Goal: Task Accomplishment & Management: Use online tool/utility

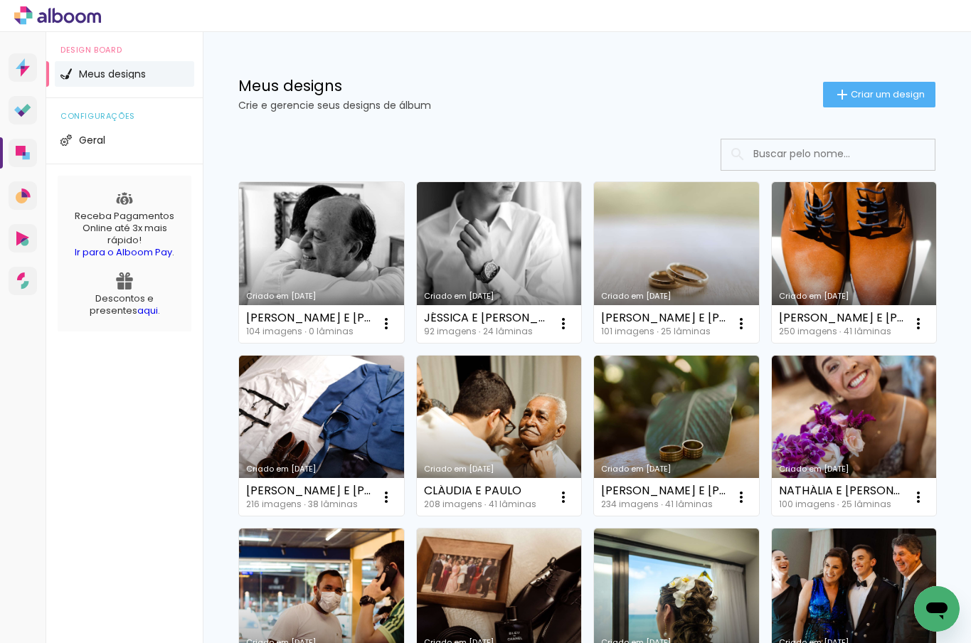
click at [378, 232] on link "Criado em [DATE]" at bounding box center [321, 262] width 165 height 161
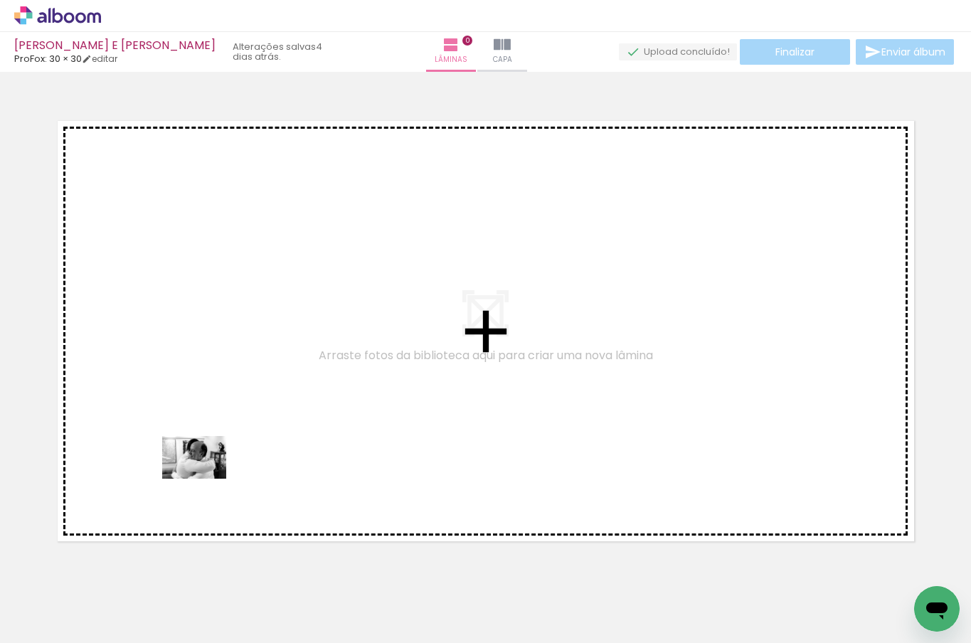
drag, startPoint x: 164, startPoint y: 613, endPoint x: 205, endPoint y: 479, distance: 140.5
click at [205, 479] on quentale-workspace at bounding box center [485, 321] width 971 height 643
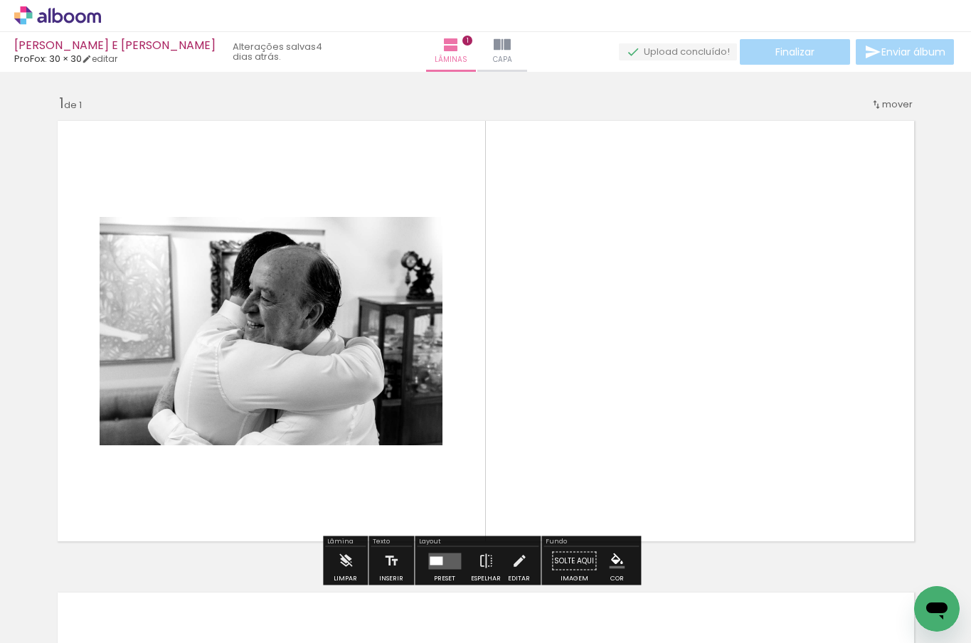
scroll to position [18, 0]
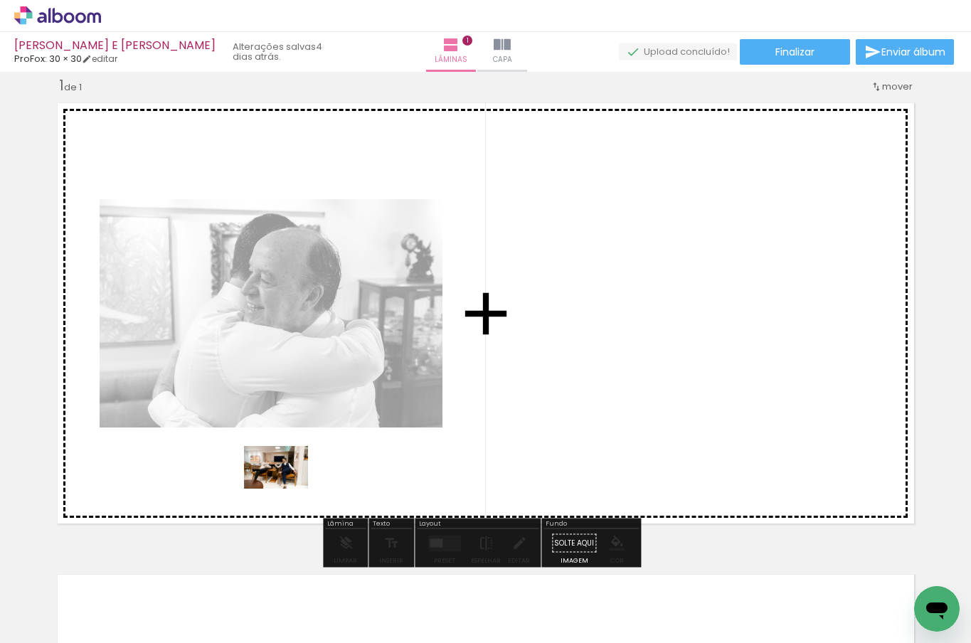
drag, startPoint x: 241, startPoint y: 601, endPoint x: 287, endPoint y: 489, distance: 120.6
click at [287, 489] on quentale-workspace at bounding box center [485, 321] width 971 height 643
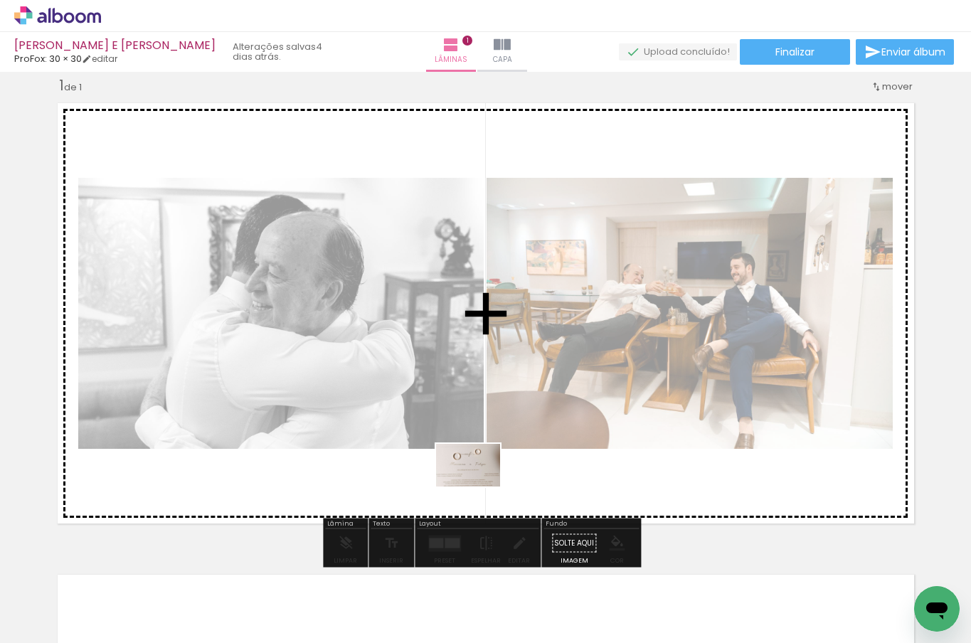
drag, startPoint x: 481, startPoint y: 613, endPoint x: 479, endPoint y: 487, distance: 126.7
click at [479, 487] on quentale-workspace at bounding box center [485, 321] width 971 height 643
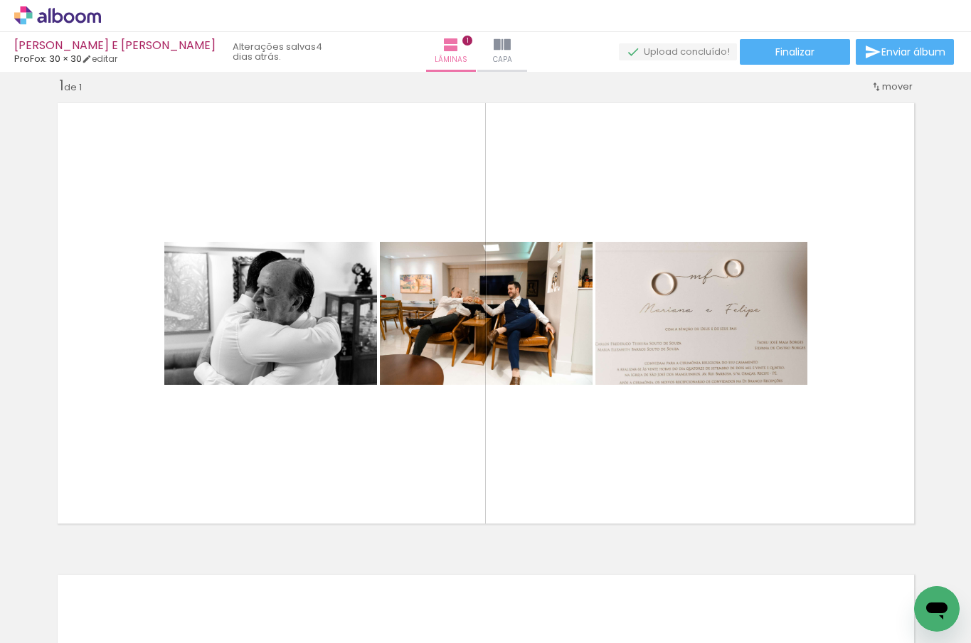
scroll to position [0, 0]
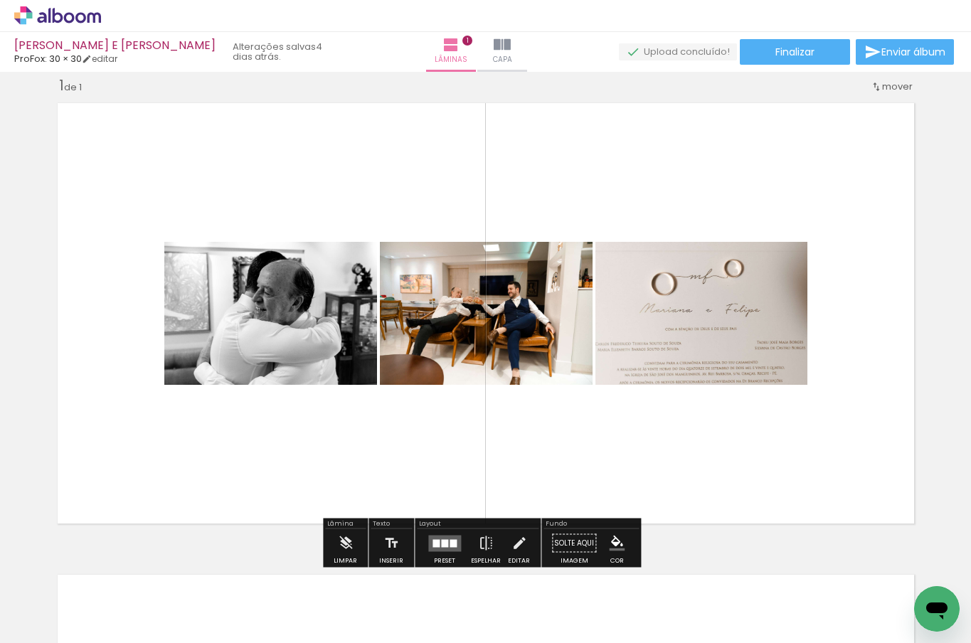
click at [450, 543] on div at bounding box center [453, 543] width 7 height 8
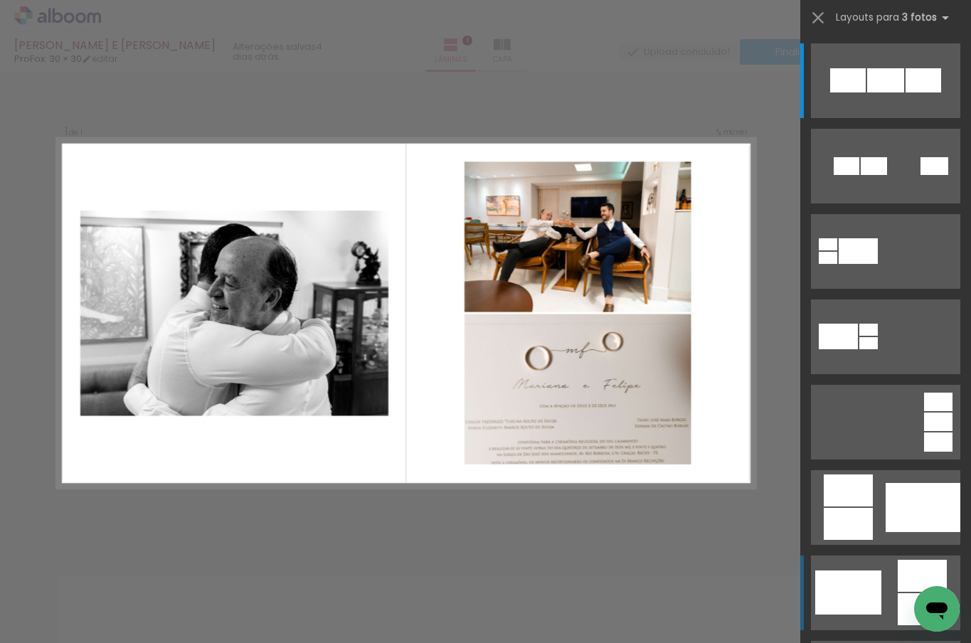
click at [868, 583] on div at bounding box center [848, 593] width 66 height 44
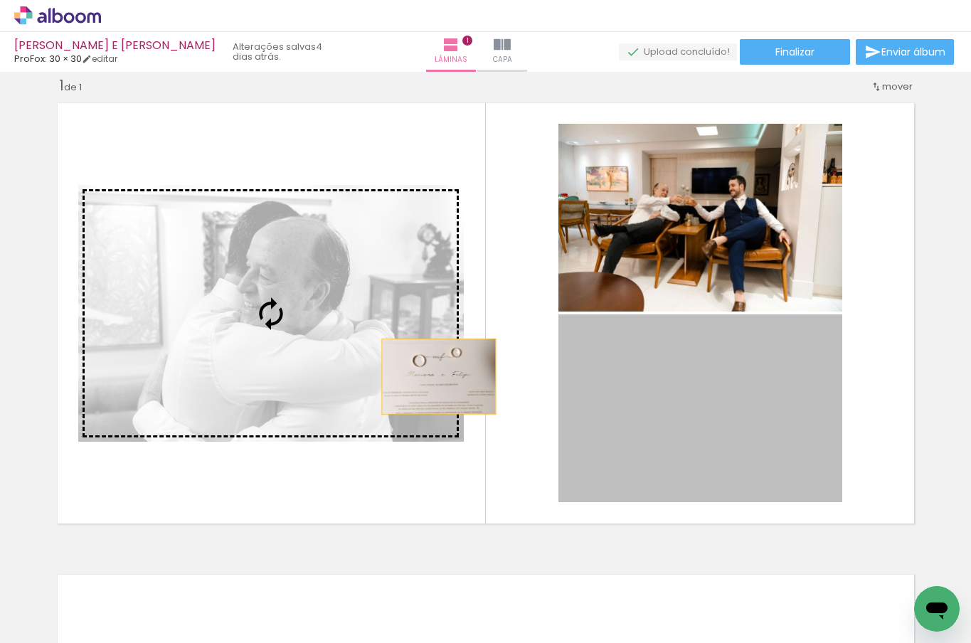
drag, startPoint x: 724, startPoint y: 465, endPoint x: 433, endPoint y: 376, distance: 304.8
click at [0, 0] on slot at bounding box center [0, 0] width 0 height 0
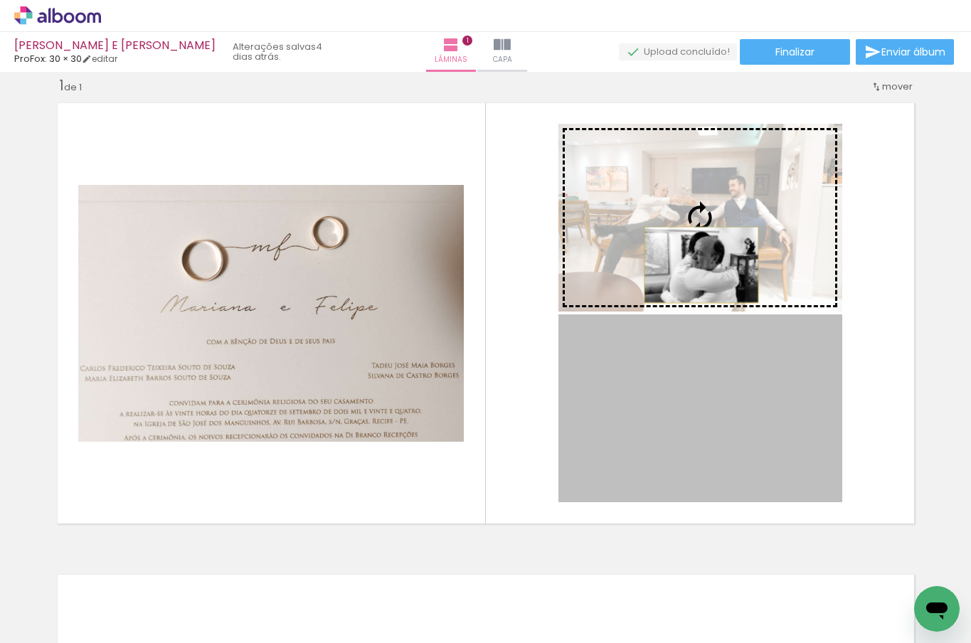
drag, startPoint x: 699, startPoint y: 416, endPoint x: 696, endPoint y: 265, distance: 150.9
click at [0, 0] on slot at bounding box center [0, 0] width 0 height 0
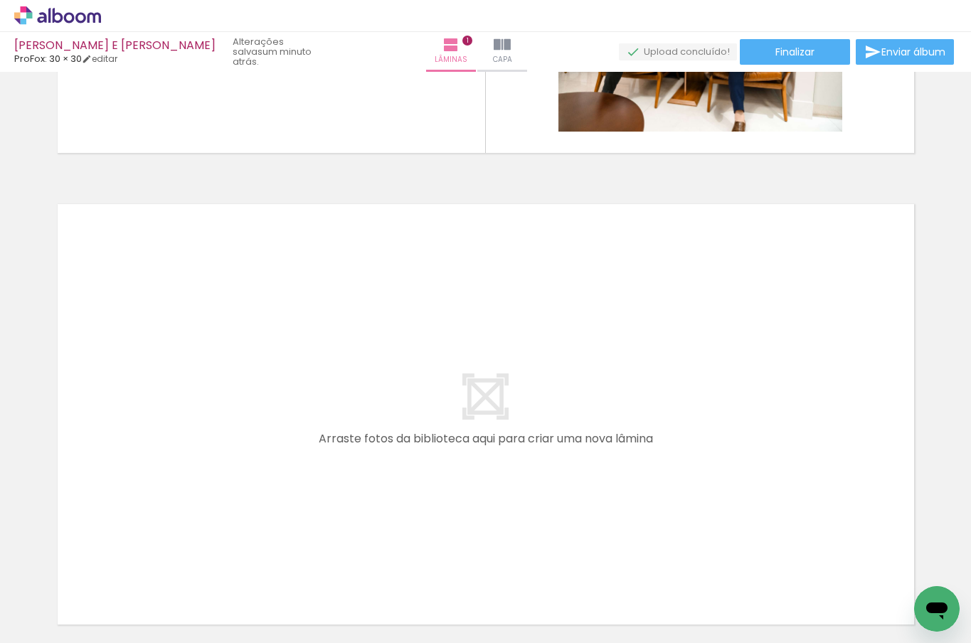
scroll to position [517, 0]
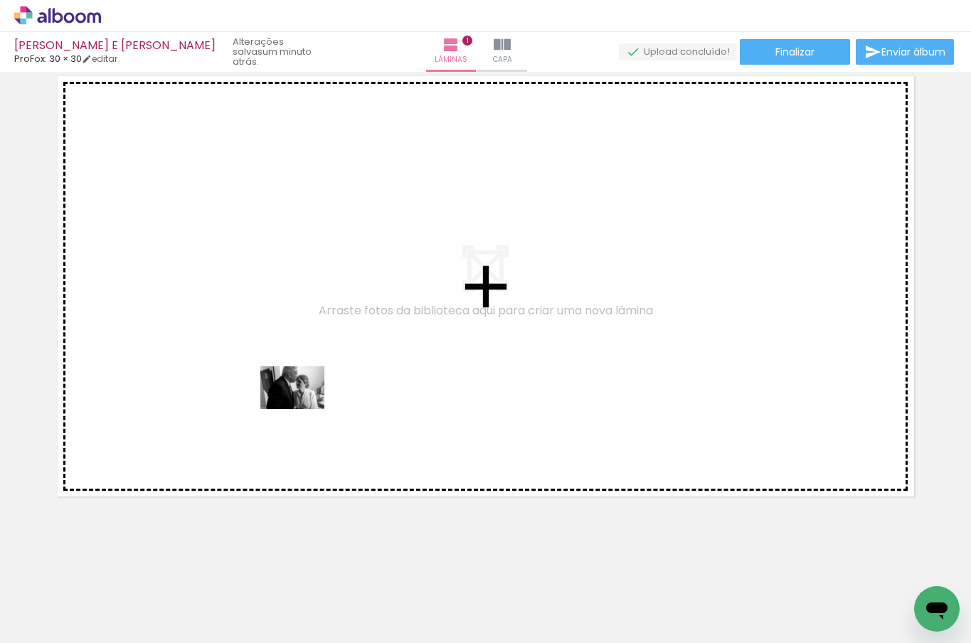
drag, startPoint x: 298, startPoint y: 611, endPoint x: 303, endPoint y: 408, distance: 202.1
click at [303, 408] on quentale-workspace at bounding box center [485, 321] width 971 height 643
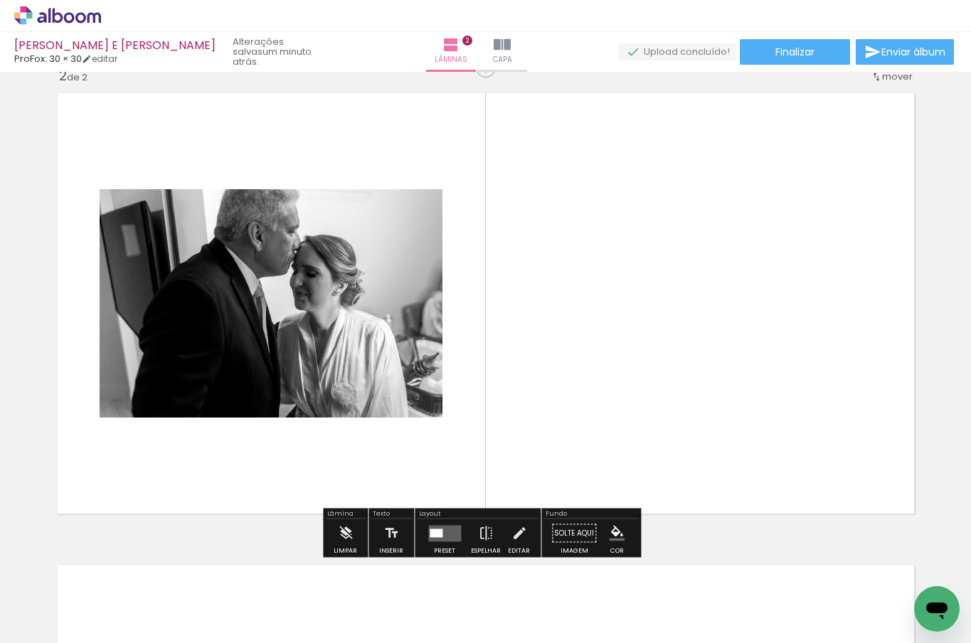
scroll to position [490, 0]
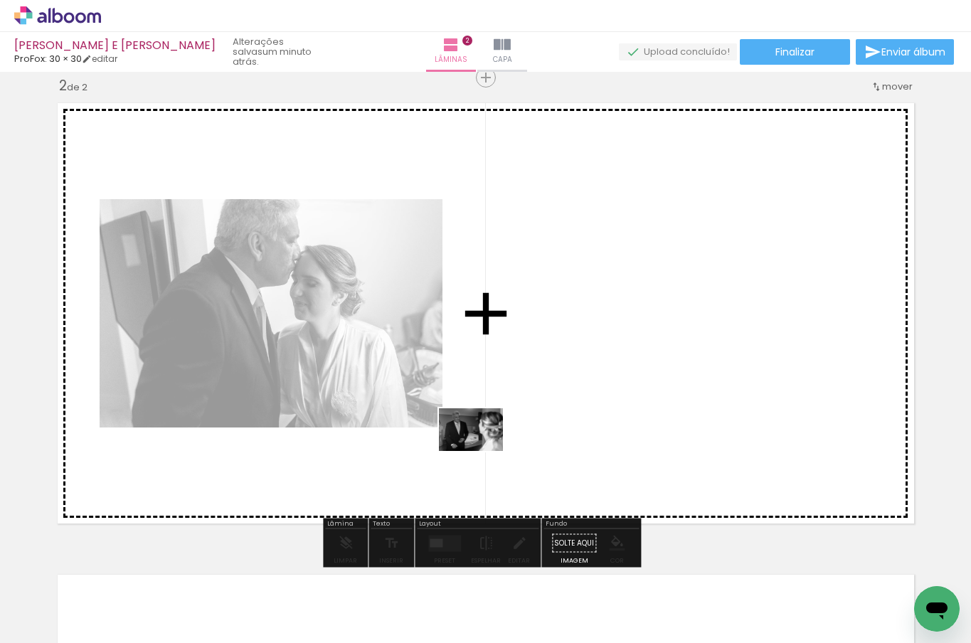
drag, startPoint x: 396, startPoint y: 615, endPoint x: 496, endPoint y: 439, distance: 202.6
click at [496, 439] on quentale-workspace at bounding box center [485, 321] width 971 height 643
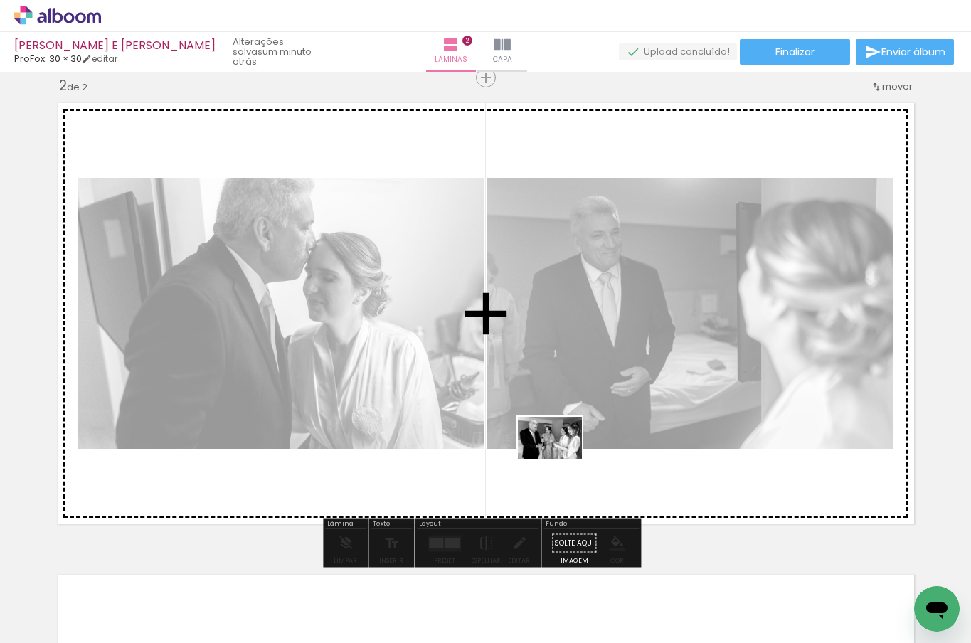
drag, startPoint x: 534, startPoint y: 607, endPoint x: 561, endPoint y: 460, distance: 149.6
click at [561, 460] on quentale-workspace at bounding box center [485, 321] width 971 height 643
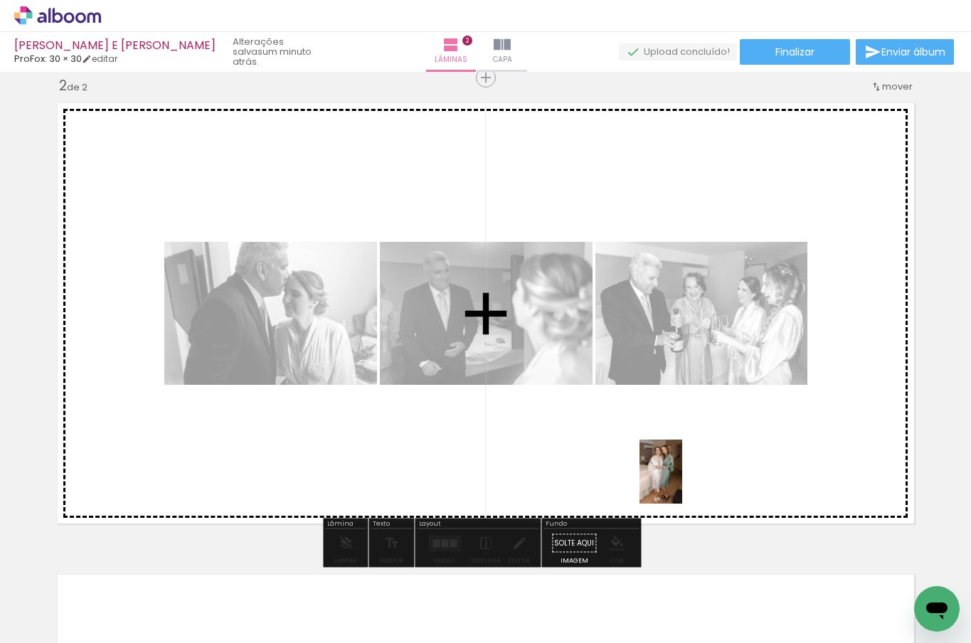
drag, startPoint x: 623, startPoint y: 620, endPoint x: 682, endPoint y: 482, distance: 150.1
click at [682, 482] on quentale-workspace at bounding box center [485, 321] width 971 height 643
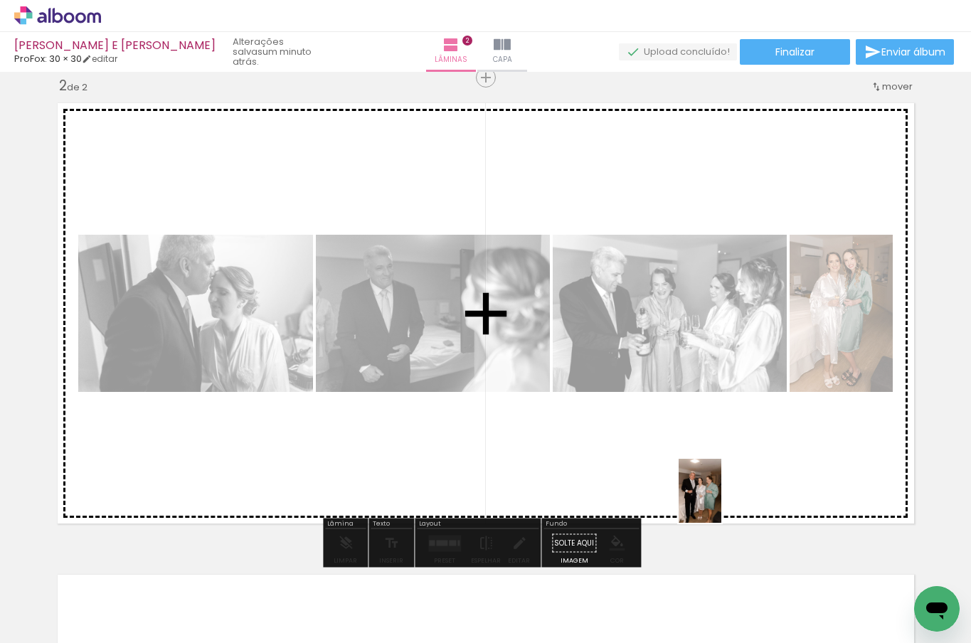
drag, startPoint x: 702, startPoint y: 608, endPoint x: 722, endPoint y: 502, distance: 107.7
click at [722, 502] on quentale-workspace at bounding box center [485, 321] width 971 height 643
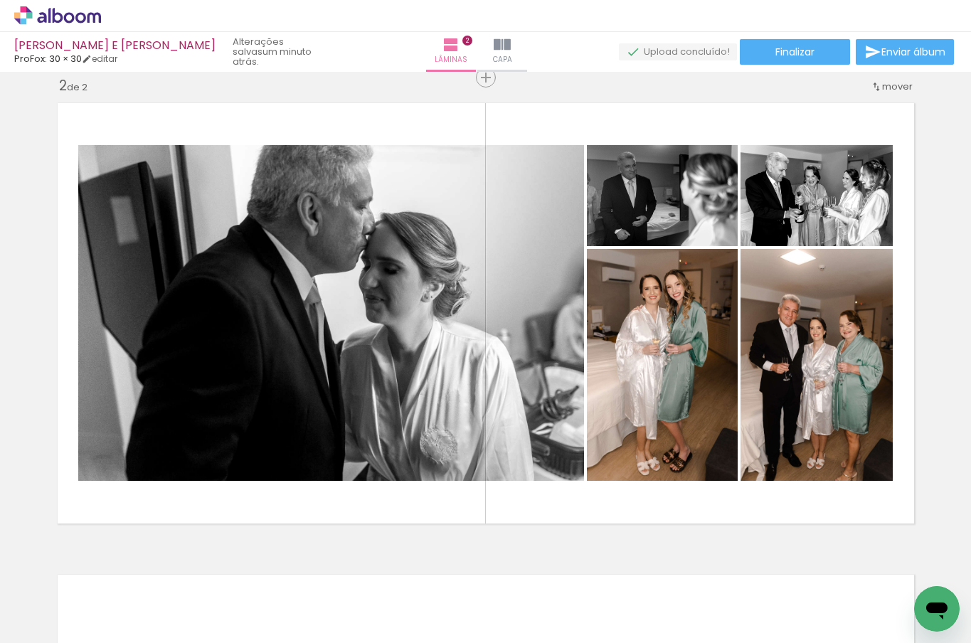
scroll to position [0, 137]
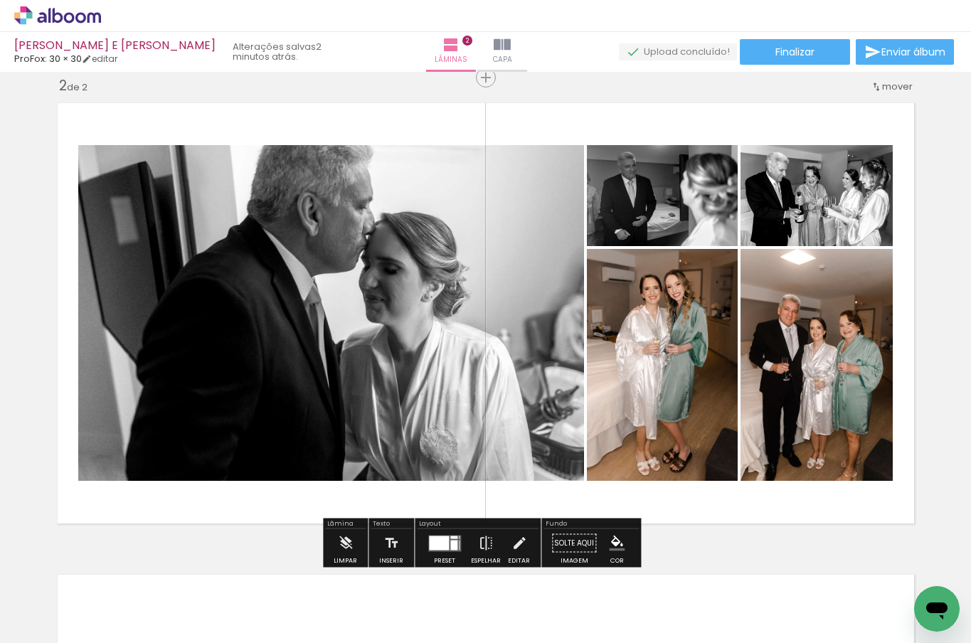
click at [451, 545] on div at bounding box center [453, 545] width 7 height 10
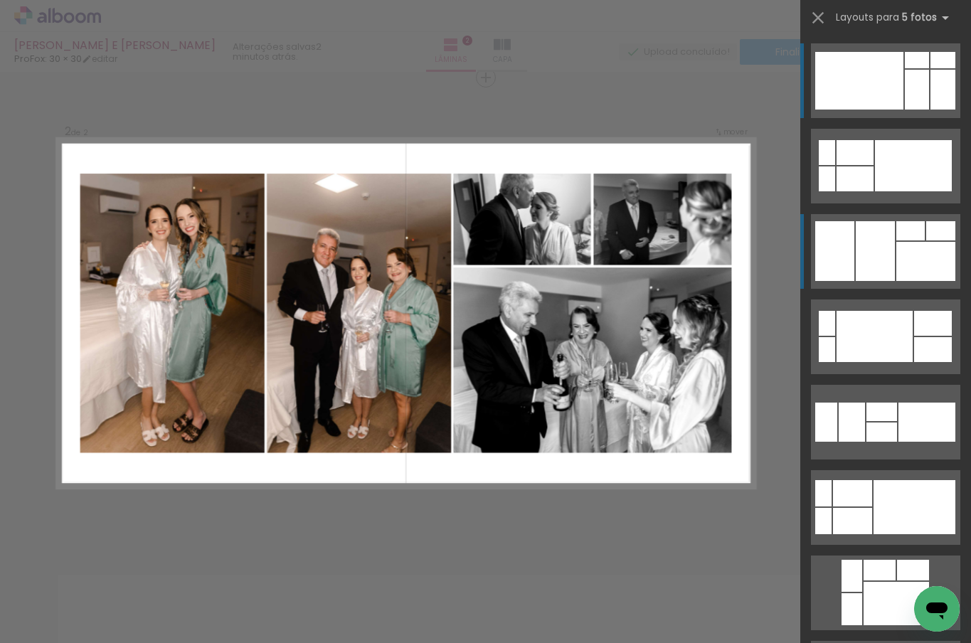
click at [882, 234] on div at bounding box center [875, 251] width 39 height 60
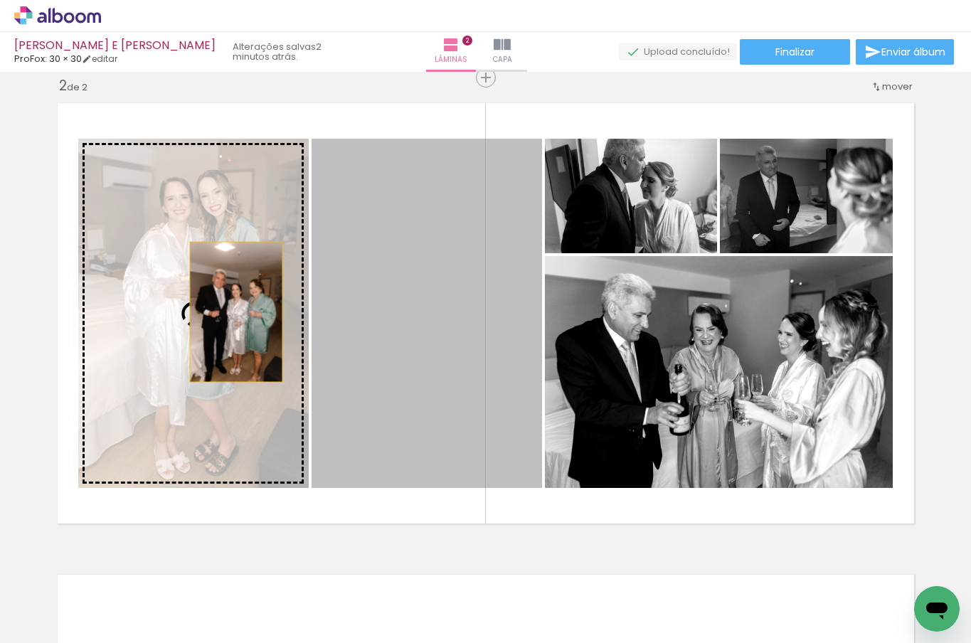
drag, startPoint x: 357, startPoint y: 314, endPoint x: 231, endPoint y: 312, distance: 126.7
click at [0, 0] on slot at bounding box center [0, 0] width 0 height 0
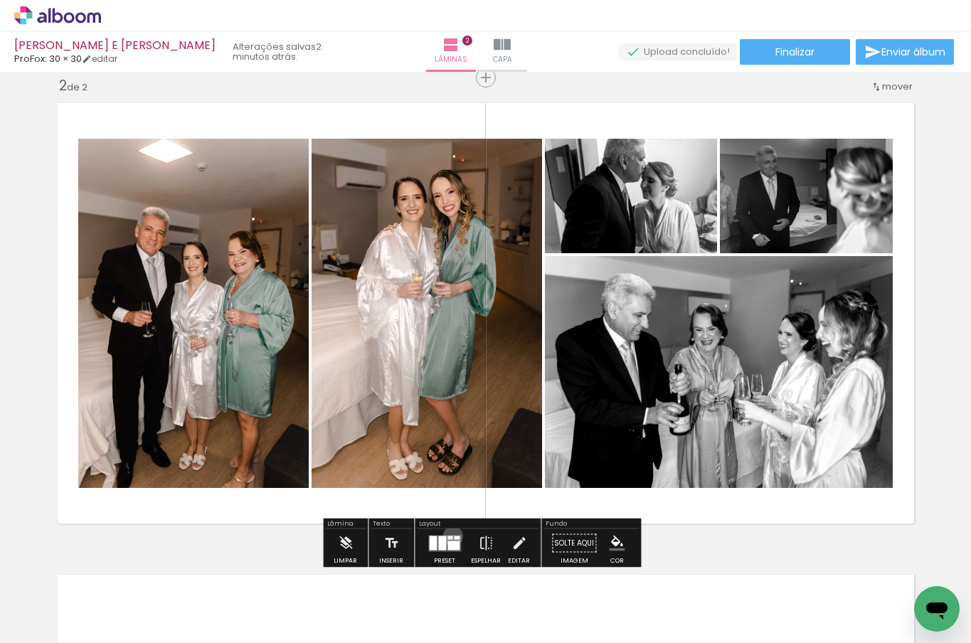
click at [450, 536] on quentale-layouter at bounding box center [444, 543] width 33 height 16
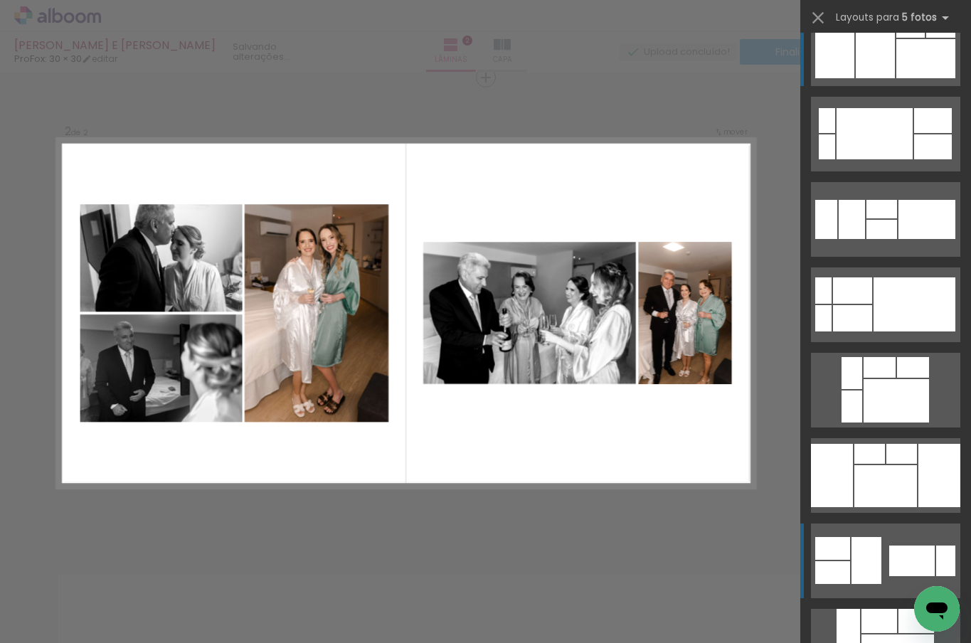
scroll to position [204, 0]
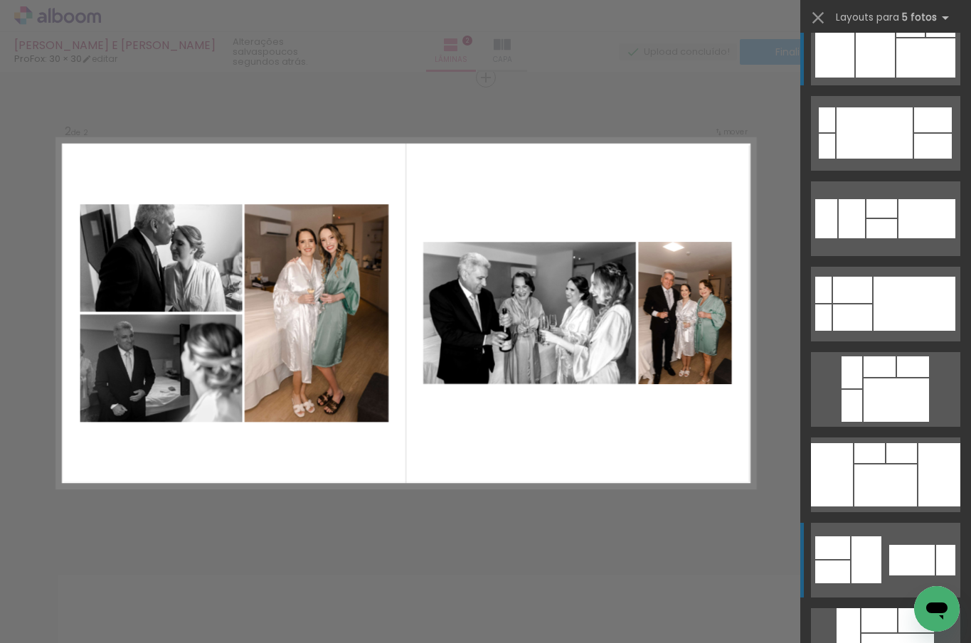
click at [865, 553] on div at bounding box center [867, 560] width 30 height 47
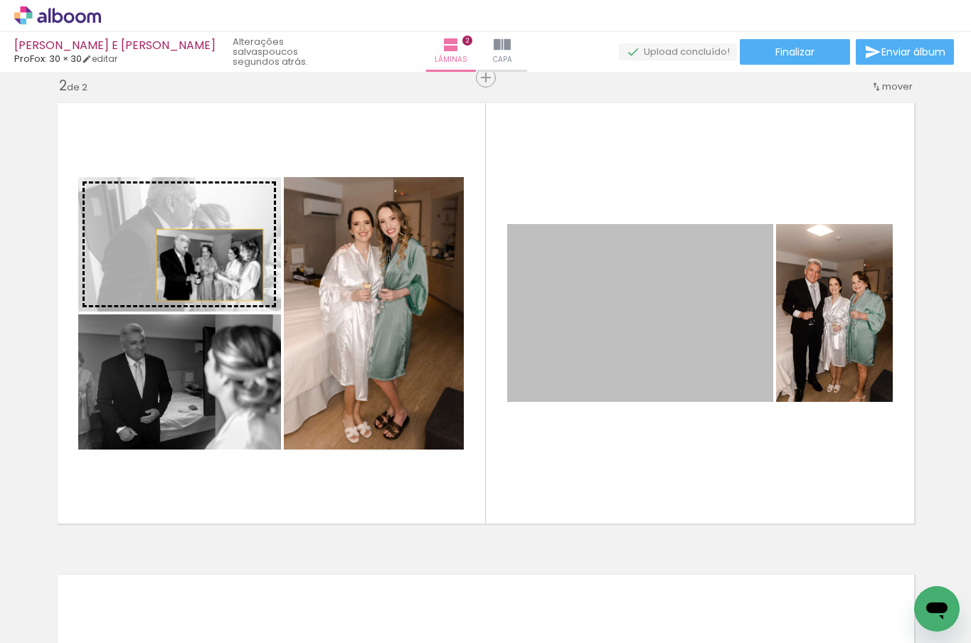
drag, startPoint x: 681, startPoint y: 374, endPoint x: 164, endPoint y: 244, distance: 533.3
click at [0, 0] on slot at bounding box center [0, 0] width 0 height 0
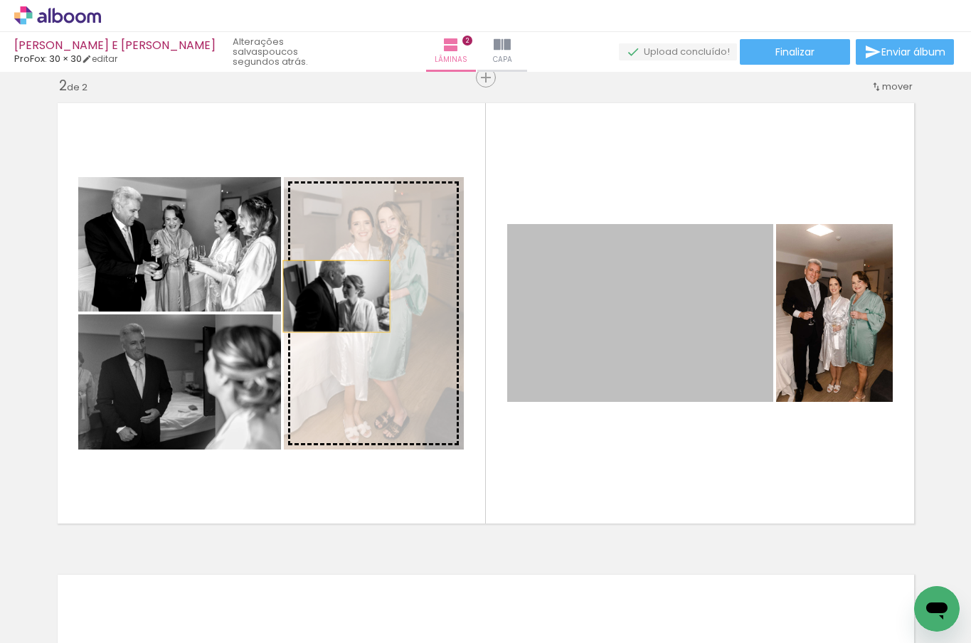
drag, startPoint x: 589, startPoint y: 280, endPoint x: 332, endPoint y: 295, distance: 258.0
click at [0, 0] on slot at bounding box center [0, 0] width 0 height 0
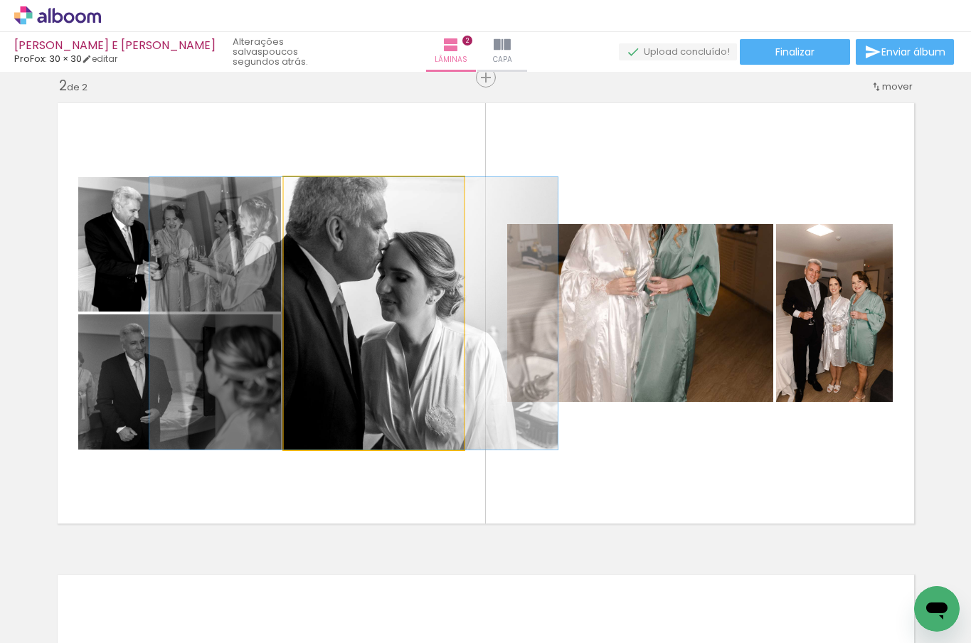
drag, startPoint x: 406, startPoint y: 312, endPoint x: 386, endPoint y: 321, distance: 21.7
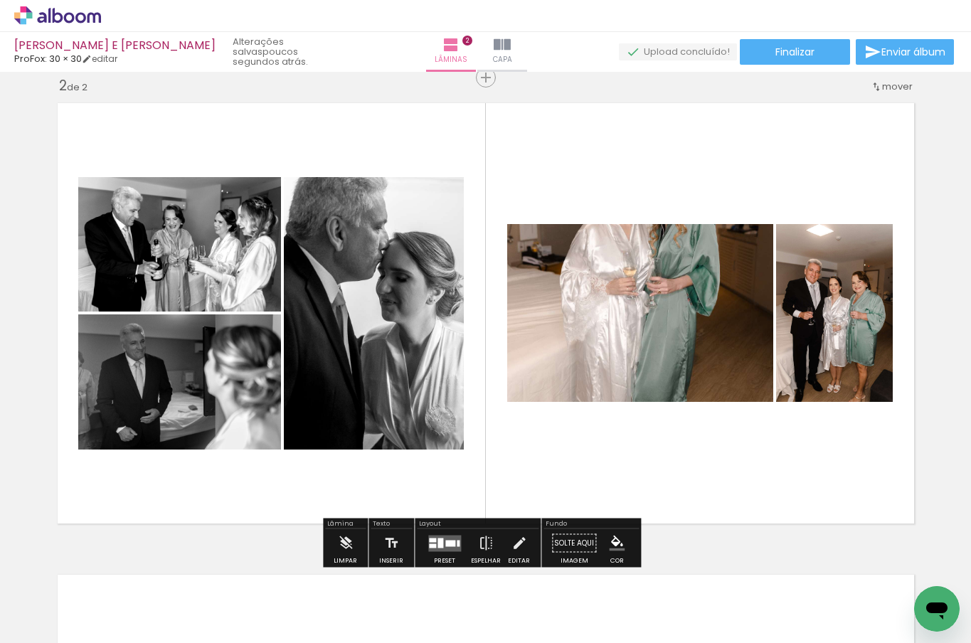
click at [740, 478] on quentale-layouter at bounding box center [486, 313] width 872 height 436
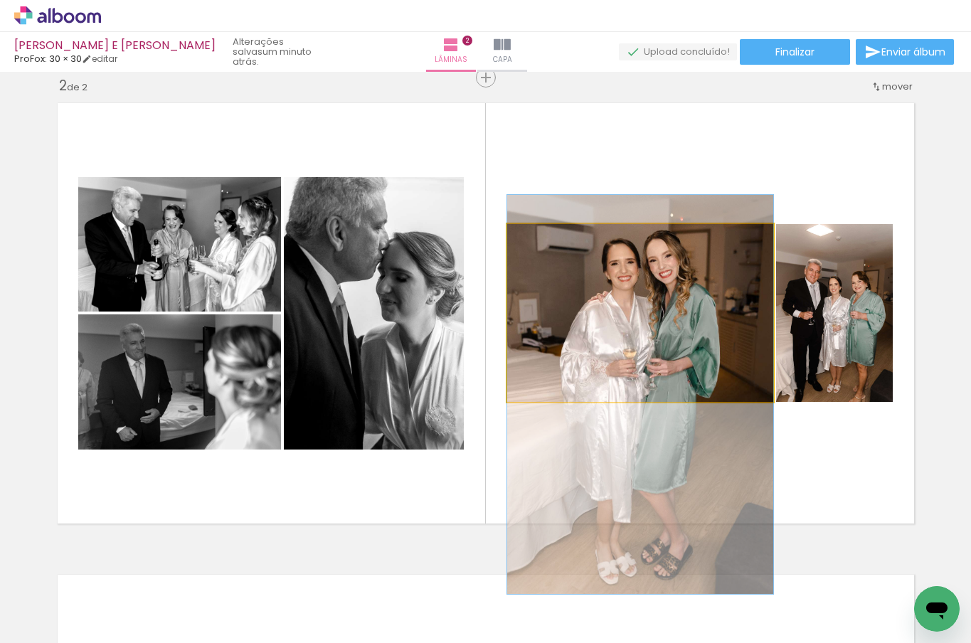
drag, startPoint x: 651, startPoint y: 290, endPoint x: 657, endPoint y: 371, distance: 82.1
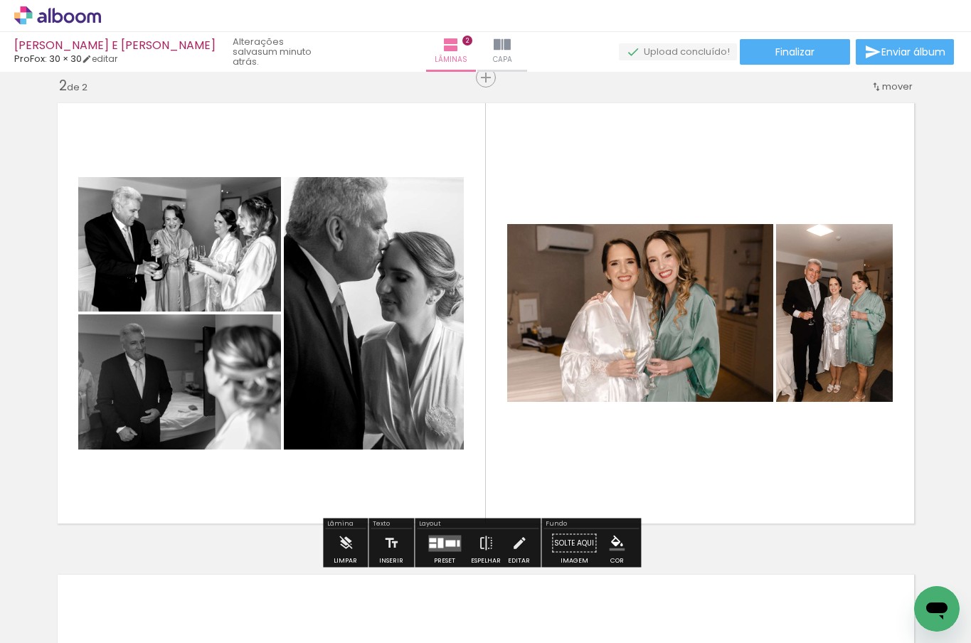
click at [843, 364] on quentale-photo at bounding box center [834, 313] width 117 height 178
click at [771, 486] on quentale-layouter at bounding box center [486, 313] width 872 height 436
click at [428, 548] on quentale-layouter at bounding box center [444, 543] width 33 height 16
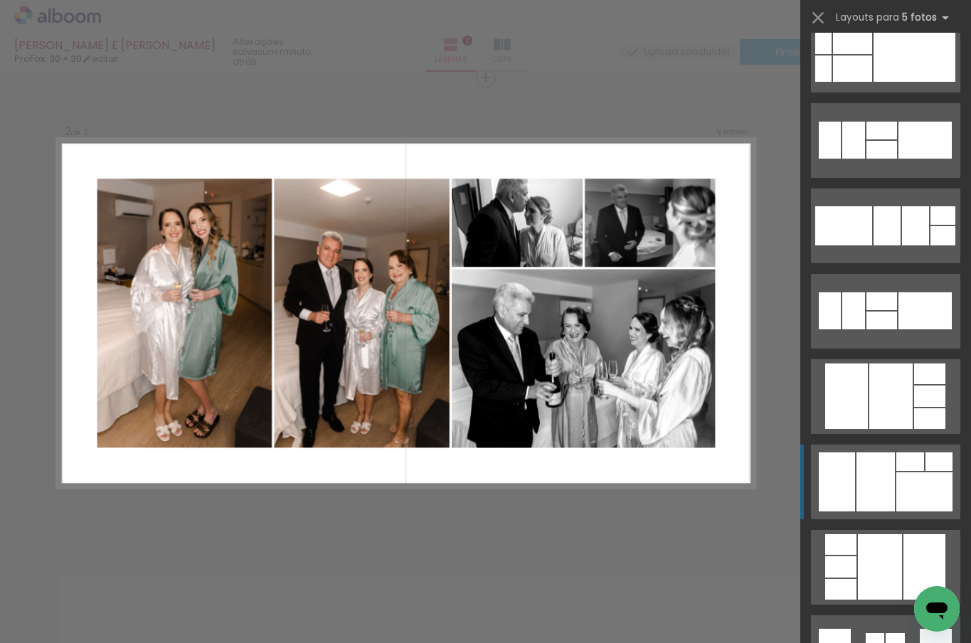
scroll to position [1822, 0]
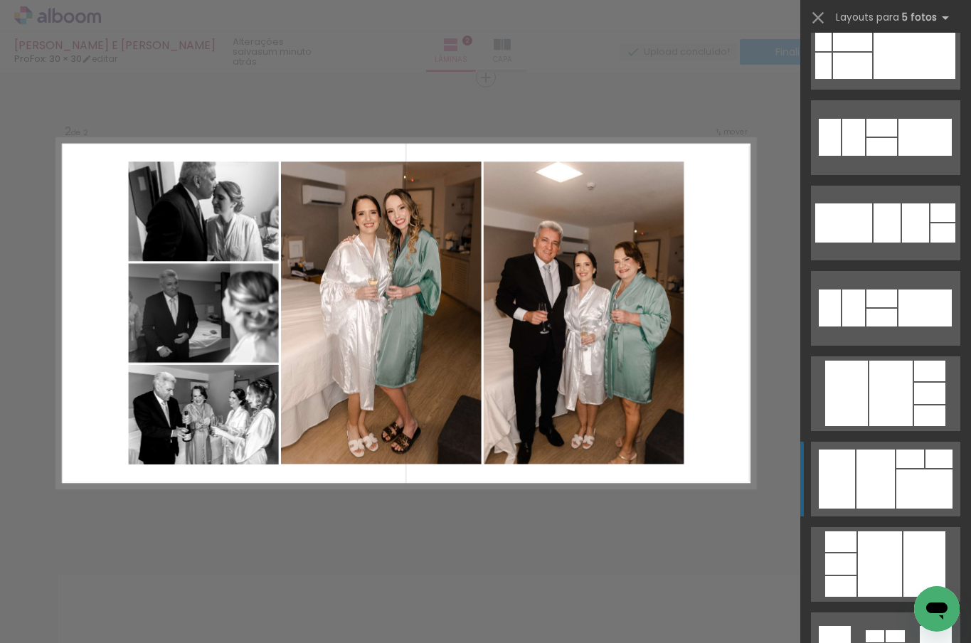
click at [892, 558] on div at bounding box center [880, 564] width 44 height 65
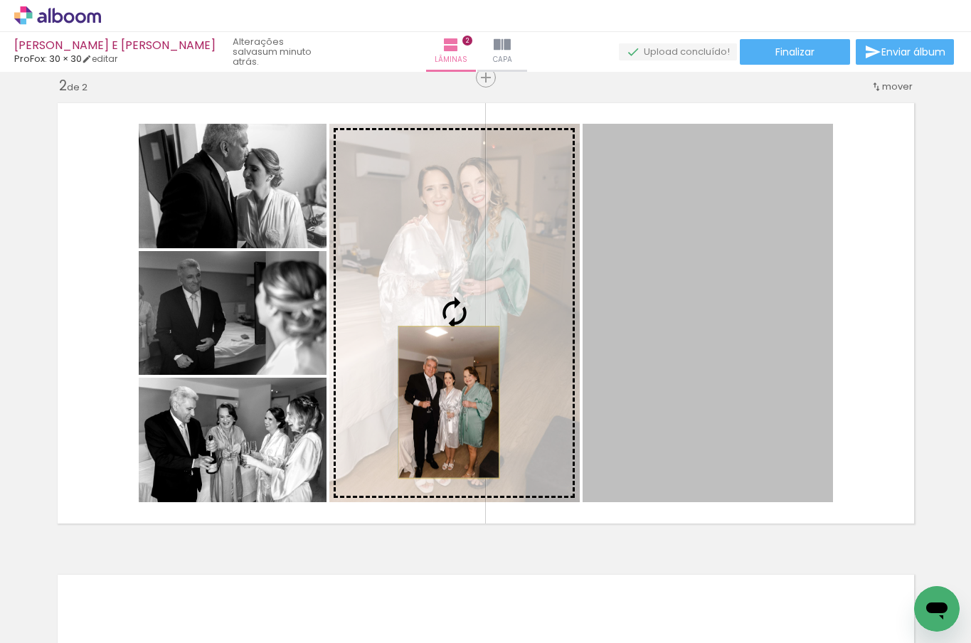
drag, startPoint x: 705, startPoint y: 421, endPoint x: 443, endPoint y: 403, distance: 262.5
click at [0, 0] on slot at bounding box center [0, 0] width 0 height 0
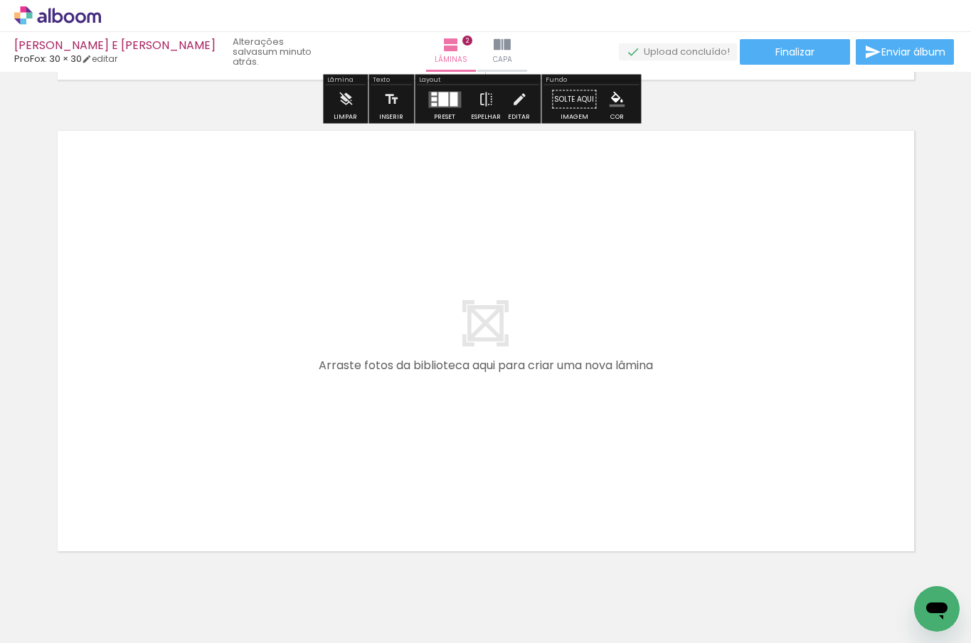
scroll to position [953, 0]
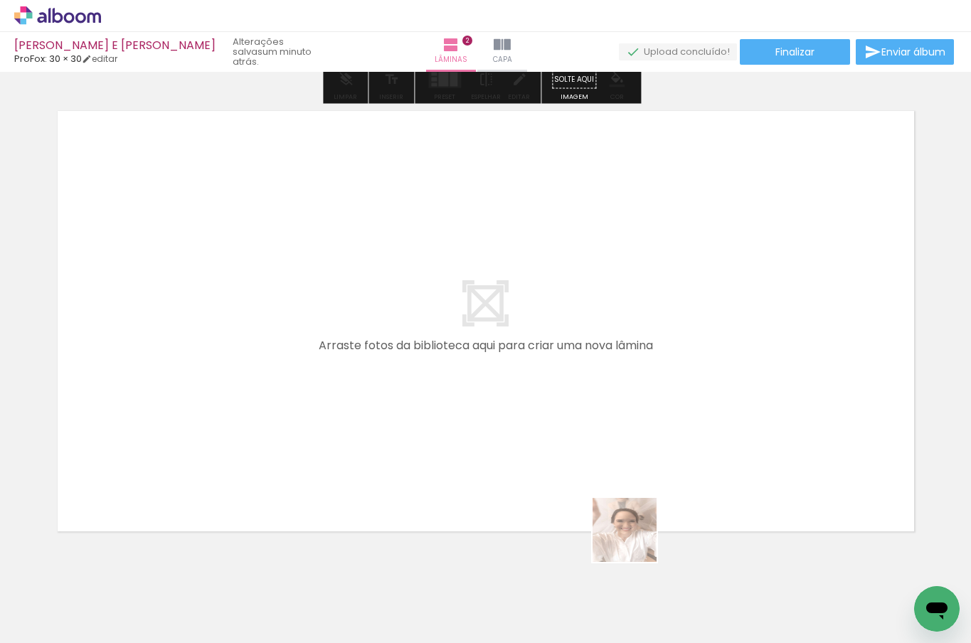
drag, startPoint x: 642, startPoint y: 600, endPoint x: 634, endPoint y: 455, distance: 144.7
click at [634, 455] on quentale-workspace at bounding box center [485, 321] width 971 height 643
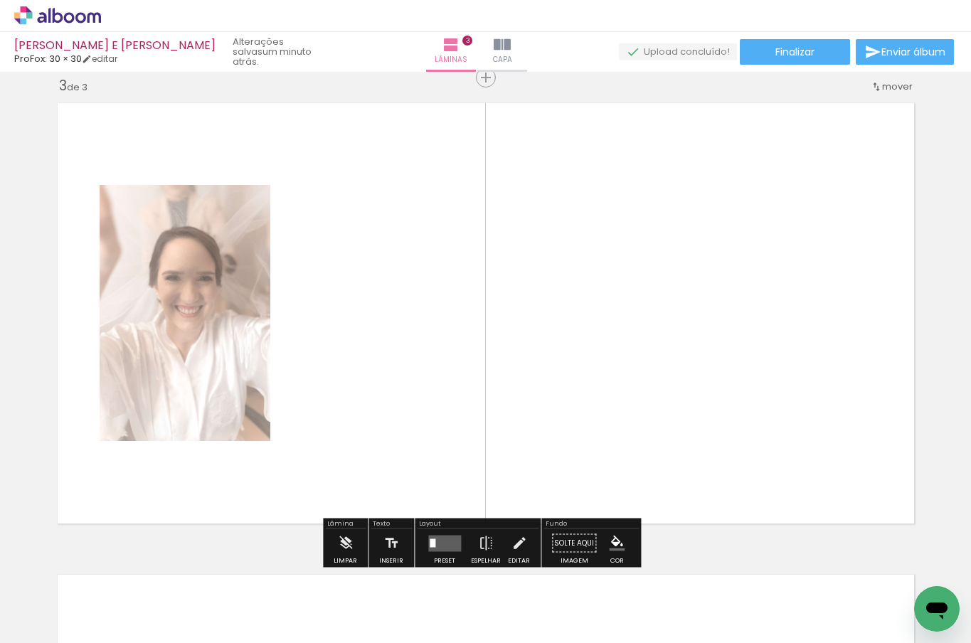
scroll to position [961, 0]
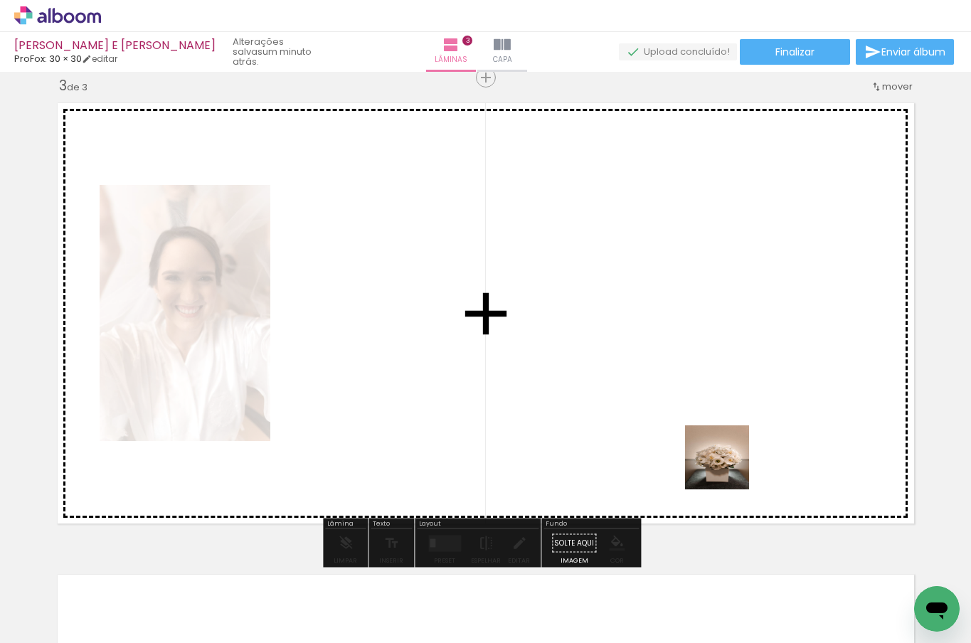
drag, startPoint x: 734, startPoint y: 588, endPoint x: 726, endPoint y: 448, distance: 140.4
click at [726, 448] on quentale-workspace at bounding box center [485, 321] width 971 height 643
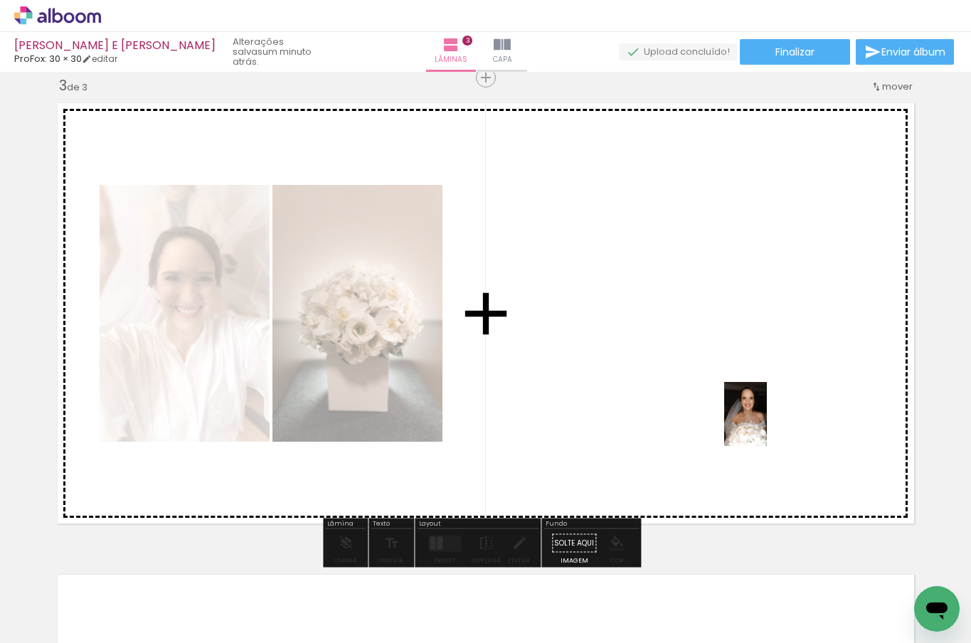
drag, startPoint x: 810, startPoint y: 618, endPoint x: 767, endPoint y: 425, distance: 197.5
click at [767, 425] on quentale-workspace at bounding box center [485, 321] width 971 height 643
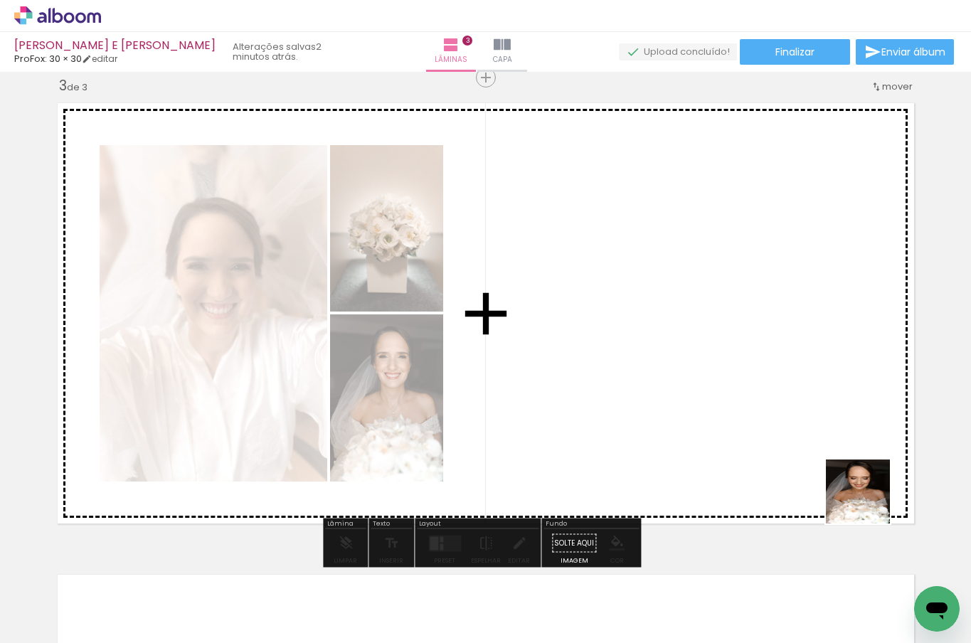
drag, startPoint x: 878, startPoint y: 581, endPoint x: 747, endPoint y: 636, distance: 141.9
click at [856, 411] on quentale-workspace at bounding box center [485, 321] width 971 height 643
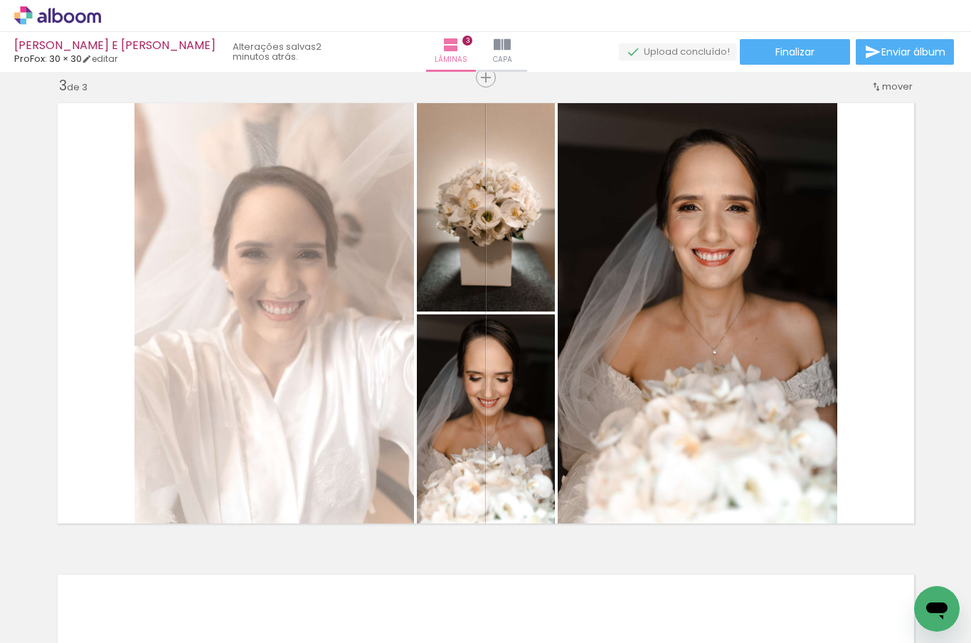
scroll to position [0, 441]
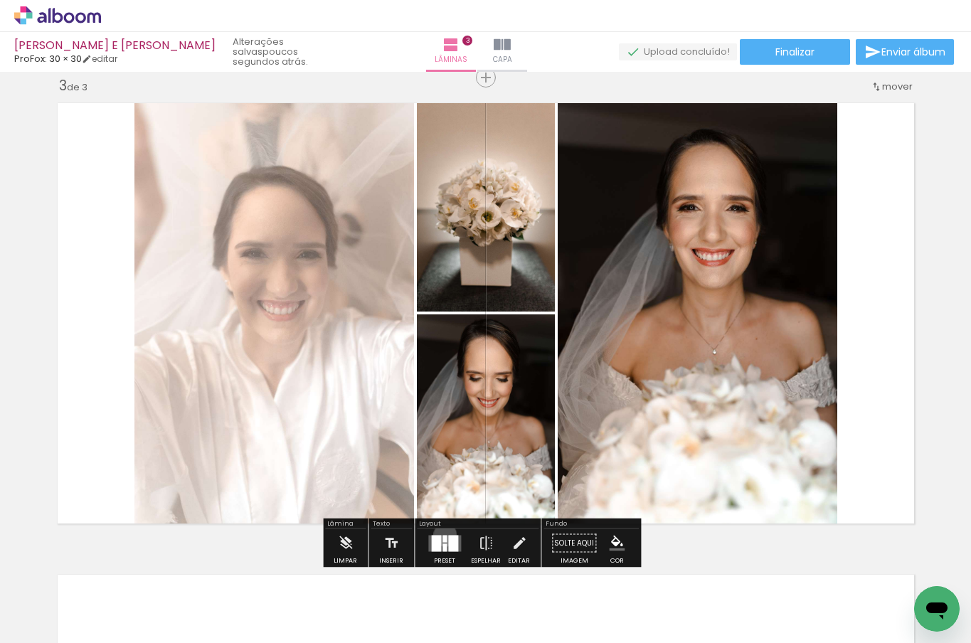
click at [443, 535] on div at bounding box center [445, 538] width 4 height 7
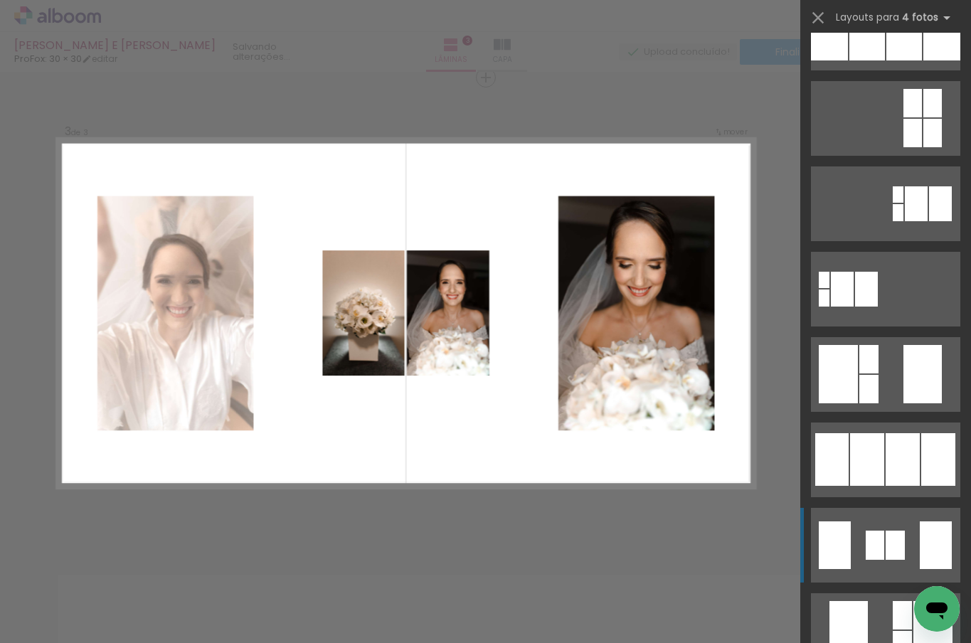
scroll to position [305, 0]
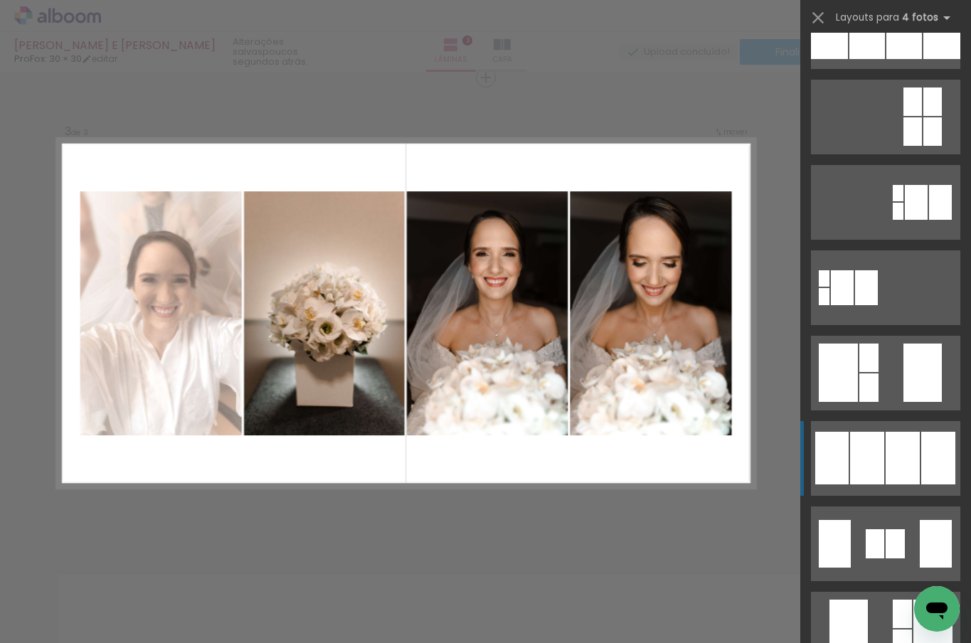
click at [904, 468] on div at bounding box center [903, 458] width 34 height 53
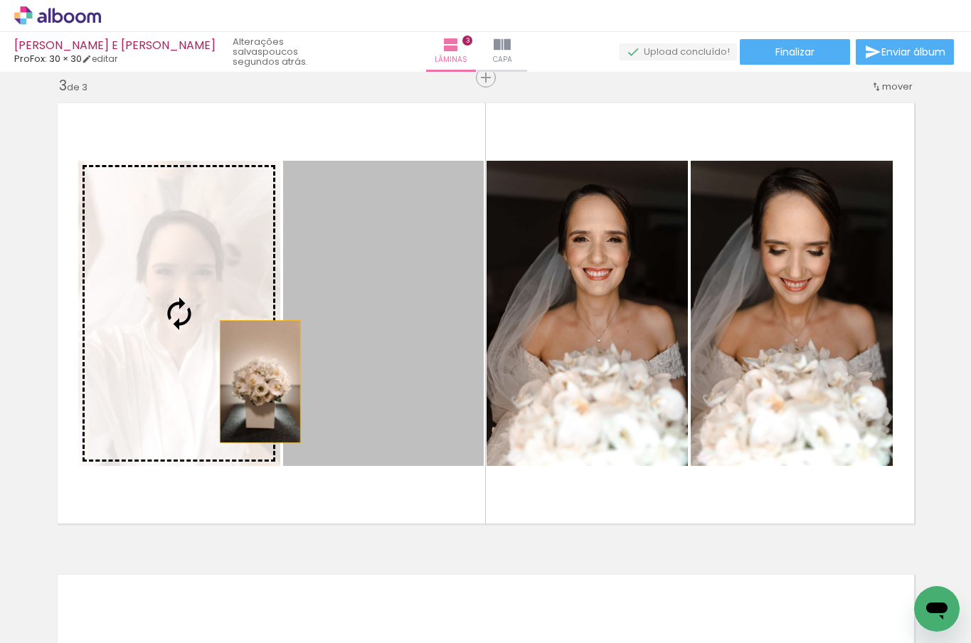
drag, startPoint x: 364, startPoint y: 381, endPoint x: 255, endPoint y: 381, distance: 108.9
click at [0, 0] on slot at bounding box center [0, 0] width 0 height 0
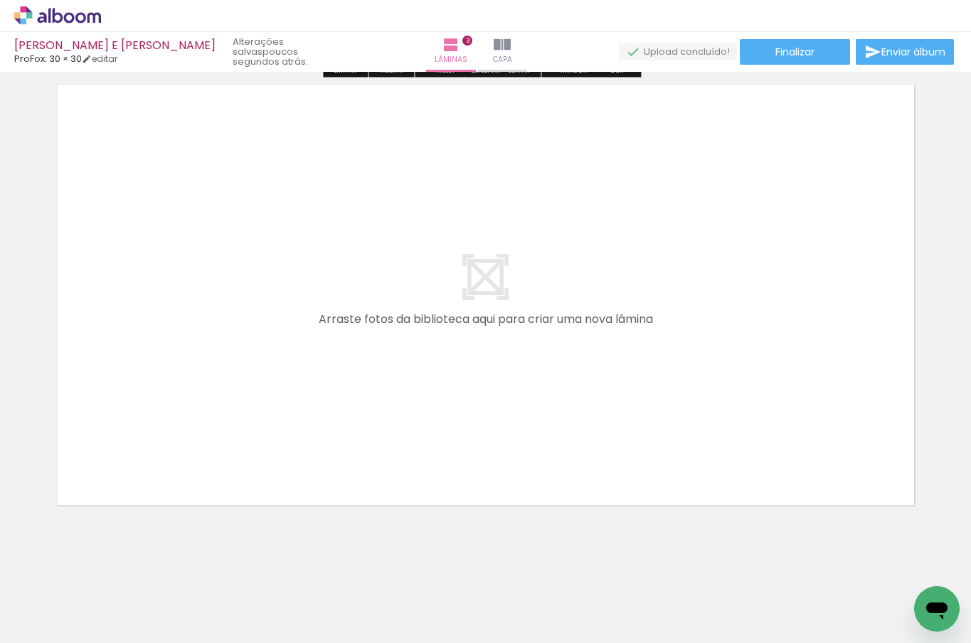
scroll to position [1452, 0]
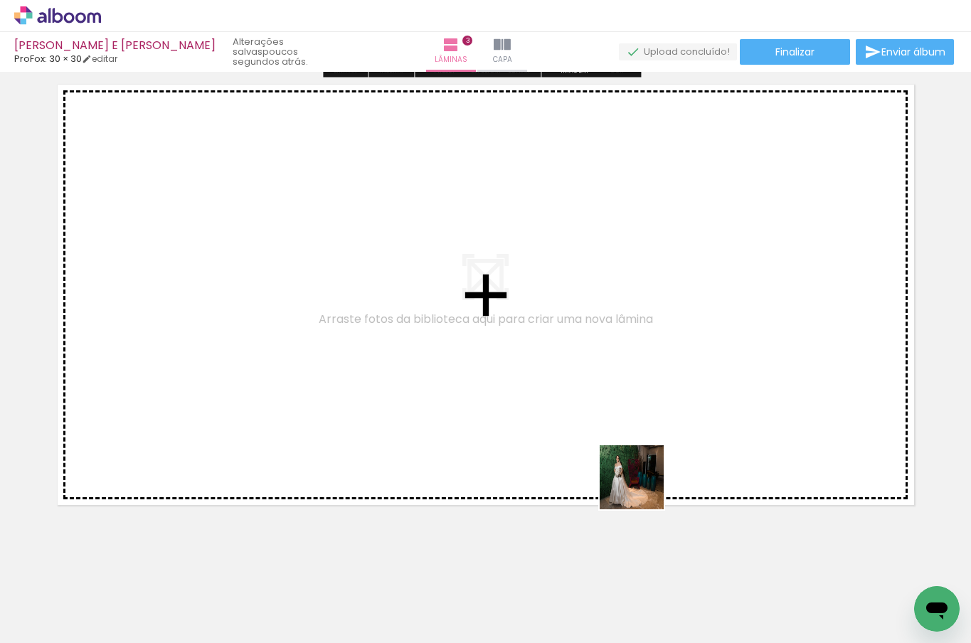
drag, startPoint x: 670, startPoint y: 603, endPoint x: 641, endPoint y: 482, distance: 123.6
click at [641, 482] on quentale-workspace at bounding box center [485, 321] width 971 height 643
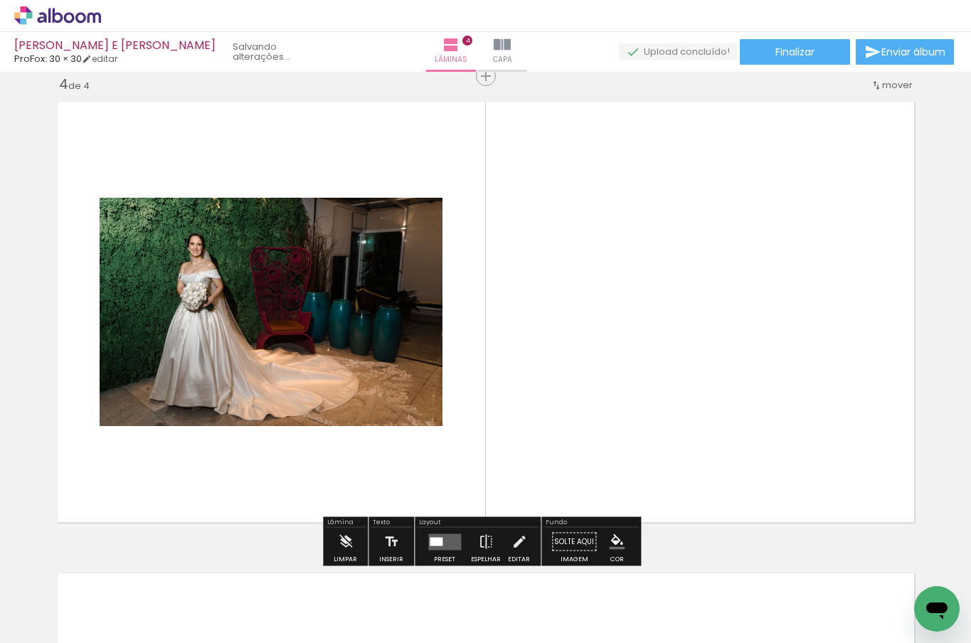
scroll to position [1433, 0]
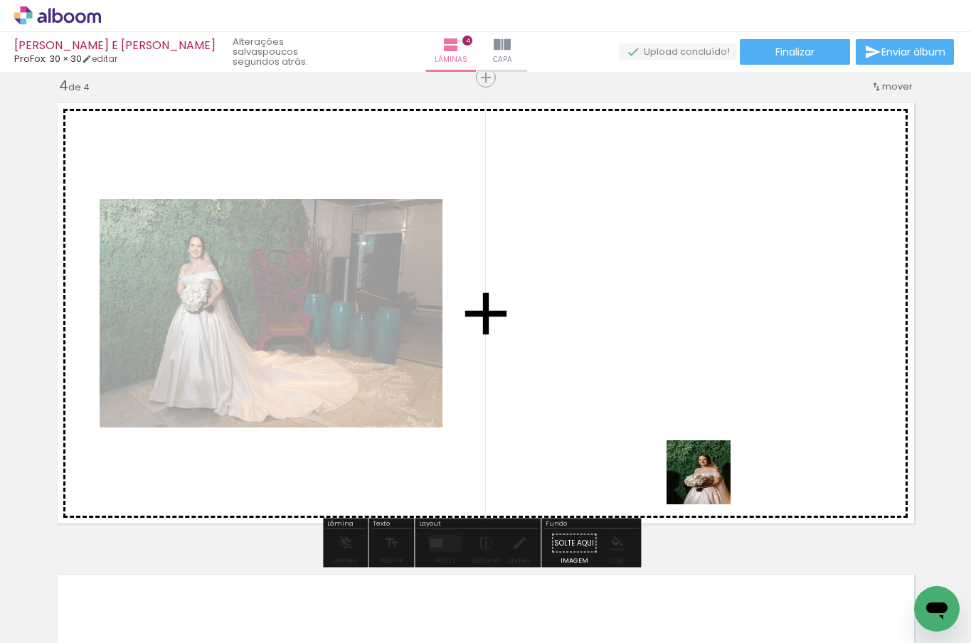
drag, startPoint x: 741, startPoint y: 578, endPoint x: 709, endPoint y: 482, distance: 100.6
click at [709, 482] on quentale-workspace at bounding box center [485, 321] width 971 height 643
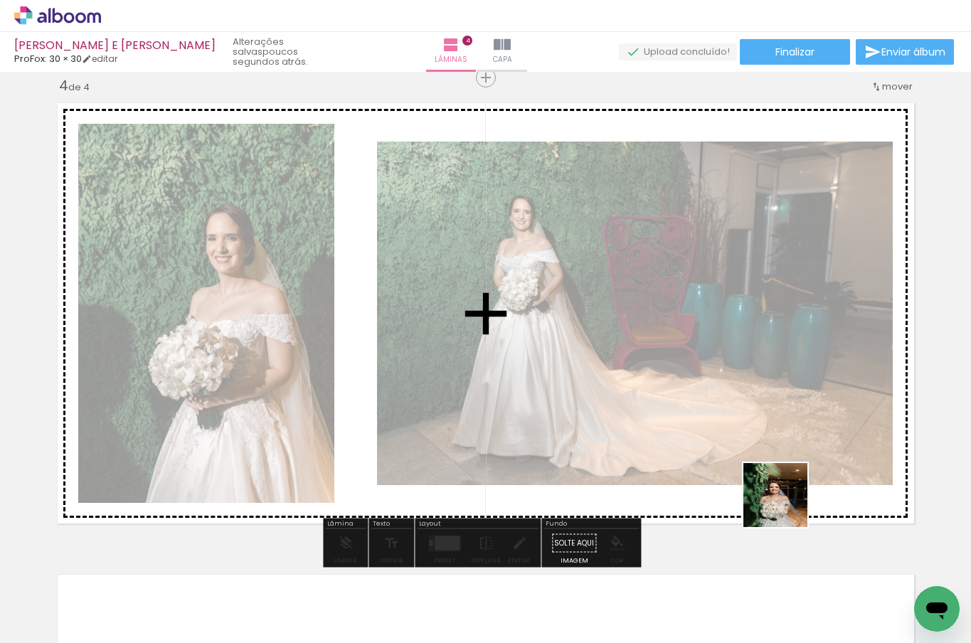
drag, startPoint x: 813, startPoint y: 593, endPoint x: 783, endPoint y: 485, distance: 112.4
click at [783, 485] on quentale-workspace at bounding box center [485, 321] width 971 height 643
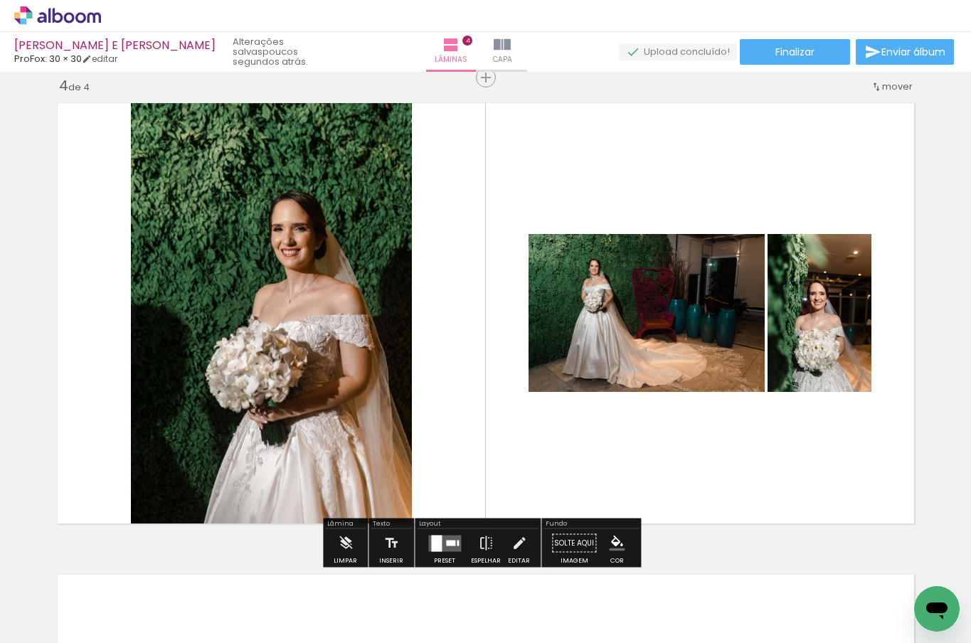
click at [448, 536] on quentale-layouter at bounding box center [444, 543] width 33 height 16
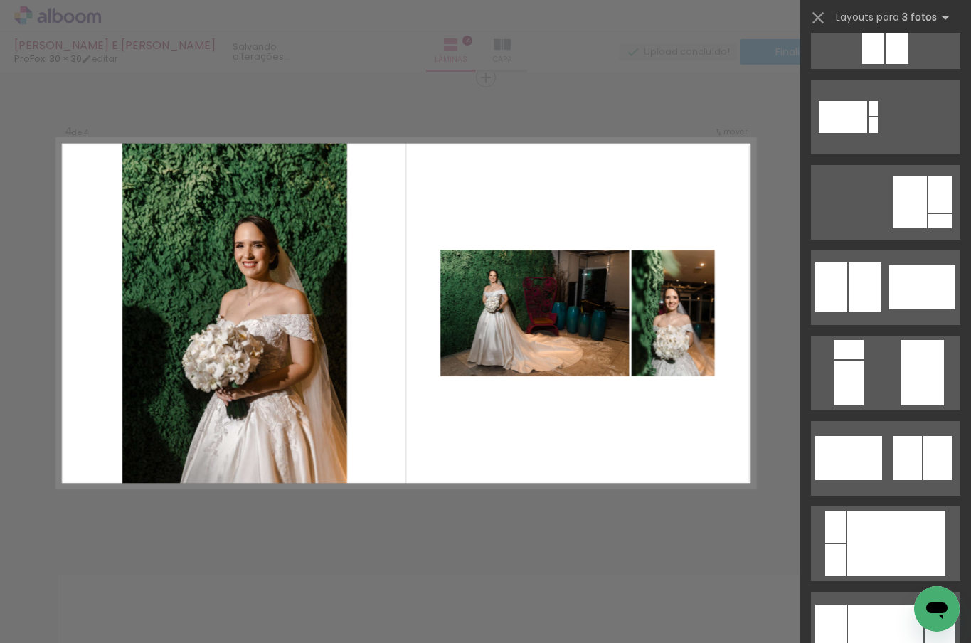
scroll to position [0, 0]
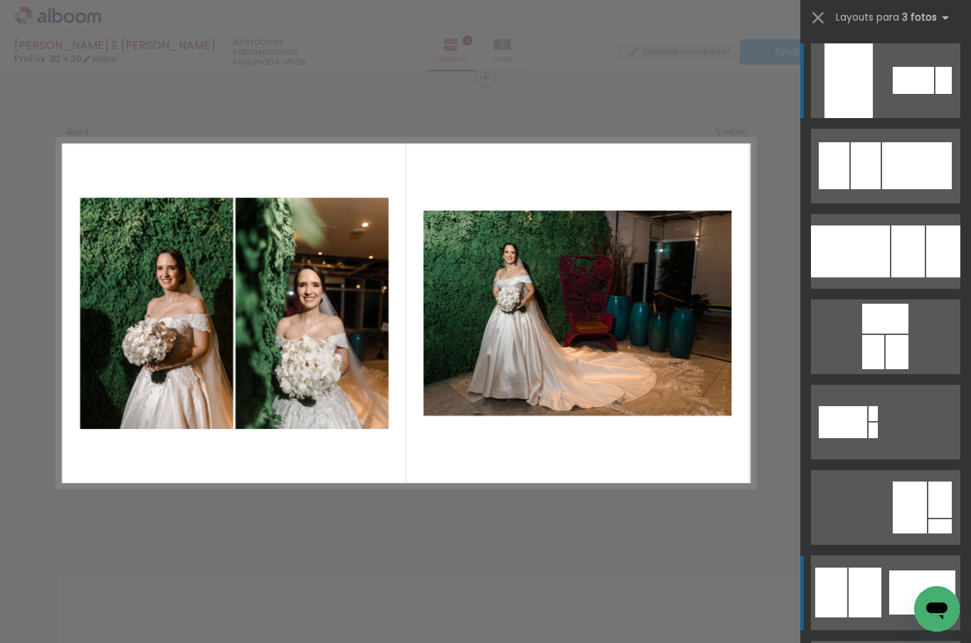
click at [850, 577] on div at bounding box center [865, 593] width 33 height 50
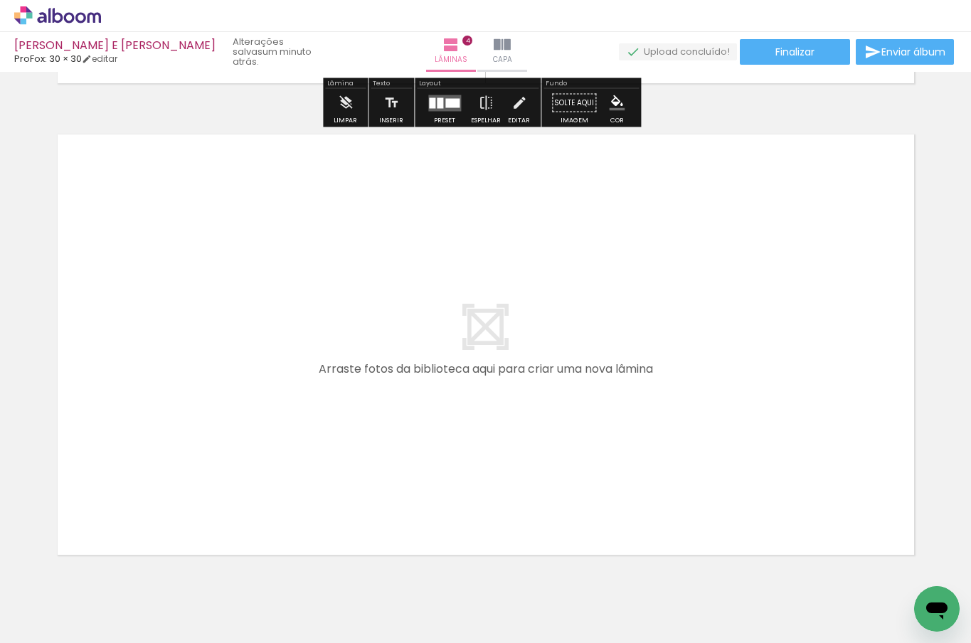
scroll to position [0, 935]
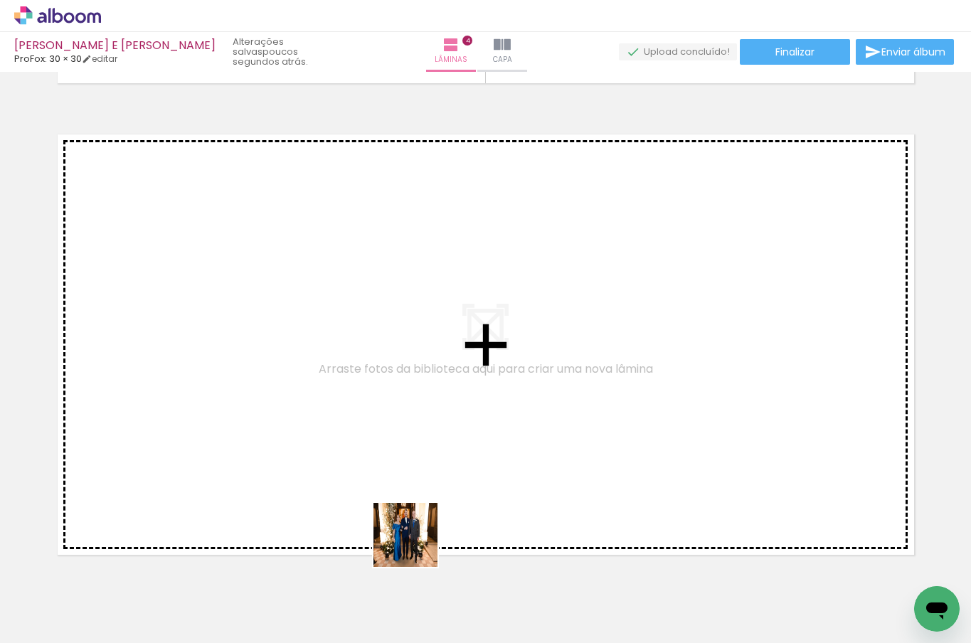
drag, startPoint x: 421, startPoint y: 593, endPoint x: 415, endPoint y: 504, distance: 89.1
click at [415, 504] on quentale-workspace at bounding box center [485, 321] width 971 height 643
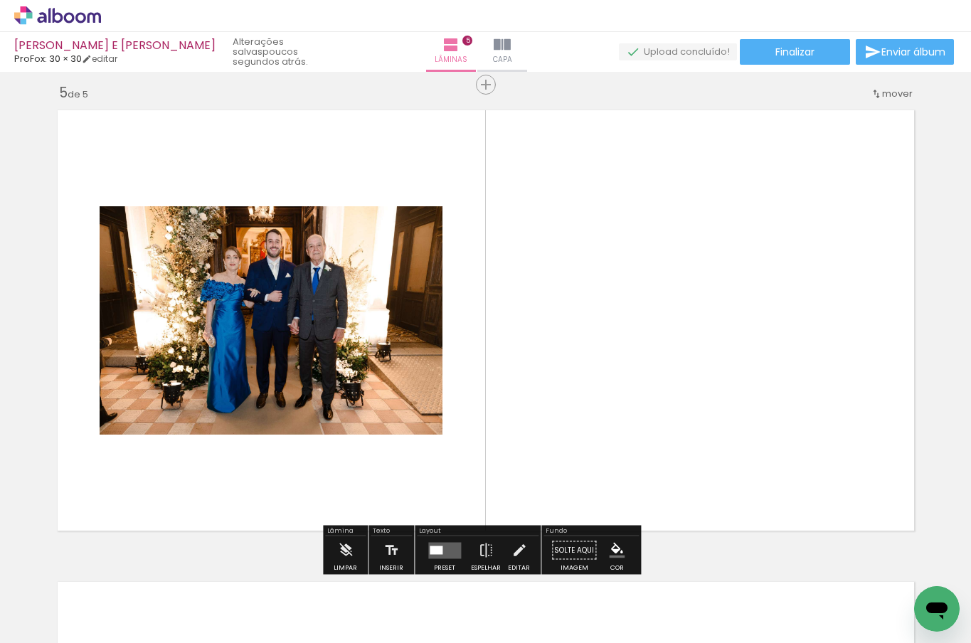
scroll to position [1905, 0]
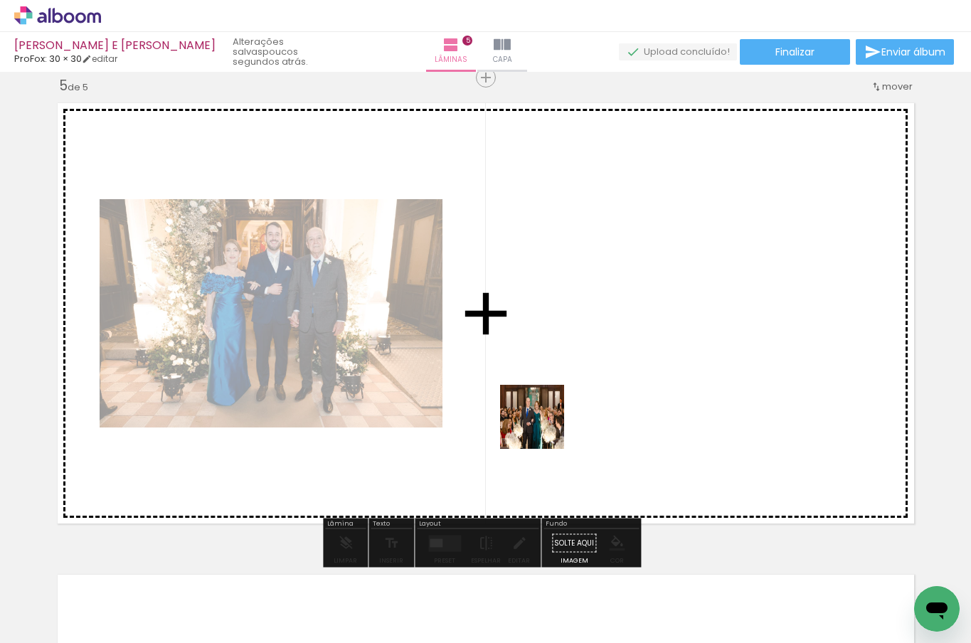
drag, startPoint x: 483, startPoint y: 590, endPoint x: 545, endPoint y: 426, distance: 175.6
click at [545, 426] on quentale-workspace at bounding box center [485, 321] width 971 height 643
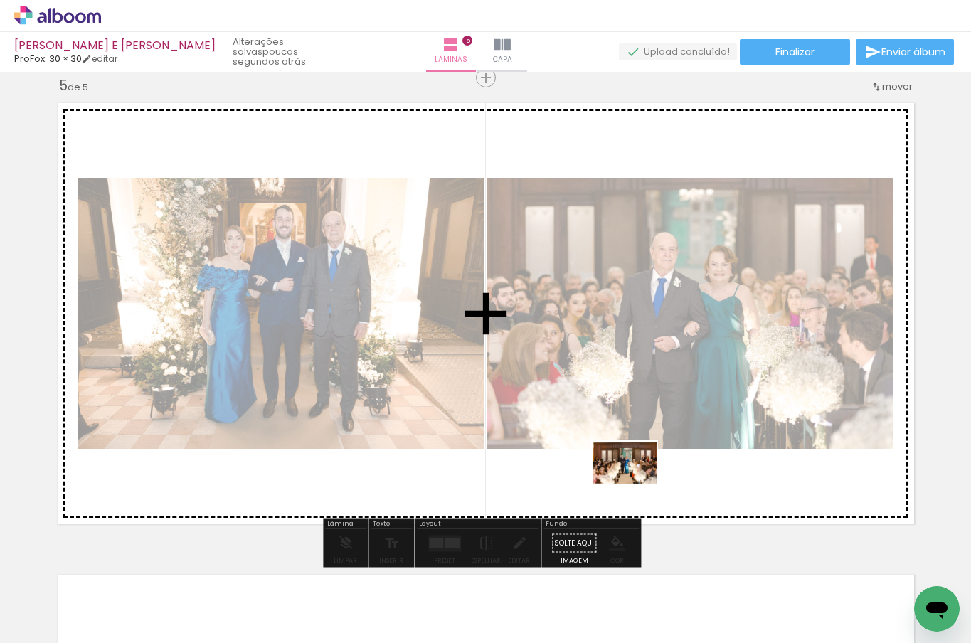
drag, startPoint x: 568, startPoint y: 590, endPoint x: 635, endPoint y: 485, distance: 125.1
click at [635, 485] on quentale-workspace at bounding box center [485, 321] width 971 height 643
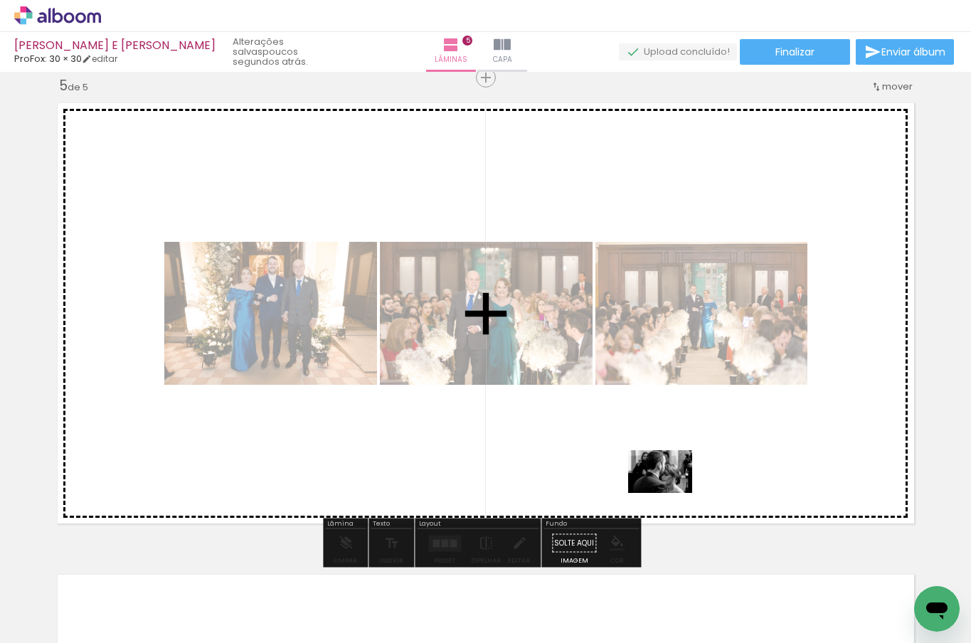
drag, startPoint x: 651, startPoint y: 596, endPoint x: 671, endPoint y: 493, distance: 105.1
click at [671, 493] on quentale-workspace at bounding box center [485, 321] width 971 height 643
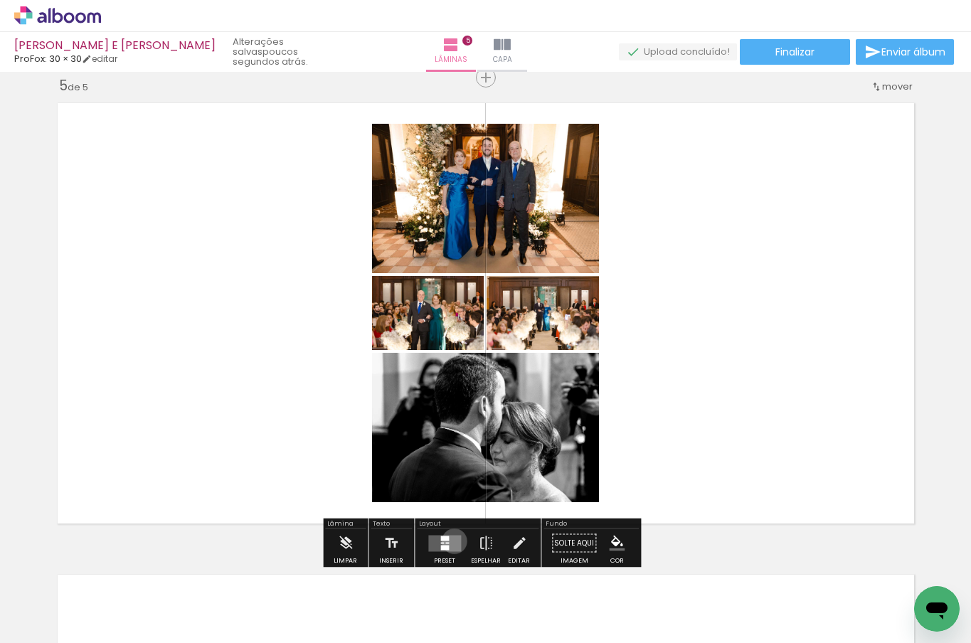
click at [451, 541] on quentale-layouter at bounding box center [444, 543] width 33 height 16
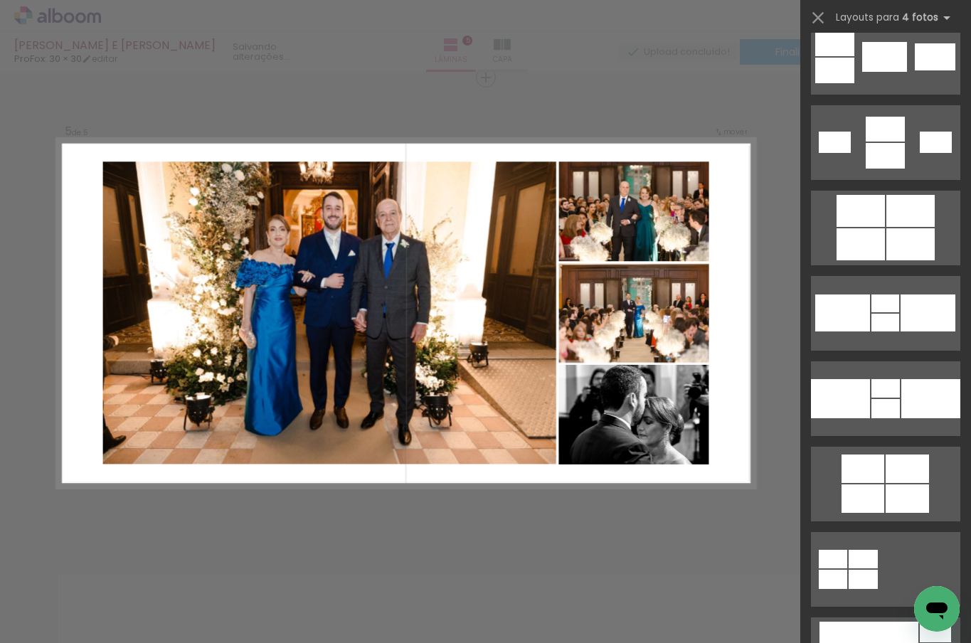
scroll to position [2607, 0]
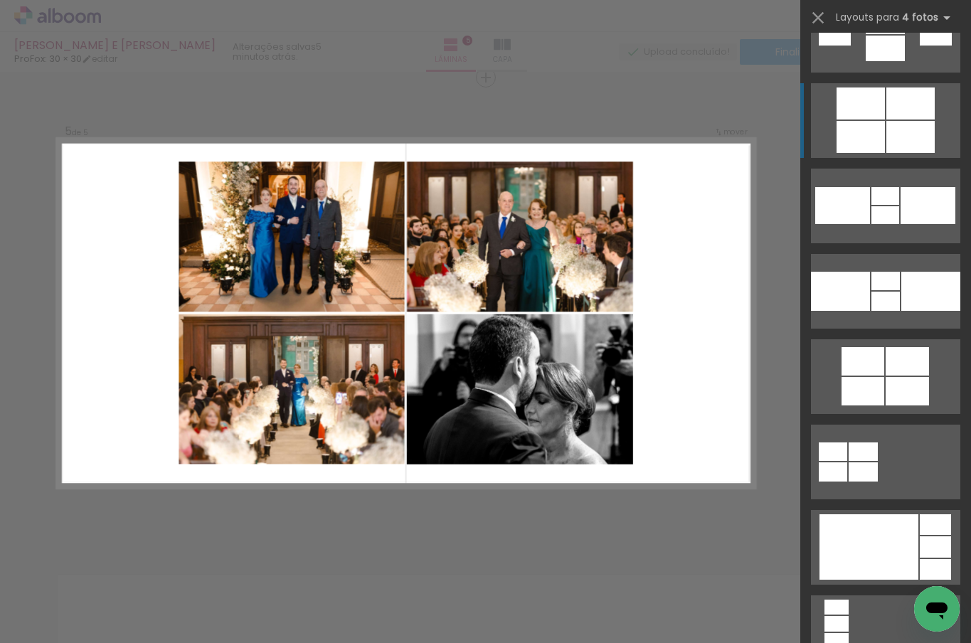
click at [887, 97] on div at bounding box center [911, 104] width 48 height 32
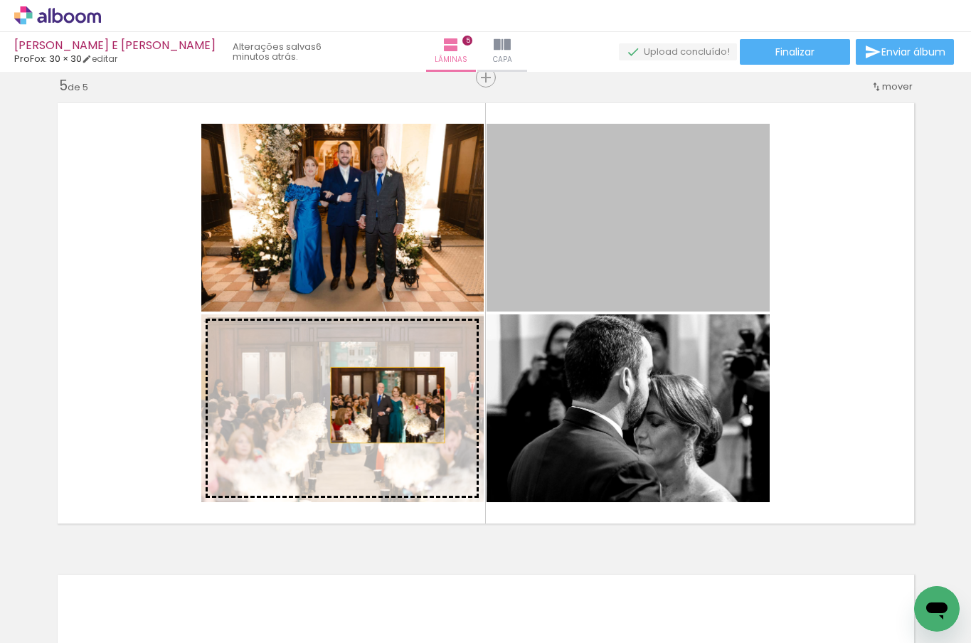
drag, startPoint x: 592, startPoint y: 264, endPoint x: 382, endPoint y: 405, distance: 252.8
click at [0, 0] on slot at bounding box center [0, 0] width 0 height 0
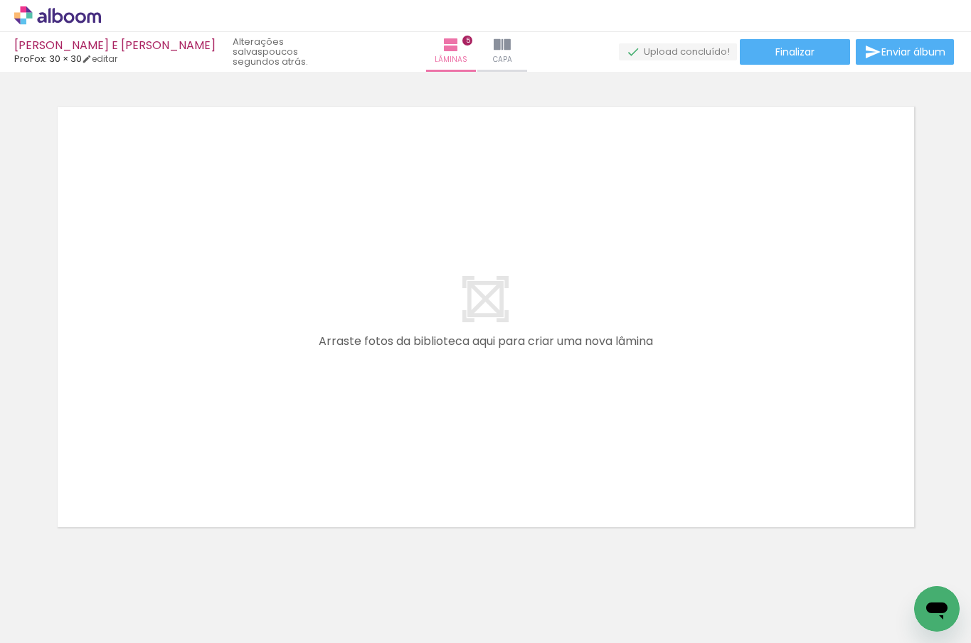
scroll to position [0, 1132]
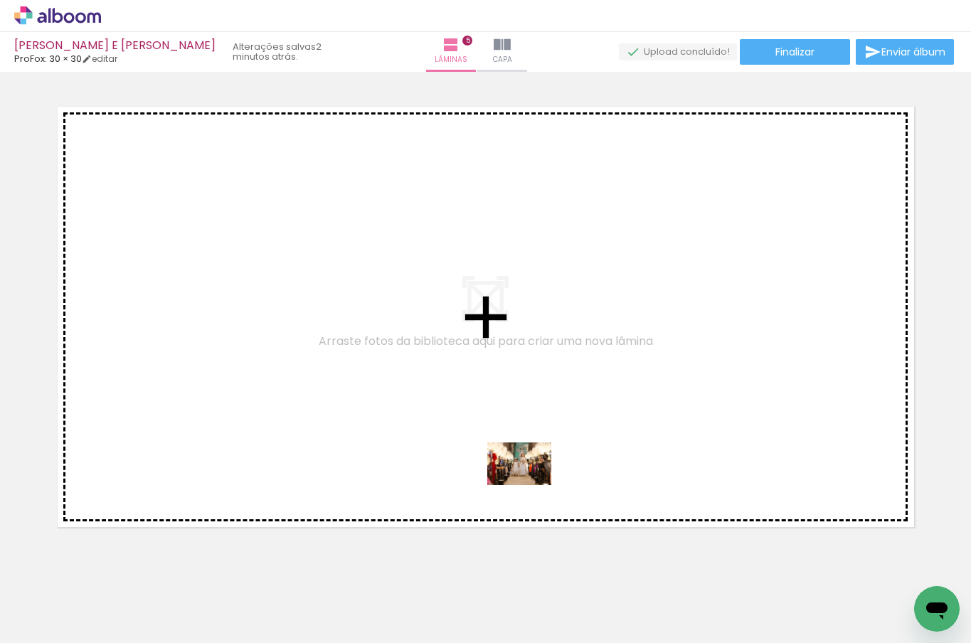
drag, startPoint x: 522, startPoint y: 591, endPoint x: 530, endPoint y: 485, distance: 106.3
click at [530, 485] on quentale-workspace at bounding box center [485, 321] width 971 height 643
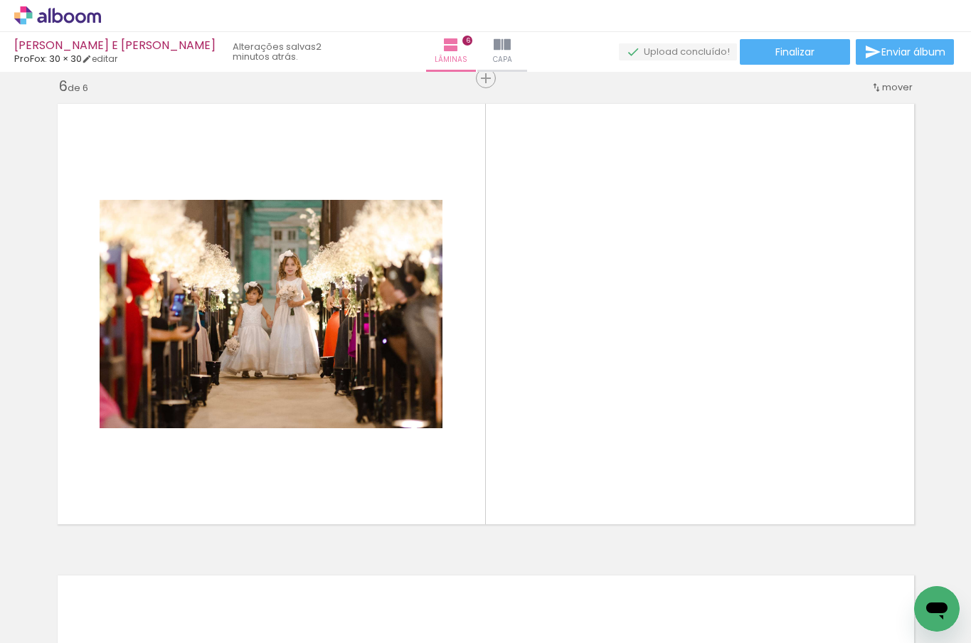
scroll to position [2377, 0]
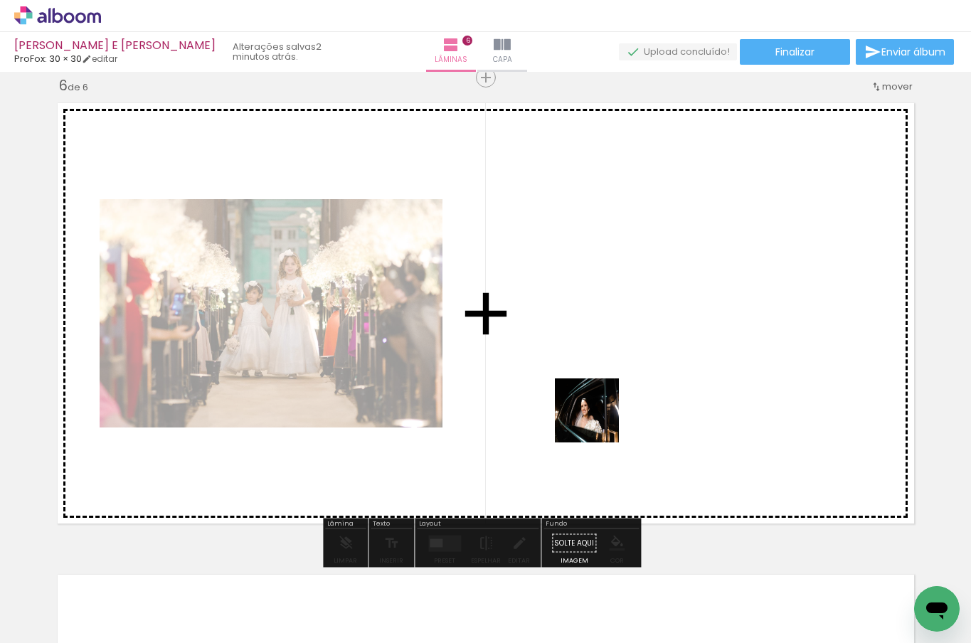
drag, startPoint x: 591, startPoint y: 596, endPoint x: 598, endPoint y: 412, distance: 183.7
click at [598, 412] on quentale-workspace at bounding box center [485, 321] width 971 height 643
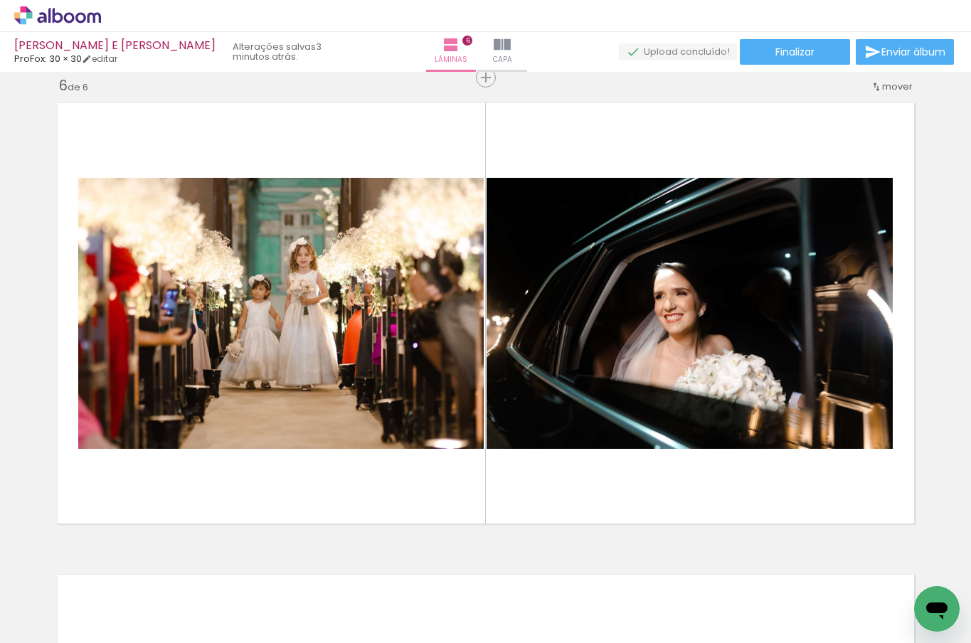
scroll to position [0, 1449]
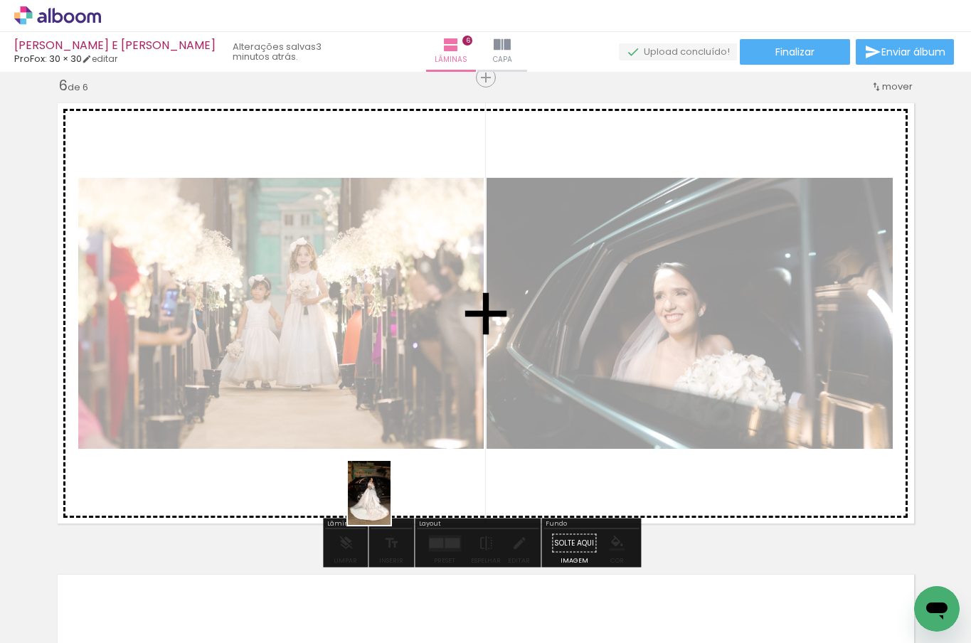
drag, startPoint x: 376, startPoint y: 585, endPoint x: 391, endPoint y: 504, distance: 82.4
click at [391, 504] on quentale-workspace at bounding box center [485, 321] width 971 height 643
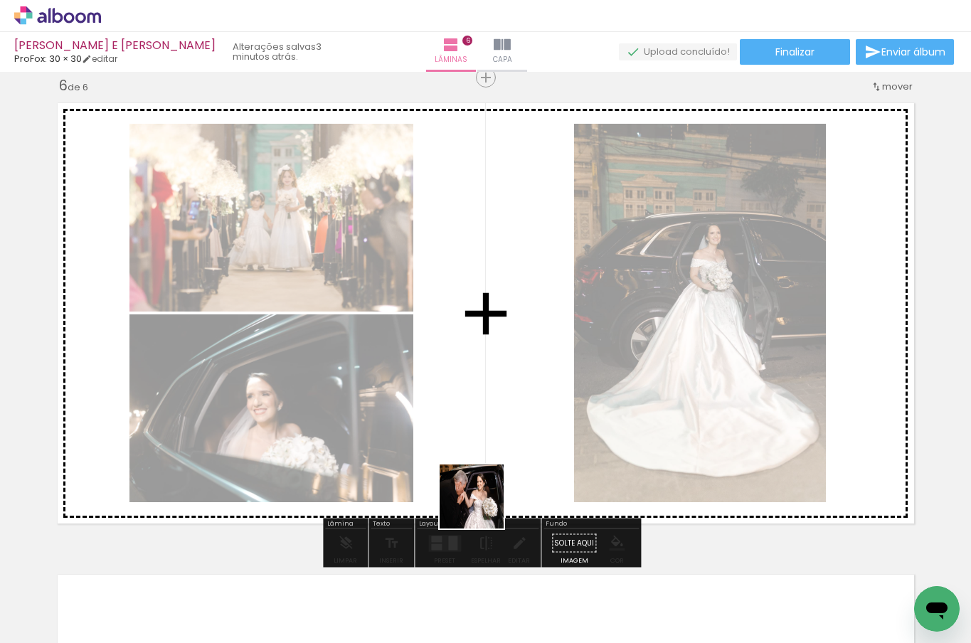
drag, startPoint x: 467, startPoint y: 586, endPoint x: 487, endPoint y: 486, distance: 101.5
click at [487, 485] on quentale-workspace at bounding box center [485, 321] width 971 height 643
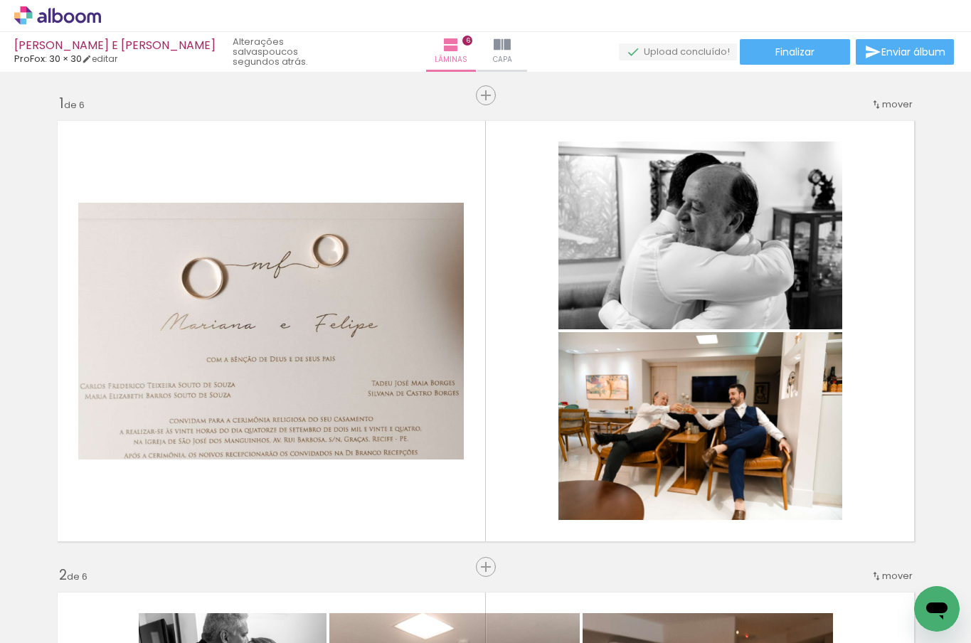
scroll to position [0, 1449]
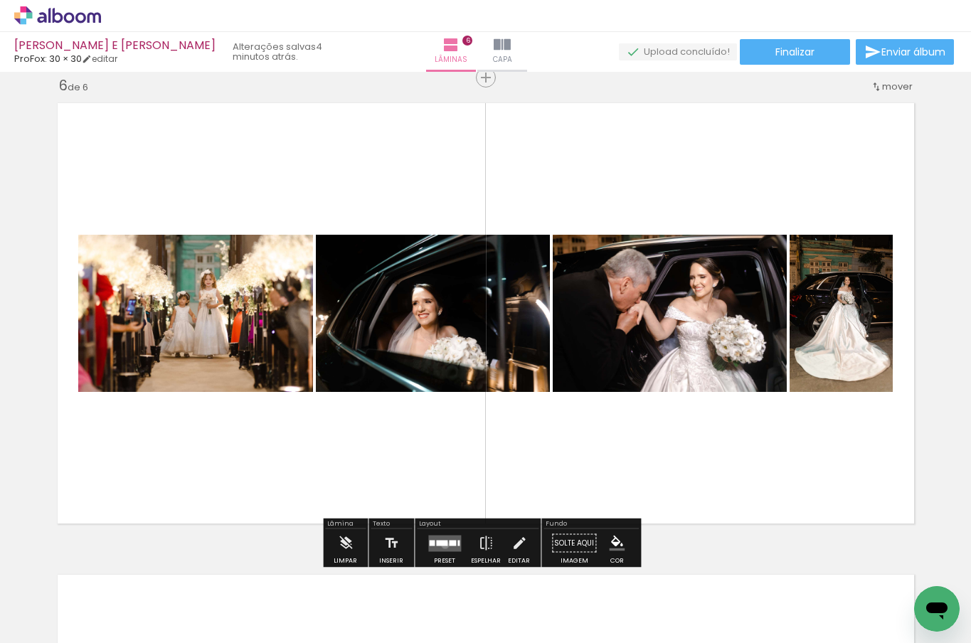
click at [442, 544] on div at bounding box center [441, 543] width 11 height 6
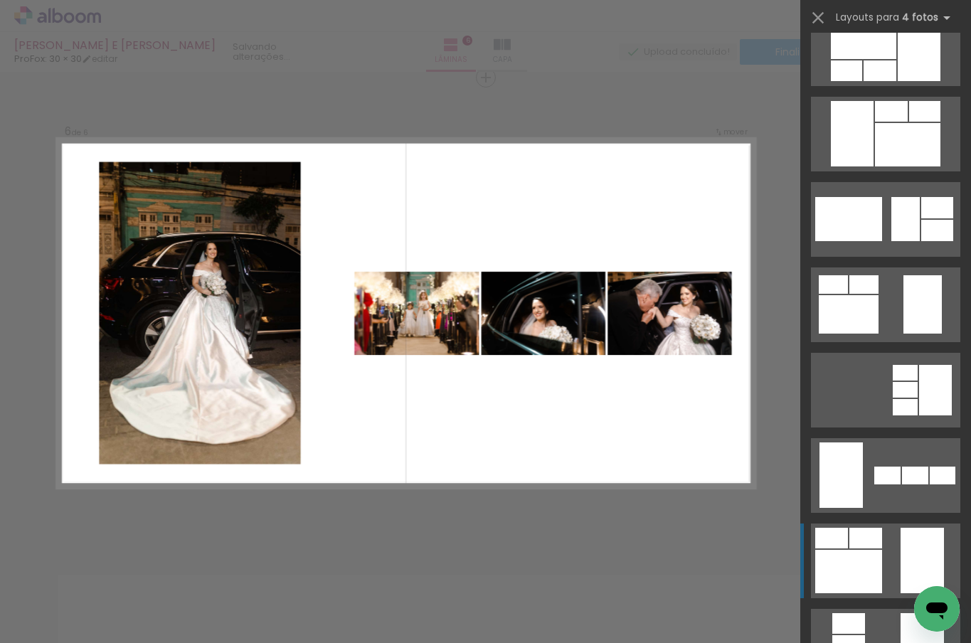
scroll to position [149, 0]
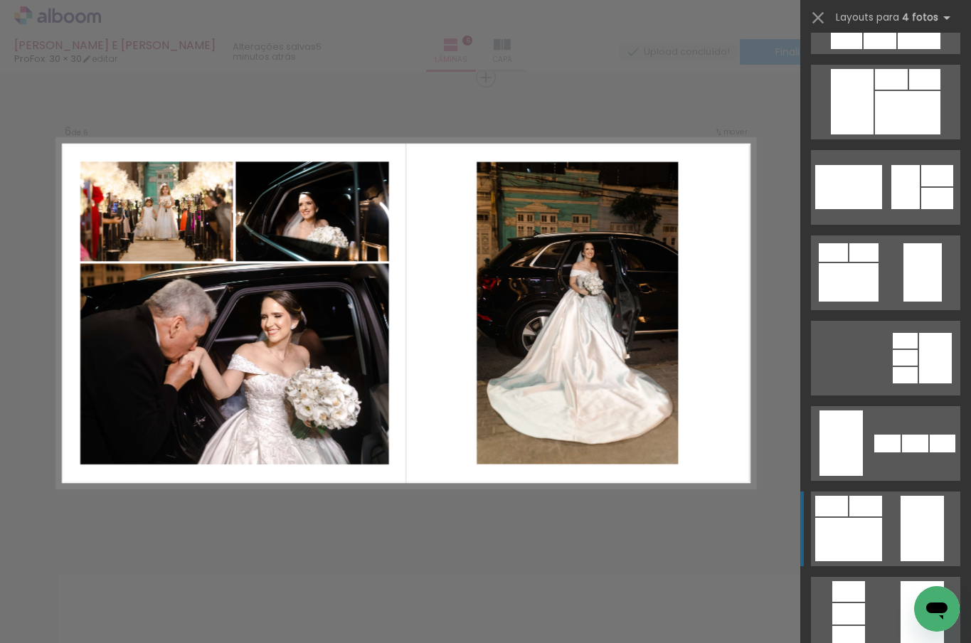
click at [888, 513] on quentale-layouter at bounding box center [885, 529] width 149 height 75
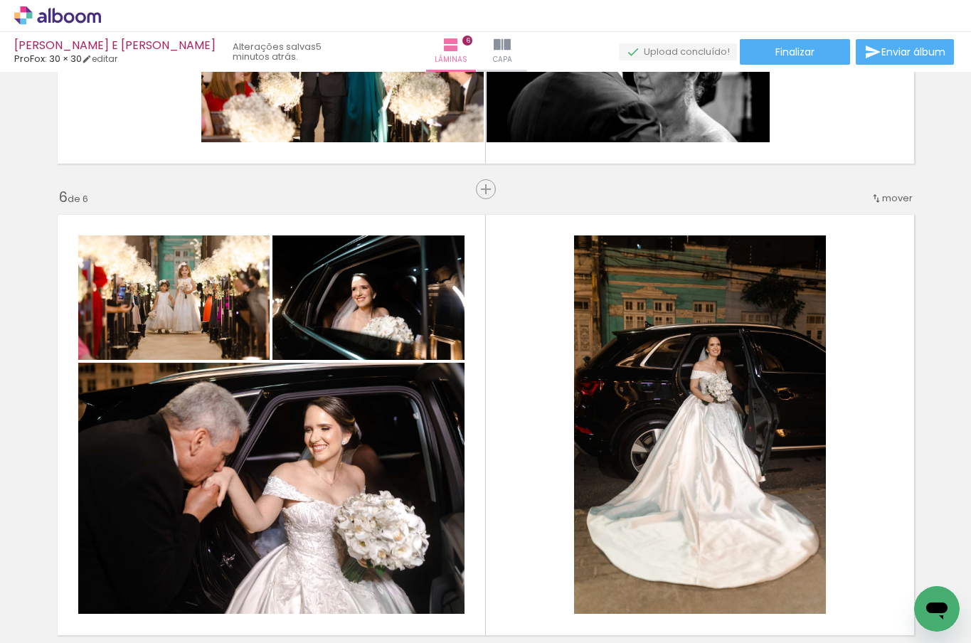
scroll to position [2265, 0]
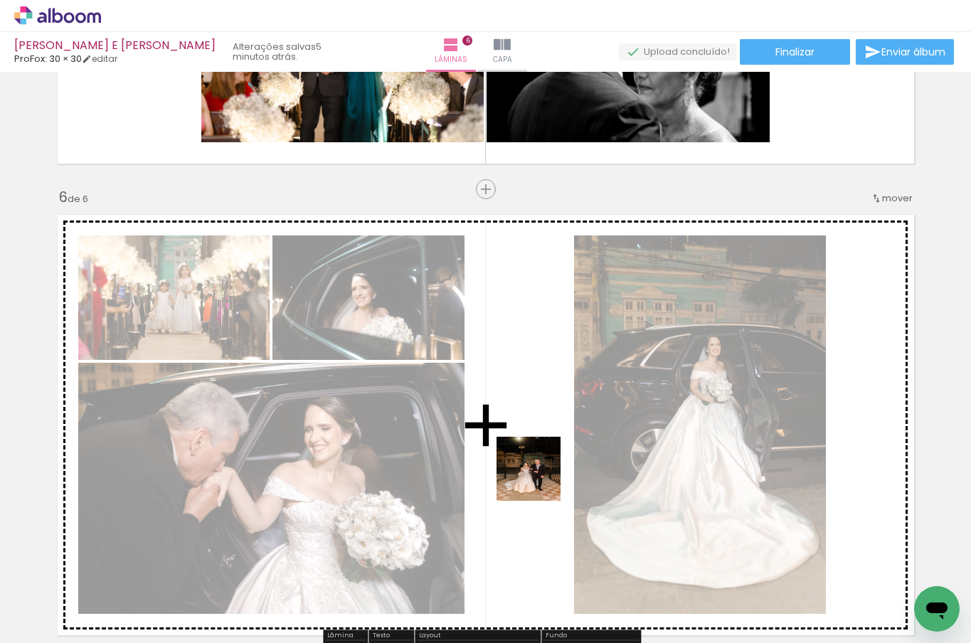
drag, startPoint x: 537, startPoint y: 521, endPoint x: 539, endPoint y: 477, distance: 43.5
click at [539, 477] on quentale-workspace at bounding box center [485, 321] width 971 height 643
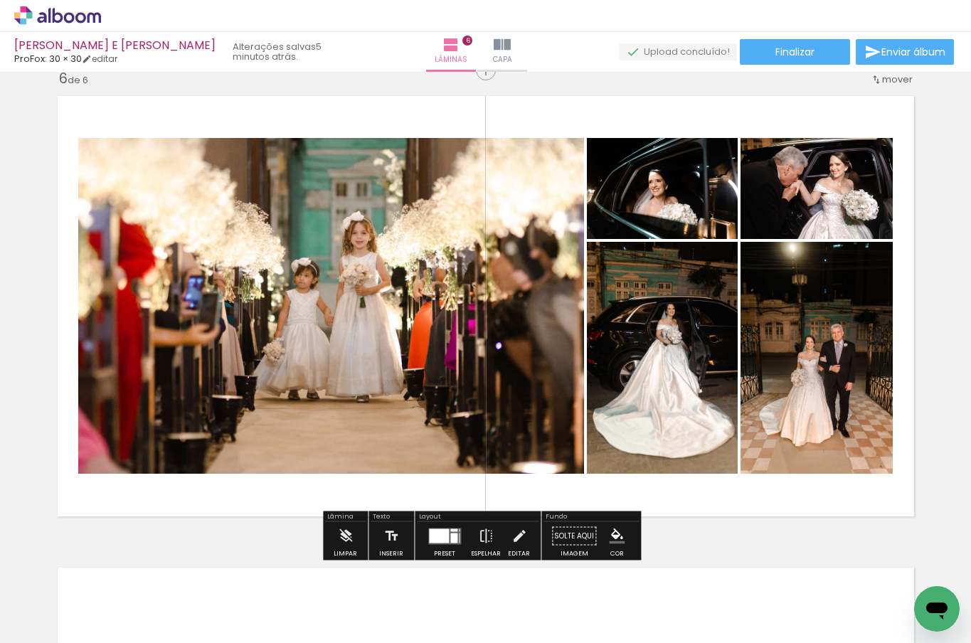
scroll to position [2411, 0]
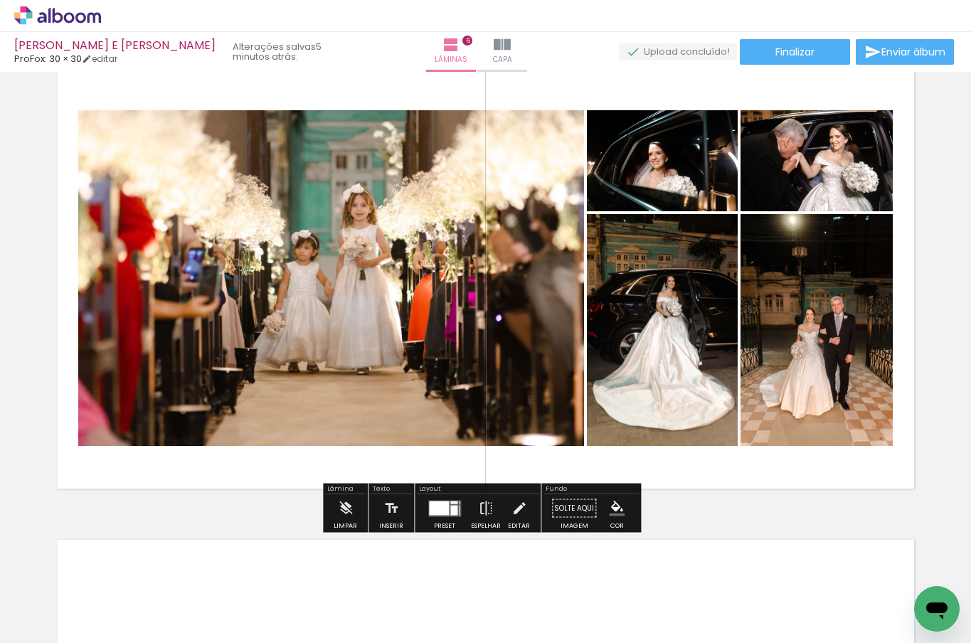
click at [429, 501] on div at bounding box center [439, 508] width 20 height 14
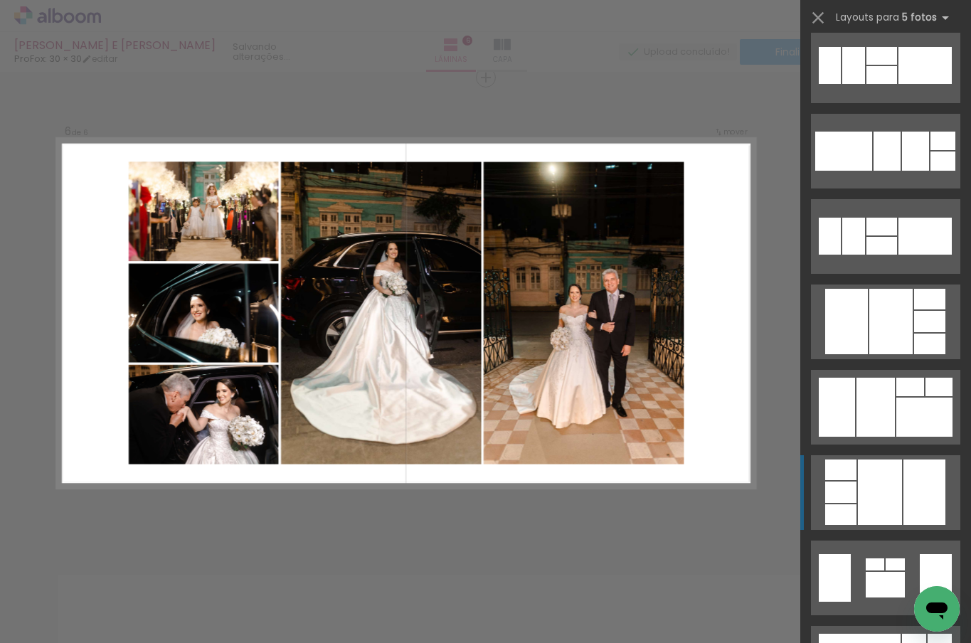
scroll to position [1916, 0]
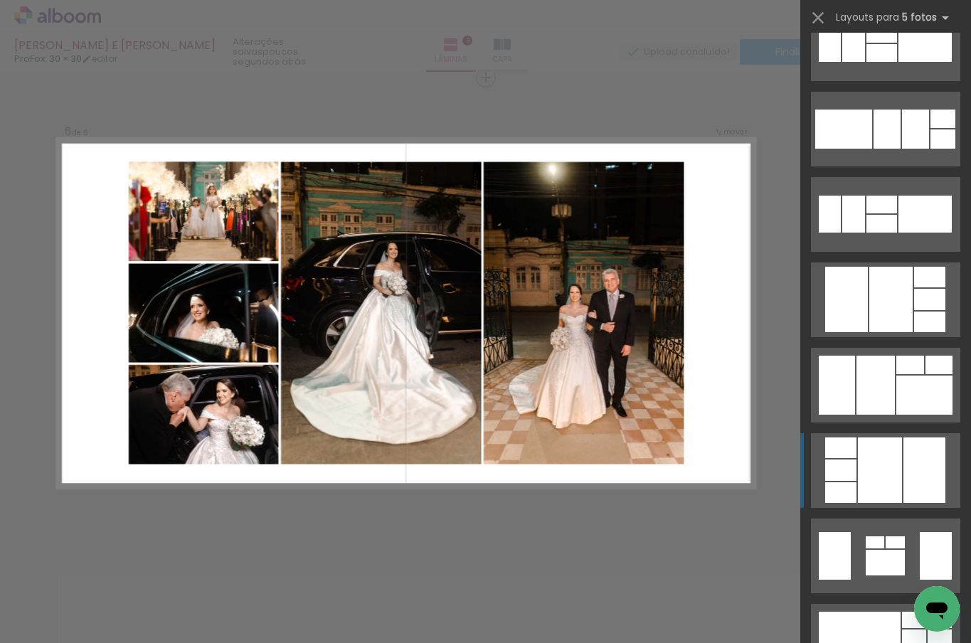
click at [877, 460] on div at bounding box center [880, 470] width 44 height 65
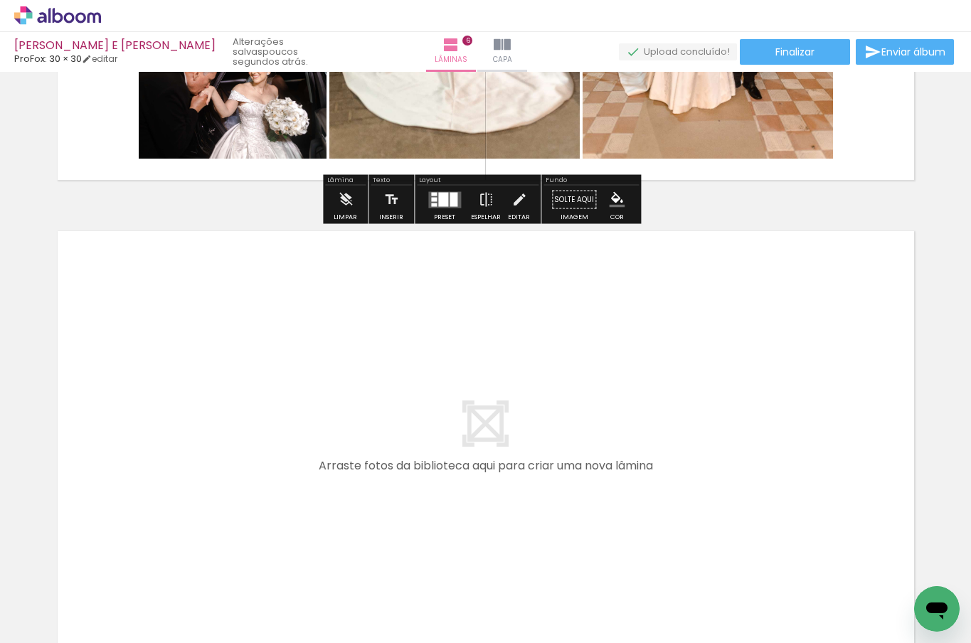
scroll to position [2875, 0]
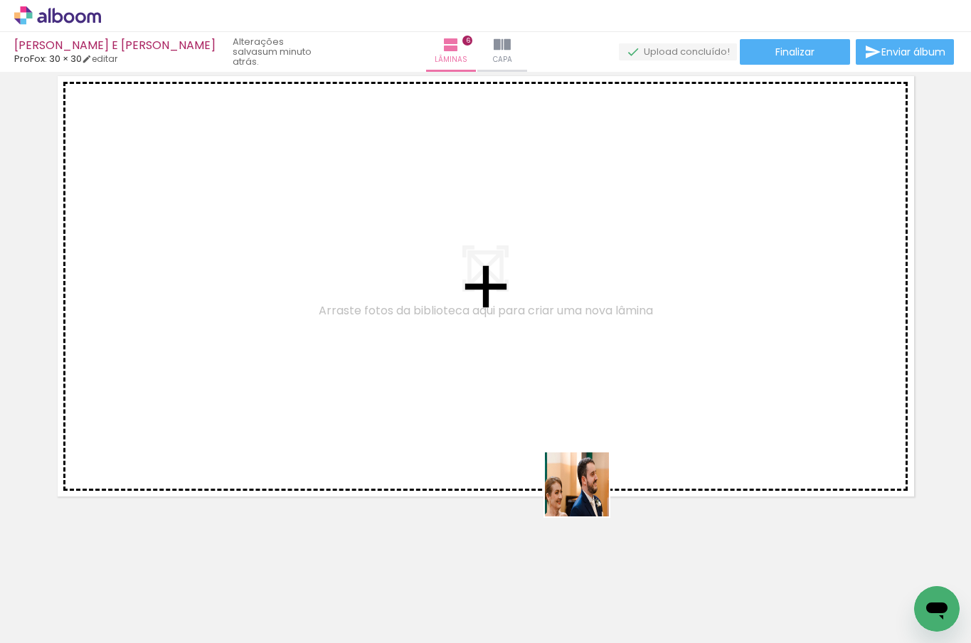
drag, startPoint x: 588, startPoint y: 562, endPoint x: 586, endPoint y: 480, distance: 81.9
click at [586, 479] on quentale-workspace at bounding box center [485, 321] width 971 height 643
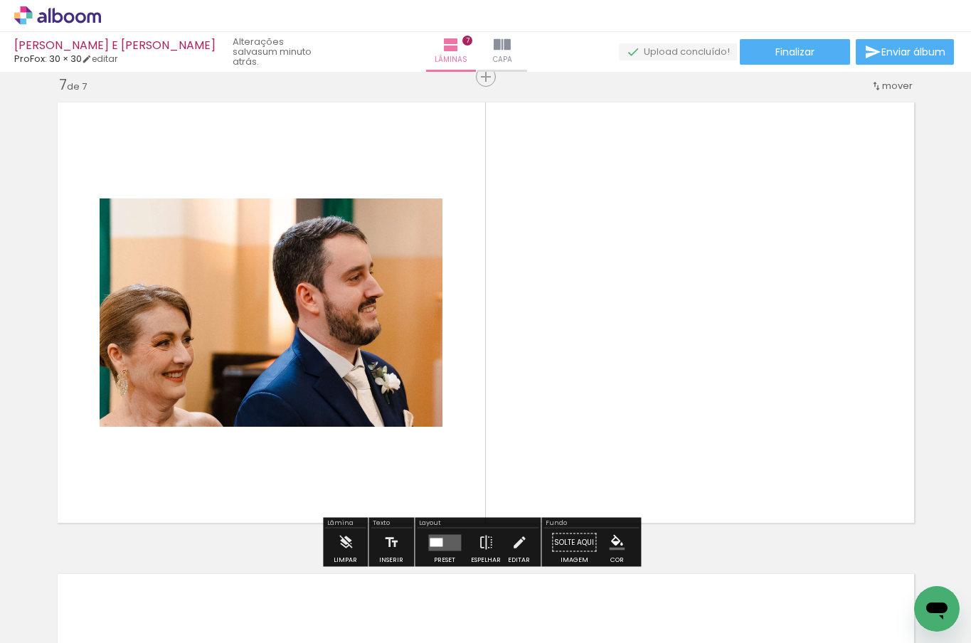
scroll to position [2848, 0]
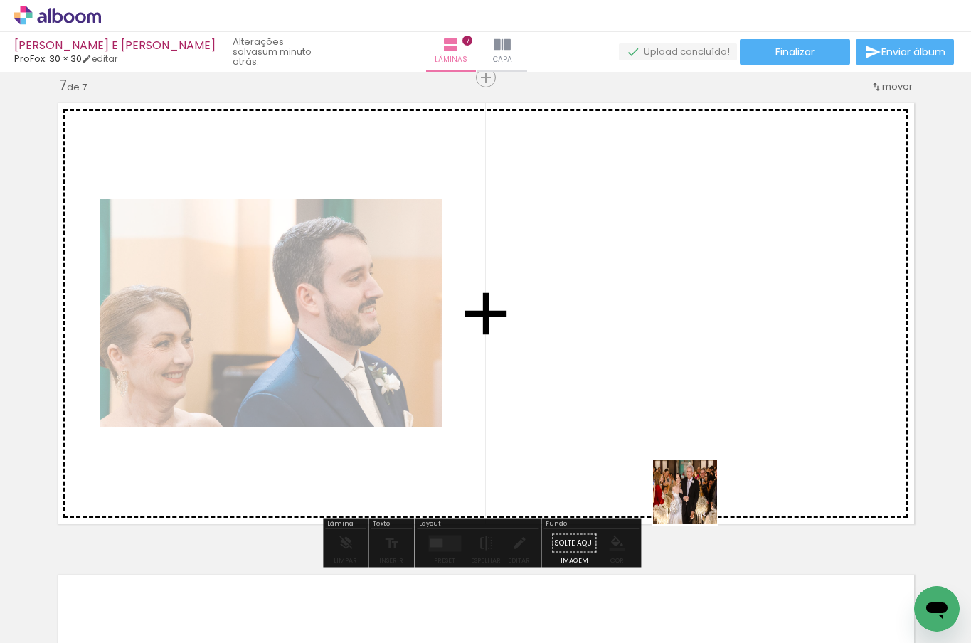
drag, startPoint x: 687, startPoint y: 560, endPoint x: 697, endPoint y: 474, distance: 86.7
click at [698, 472] on quentale-workspace at bounding box center [485, 321] width 971 height 643
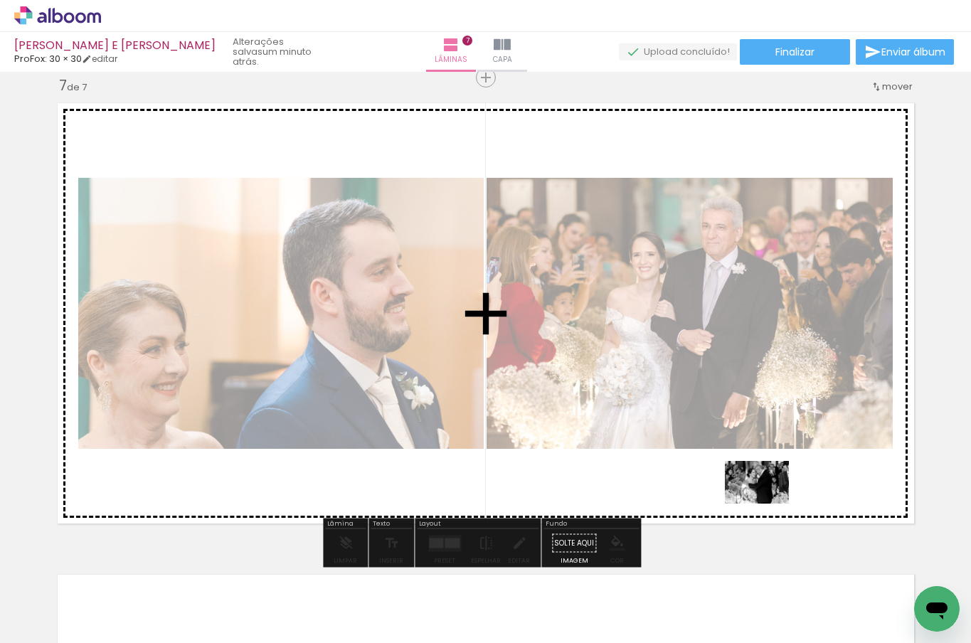
drag, startPoint x: 766, startPoint y: 556, endPoint x: 796, endPoint y: 539, distance: 34.2
click at [768, 504] on quentale-workspace at bounding box center [485, 321] width 971 height 643
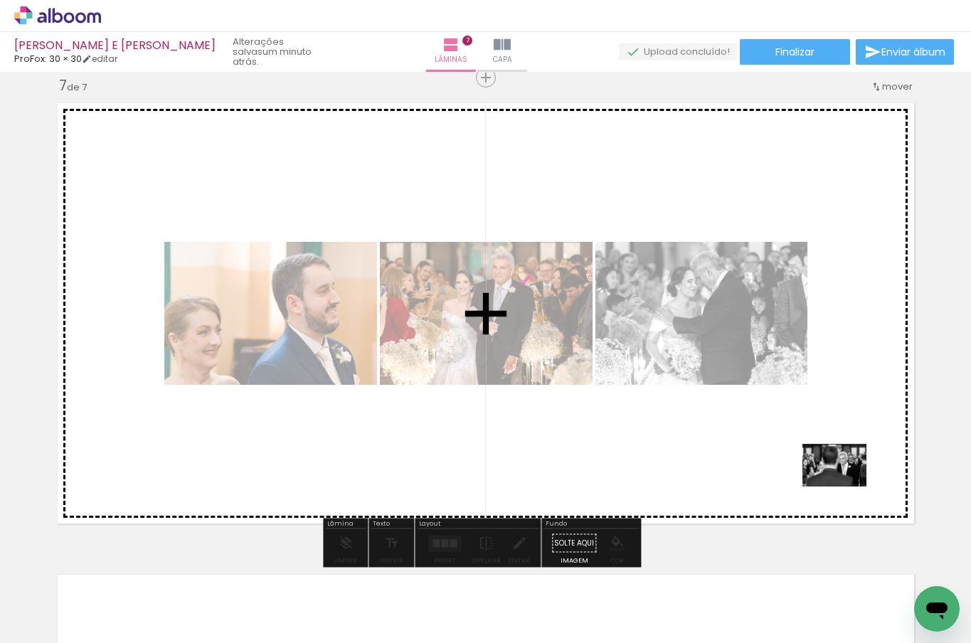
drag, startPoint x: 853, startPoint y: 581, endPoint x: 776, endPoint y: 570, distance: 77.7
click at [845, 487] on quentale-workspace at bounding box center [485, 321] width 971 height 643
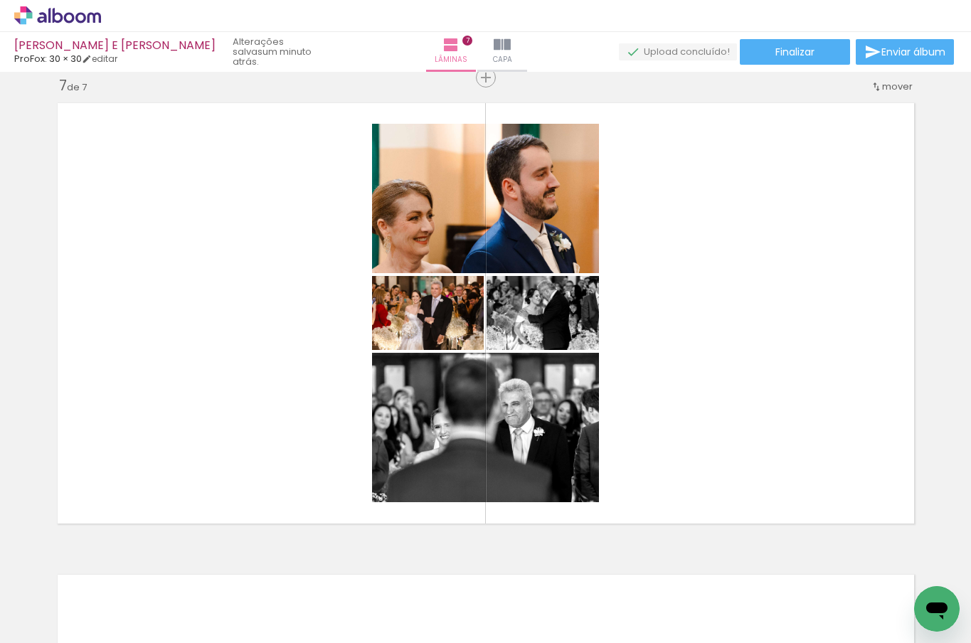
scroll to position [0, 1824]
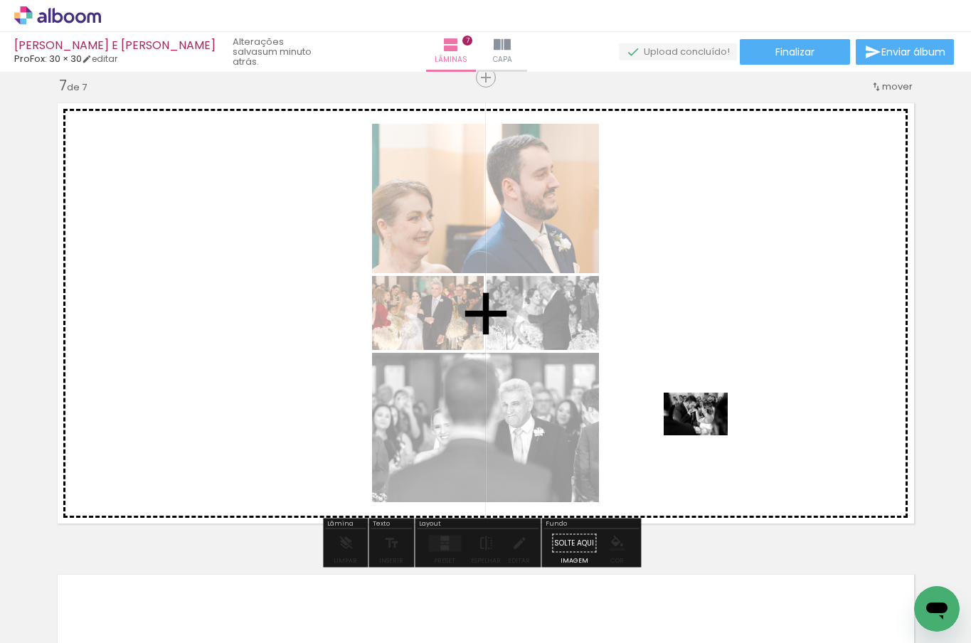
drag, startPoint x: 556, startPoint y: 588, endPoint x: 707, endPoint y: 436, distance: 213.8
click at [707, 436] on quentale-workspace at bounding box center [485, 321] width 971 height 643
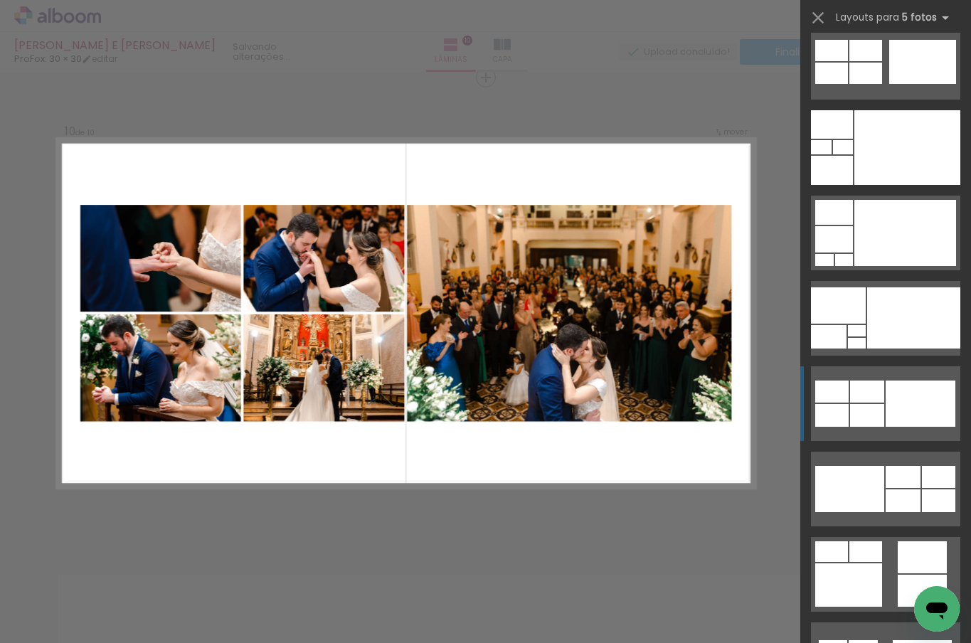
scroll to position [275, 0]
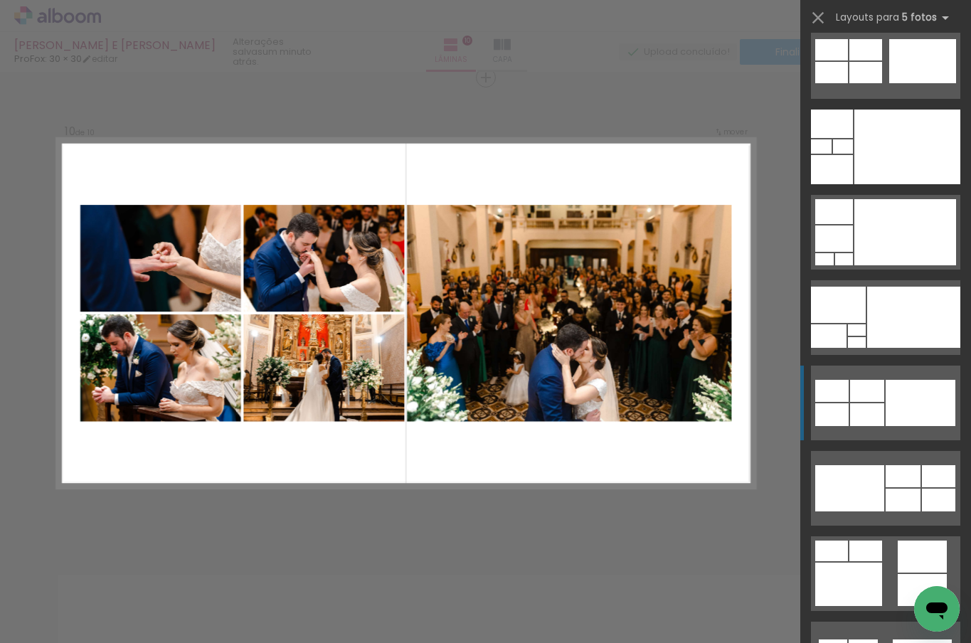
click at [879, 389] on quentale-layouter at bounding box center [885, 403] width 149 height 75
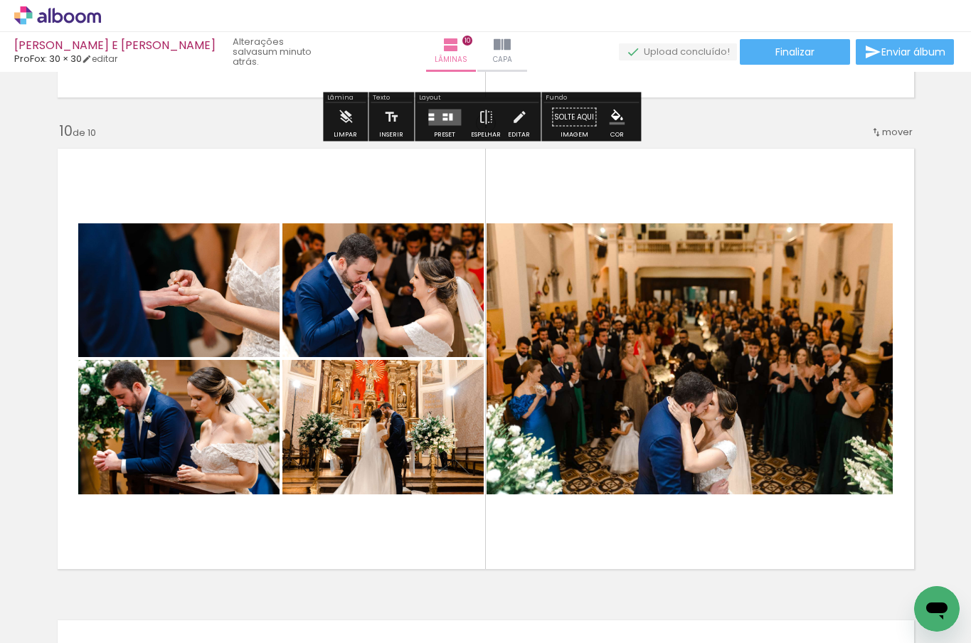
scroll to position [4220, 0]
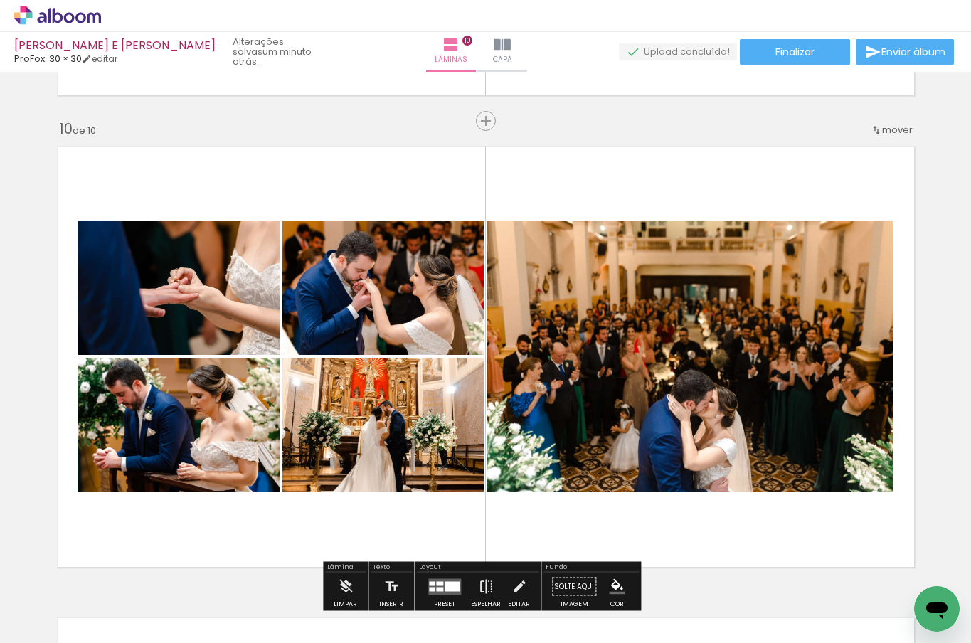
click at [677, 398] on quentale-photo at bounding box center [690, 356] width 406 height 271
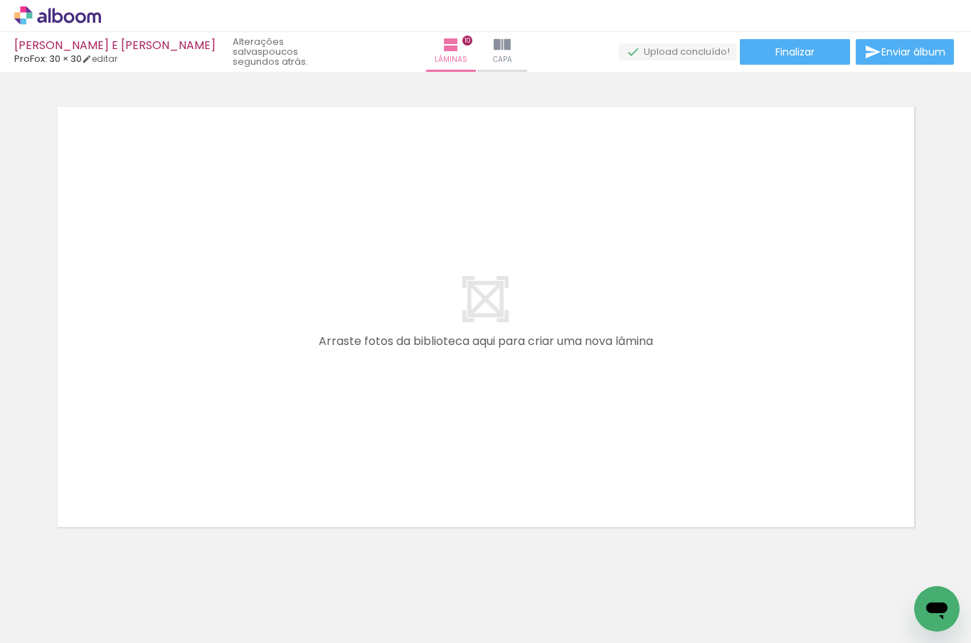
scroll to position [0, 3242]
click at [423, 603] on div at bounding box center [407, 595] width 70 height 47
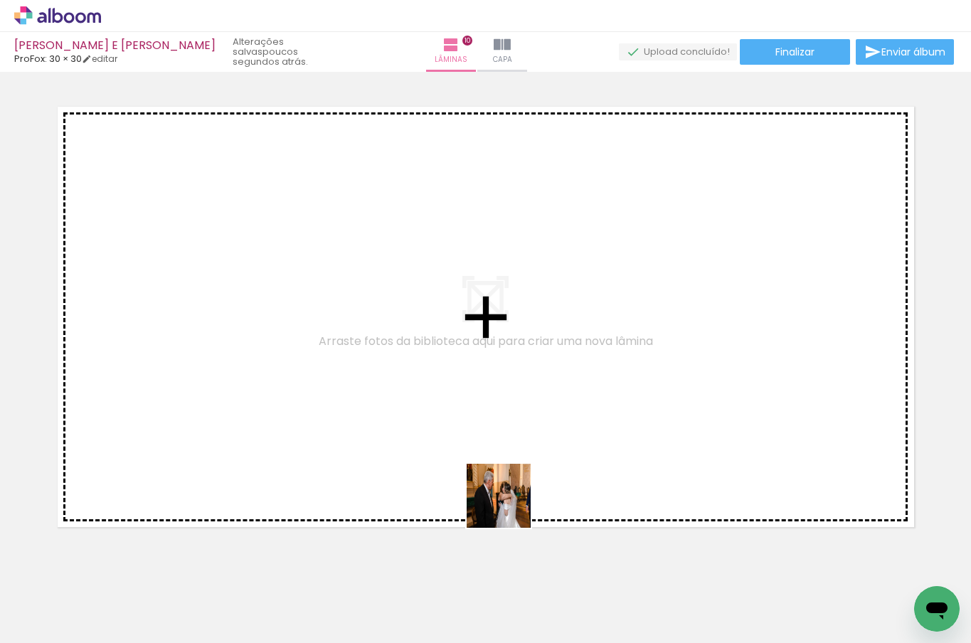
drag, startPoint x: 480, startPoint y: 614, endPoint x: 538, endPoint y: 517, distance: 113.2
click at [511, 500] on quentale-workspace at bounding box center [485, 321] width 971 height 643
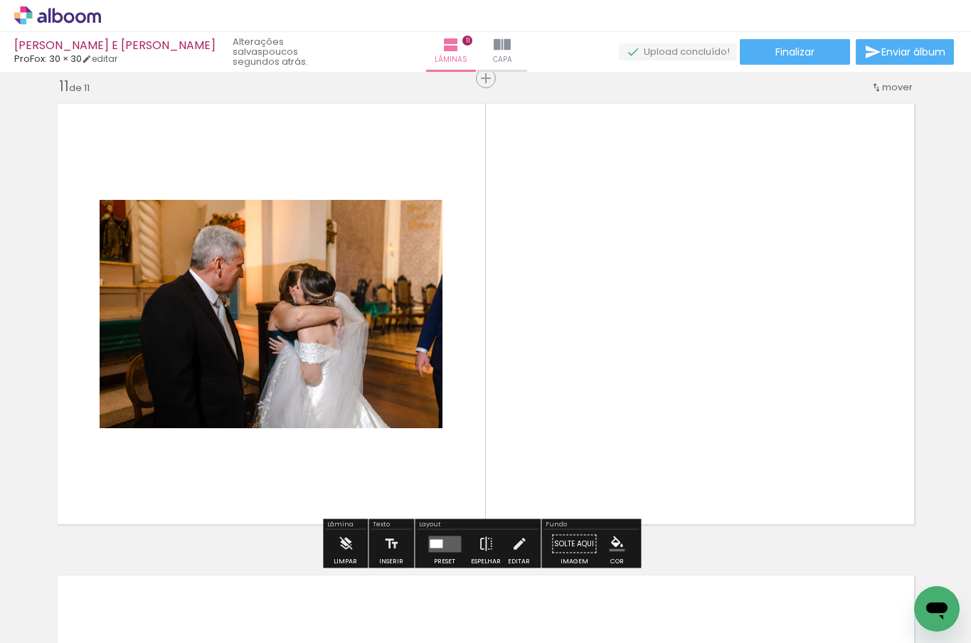
scroll to position [4735, 0]
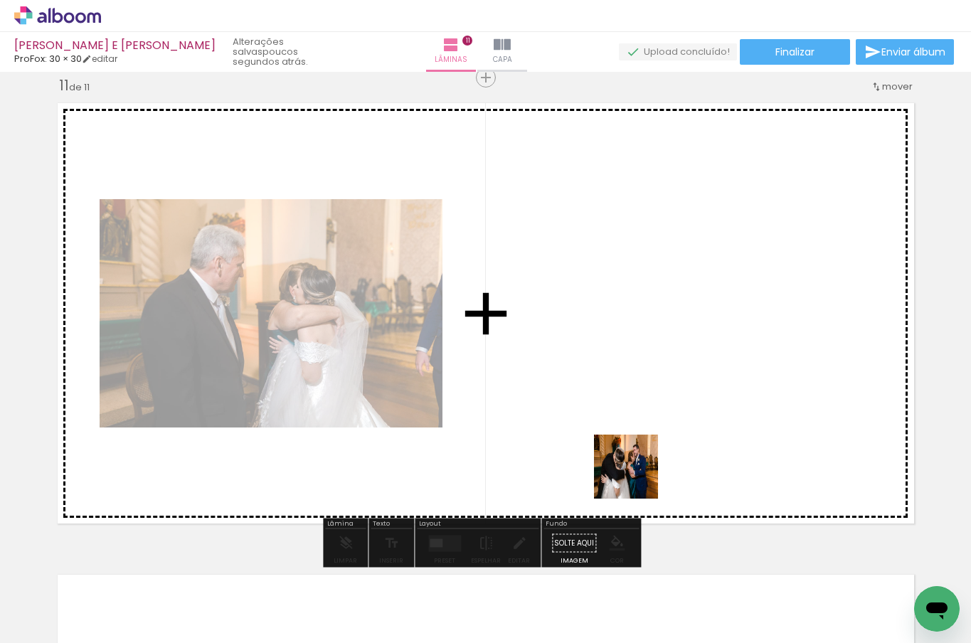
drag, startPoint x: 586, startPoint y: 603, endPoint x: 637, endPoint y: 477, distance: 135.7
click at [637, 477] on quentale-workspace at bounding box center [485, 321] width 971 height 643
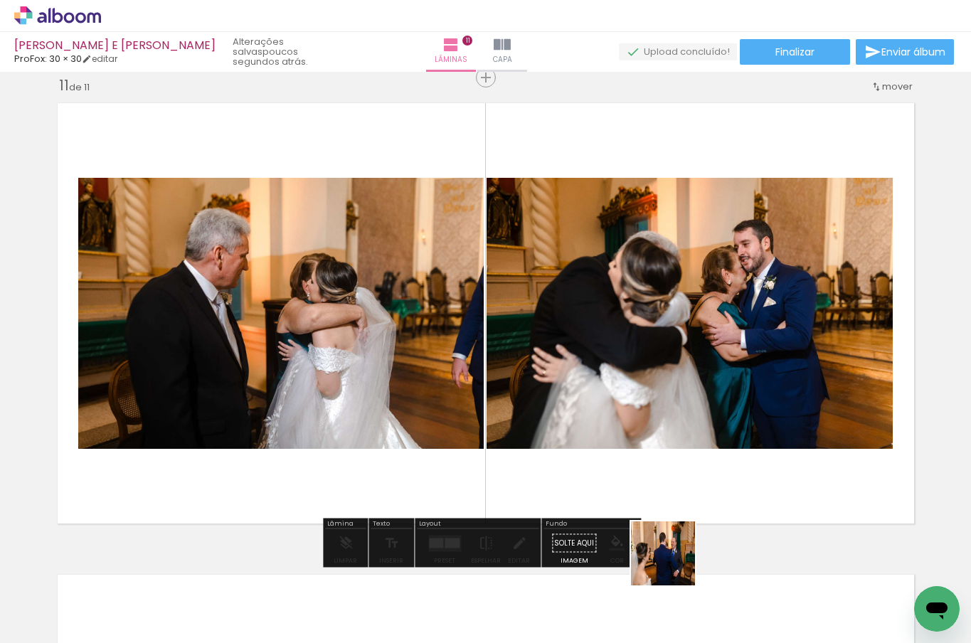
drag, startPoint x: 670, startPoint y: 600, endPoint x: 685, endPoint y: 488, distance: 112.8
click at [685, 488] on quentale-workspace at bounding box center [485, 321] width 971 height 643
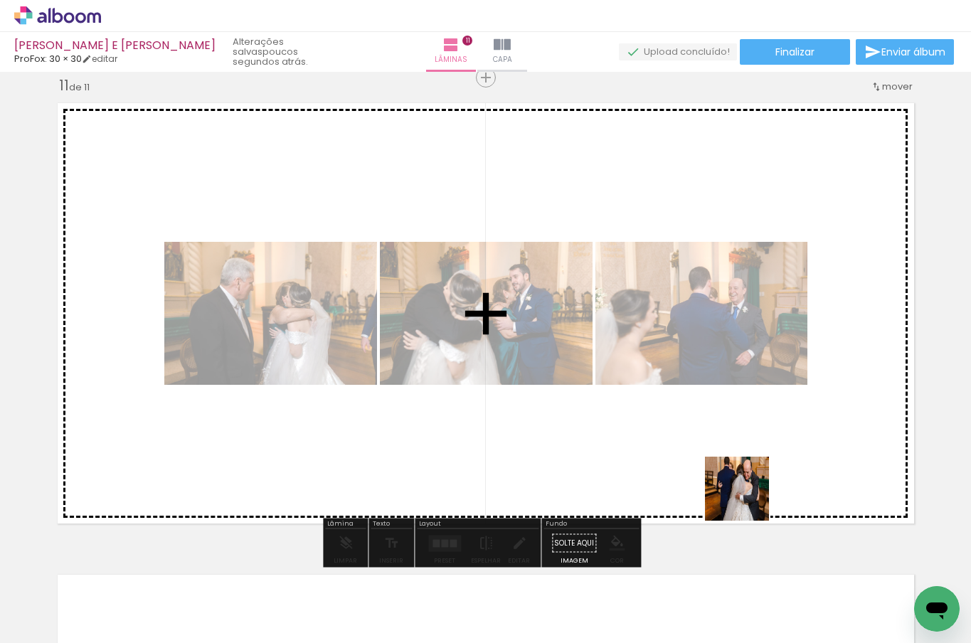
drag, startPoint x: 743, startPoint y: 604, endPoint x: 747, endPoint y: 500, distance: 104.7
click at [748, 500] on quentale-workspace at bounding box center [485, 321] width 971 height 643
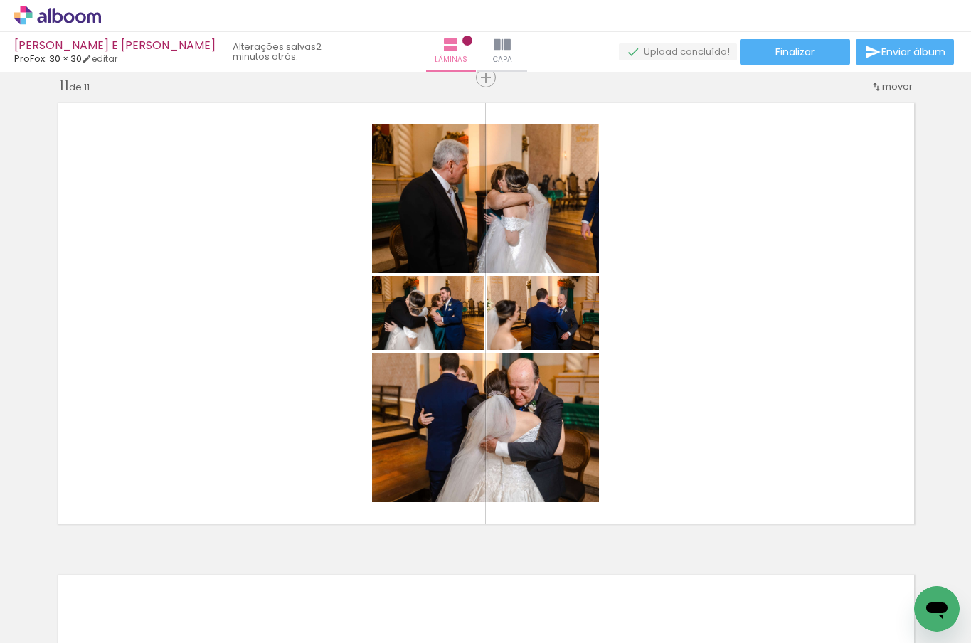
scroll to position [0, 3242]
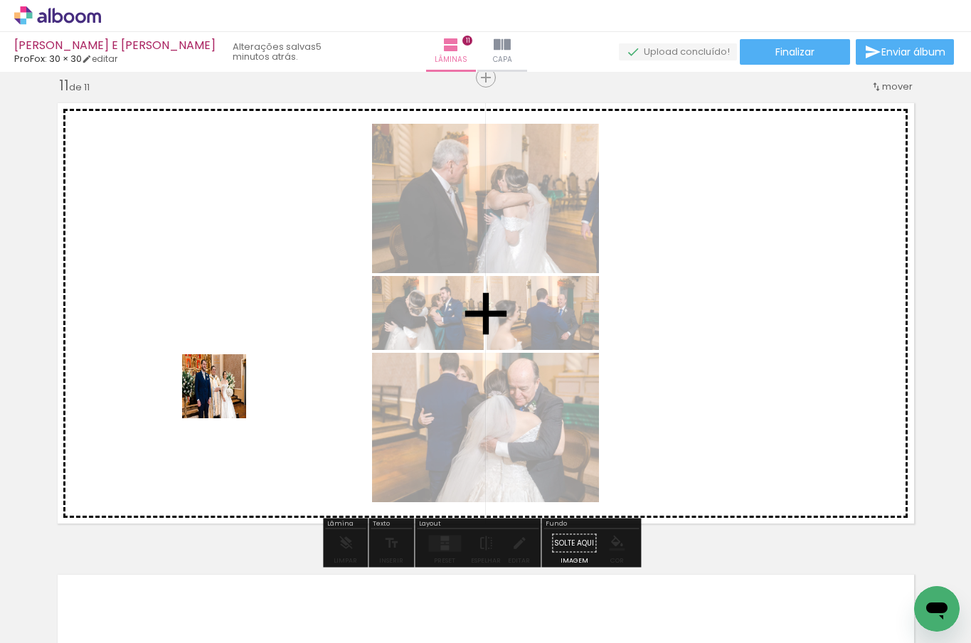
drag, startPoint x: 419, startPoint y: 601, endPoint x: 224, endPoint y: 397, distance: 281.8
click at [224, 397] on quentale-workspace at bounding box center [485, 321] width 971 height 643
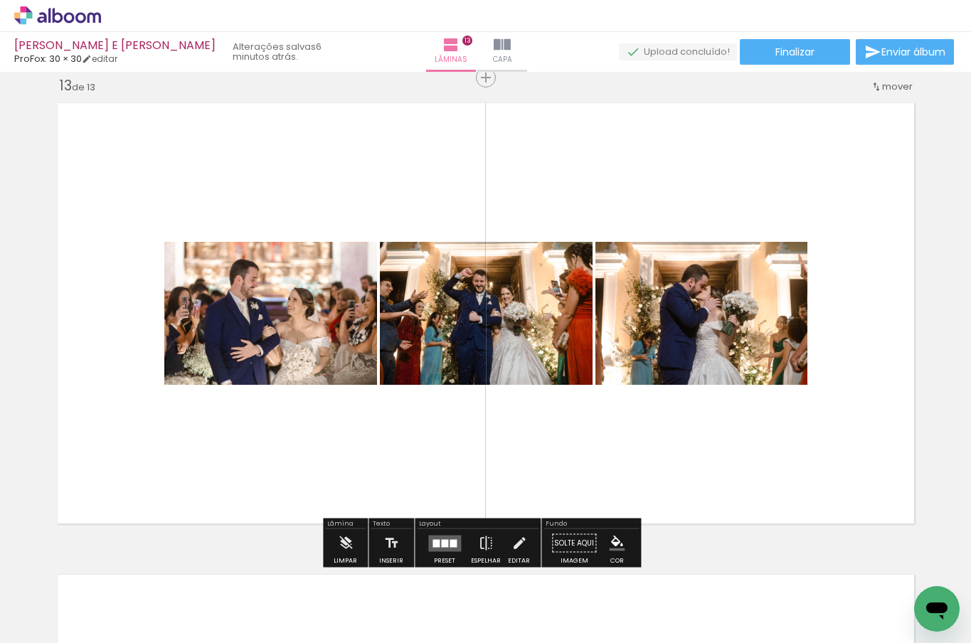
scroll to position [0, 4322]
click at [440, 551] on quentale-layouter at bounding box center [444, 543] width 33 height 16
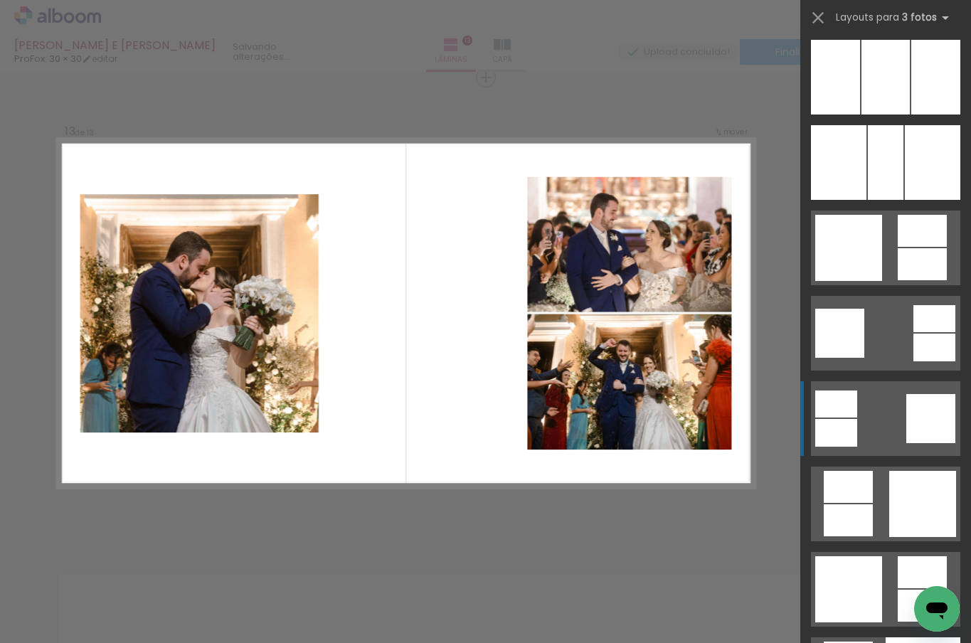
scroll to position [3960, 0]
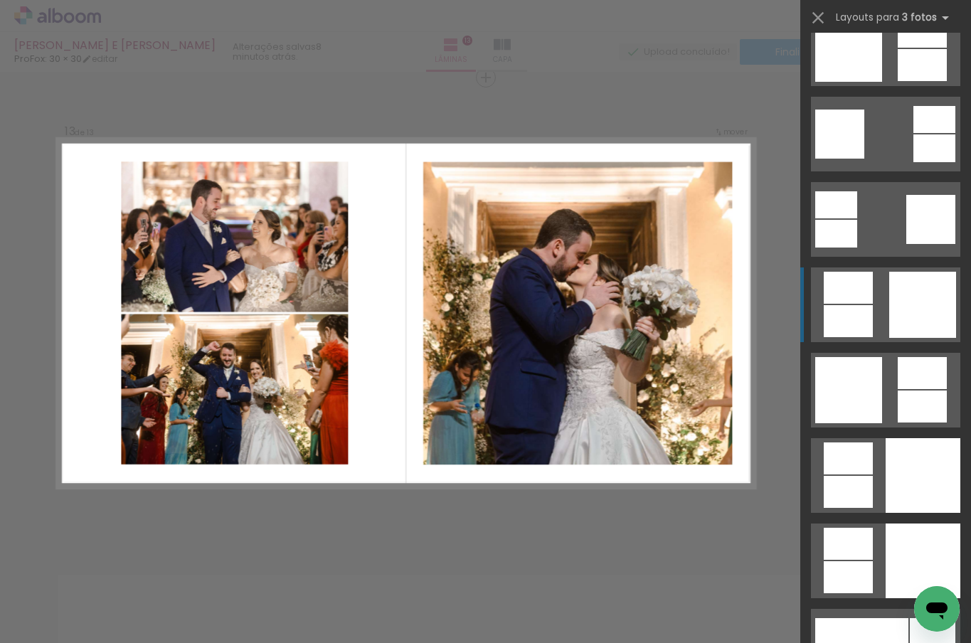
click at [911, 306] on div at bounding box center [922, 305] width 67 height 66
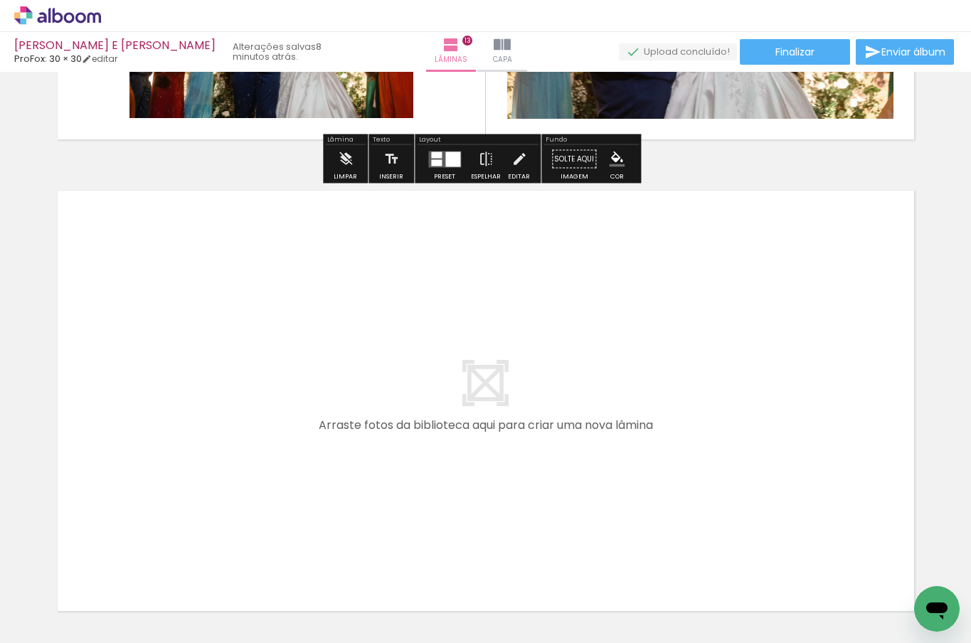
scroll to position [6188, 0]
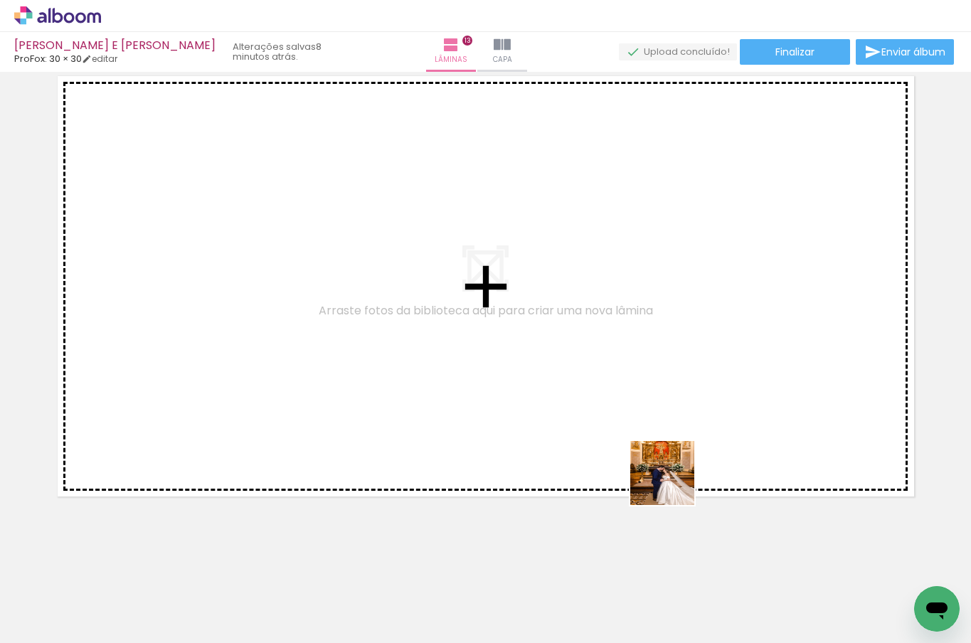
drag, startPoint x: 687, startPoint y: 603, endPoint x: 667, endPoint y: 455, distance: 150.1
click at [667, 455] on quentale-workspace at bounding box center [485, 321] width 971 height 643
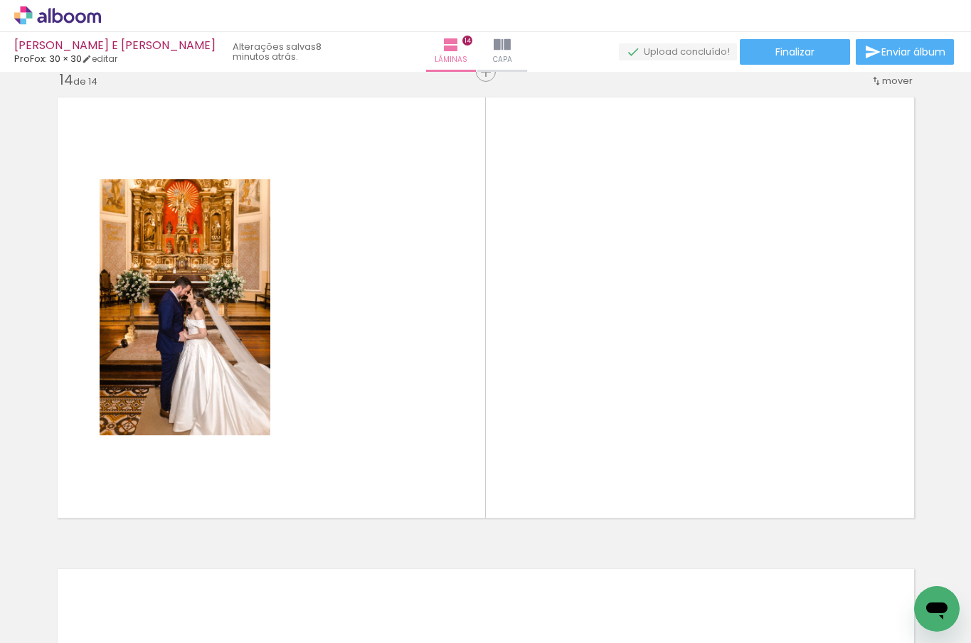
scroll to position [6151, 0]
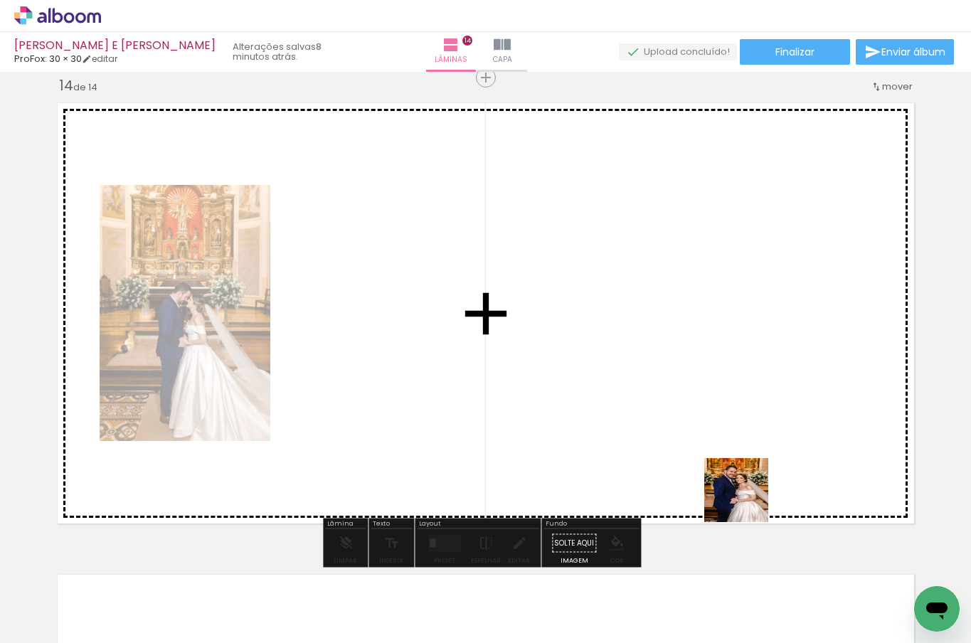
drag, startPoint x: 761, startPoint y: 596, endPoint x: 762, endPoint y: 562, distance: 34.2
click at [741, 467] on quentale-workspace at bounding box center [485, 321] width 971 height 643
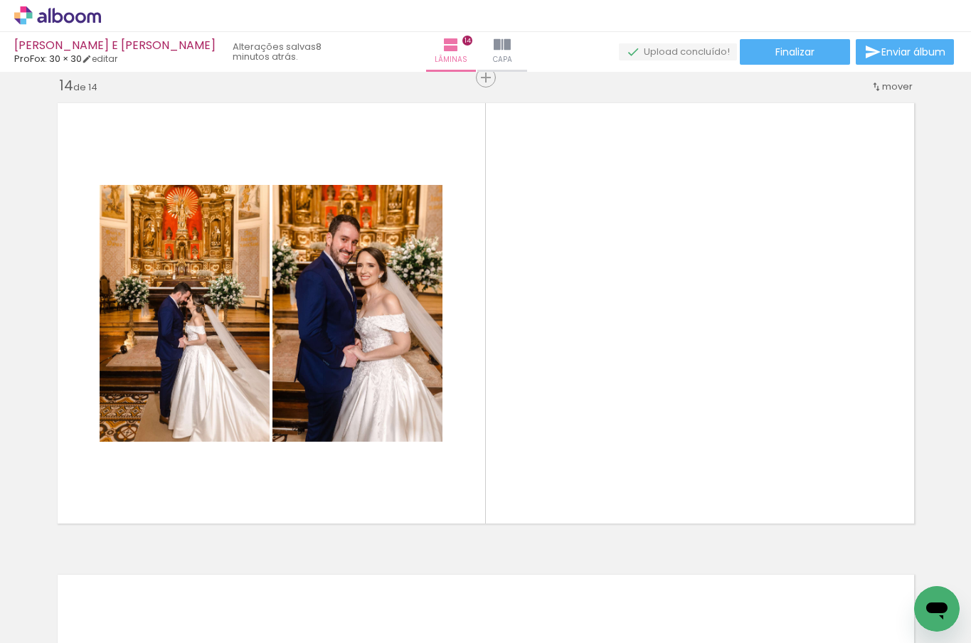
scroll to position [0, 4683]
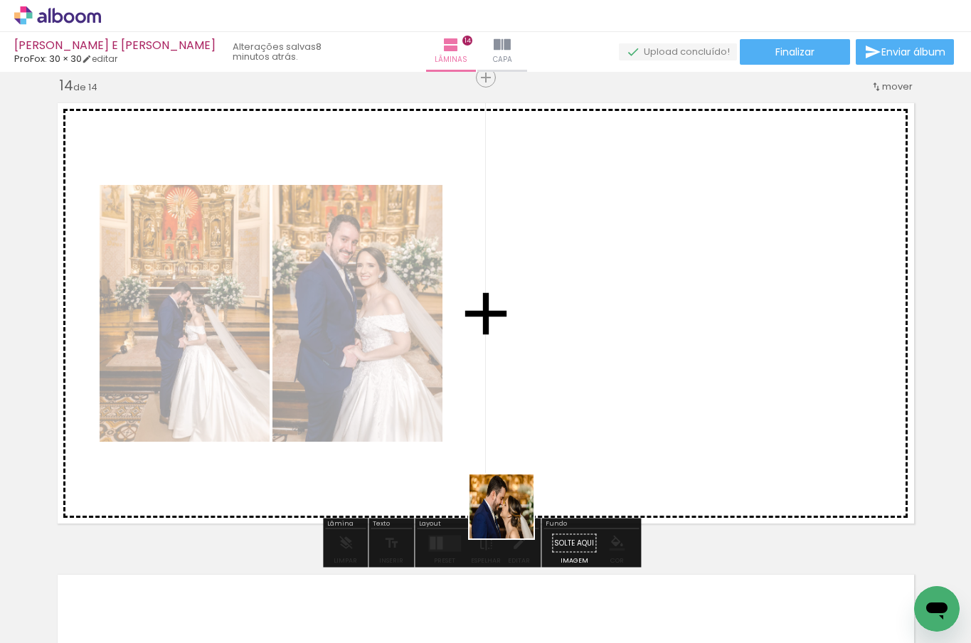
drag, startPoint x: 472, startPoint y: 592, endPoint x: 540, endPoint y: 472, distance: 137.3
click at [540, 472] on quentale-workspace at bounding box center [485, 321] width 971 height 643
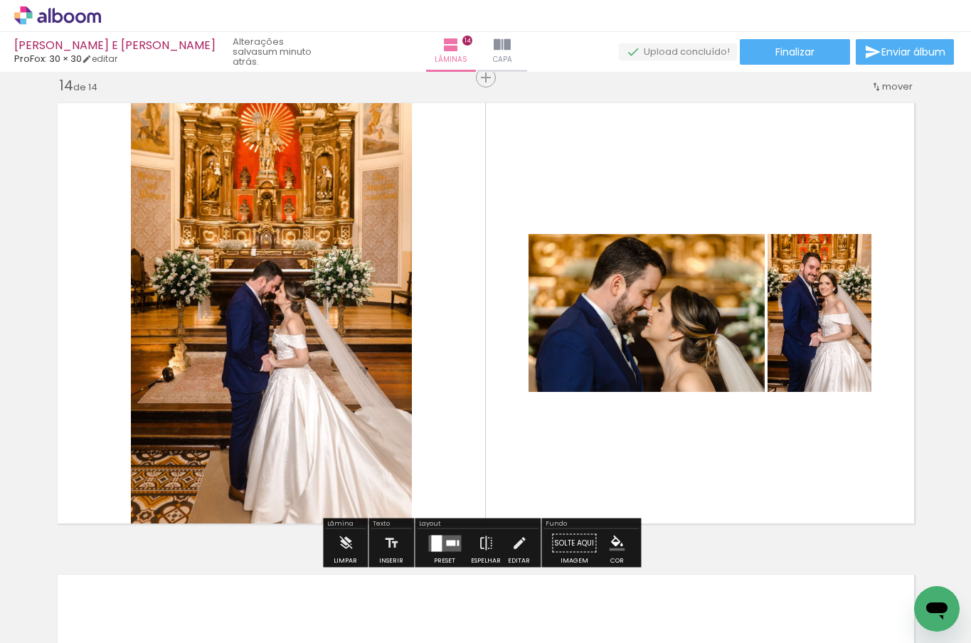
scroll to position [0, 4683]
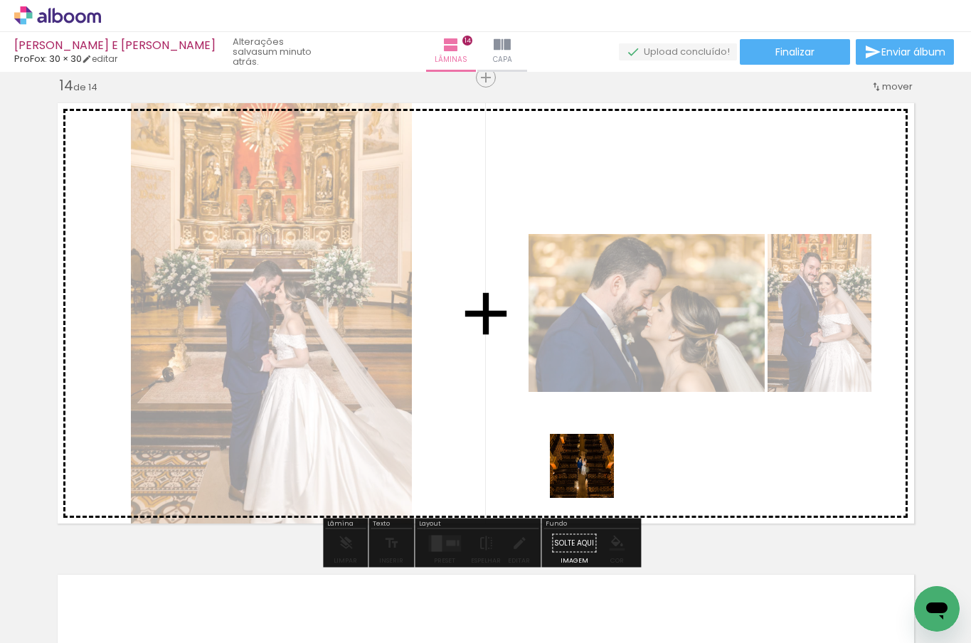
drag, startPoint x: 548, startPoint y: 609, endPoint x: 598, endPoint y: 463, distance: 154.4
click at [598, 463] on quentale-workspace at bounding box center [485, 321] width 971 height 643
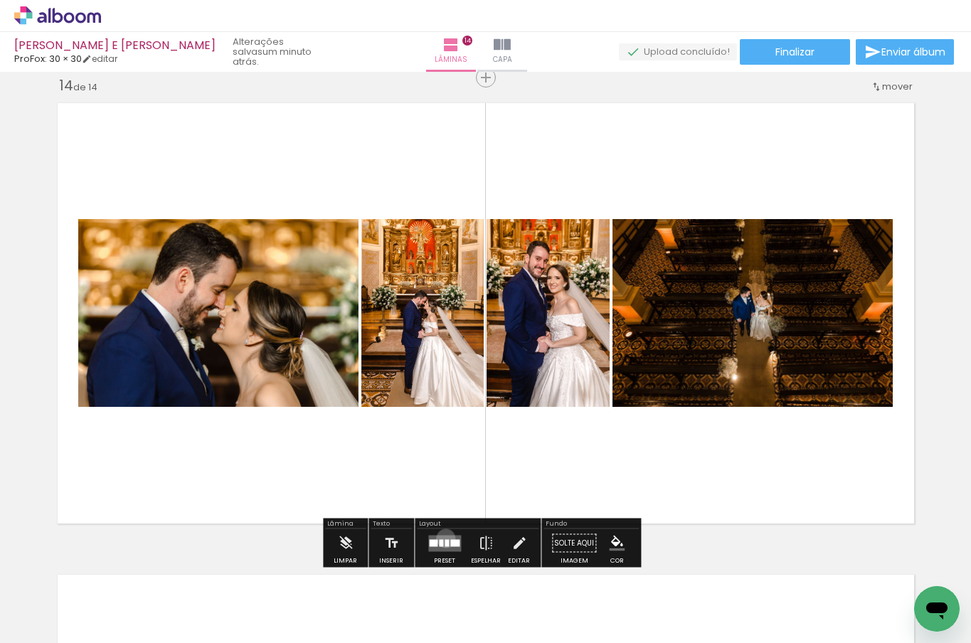
click at [443, 538] on quentale-layouter at bounding box center [444, 543] width 33 height 16
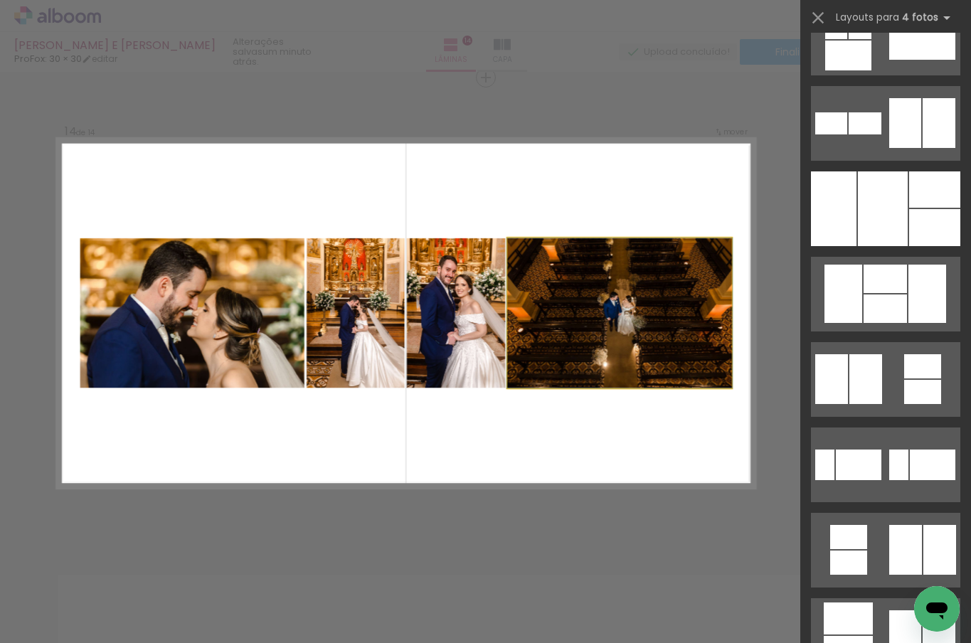
scroll to position [0, 0]
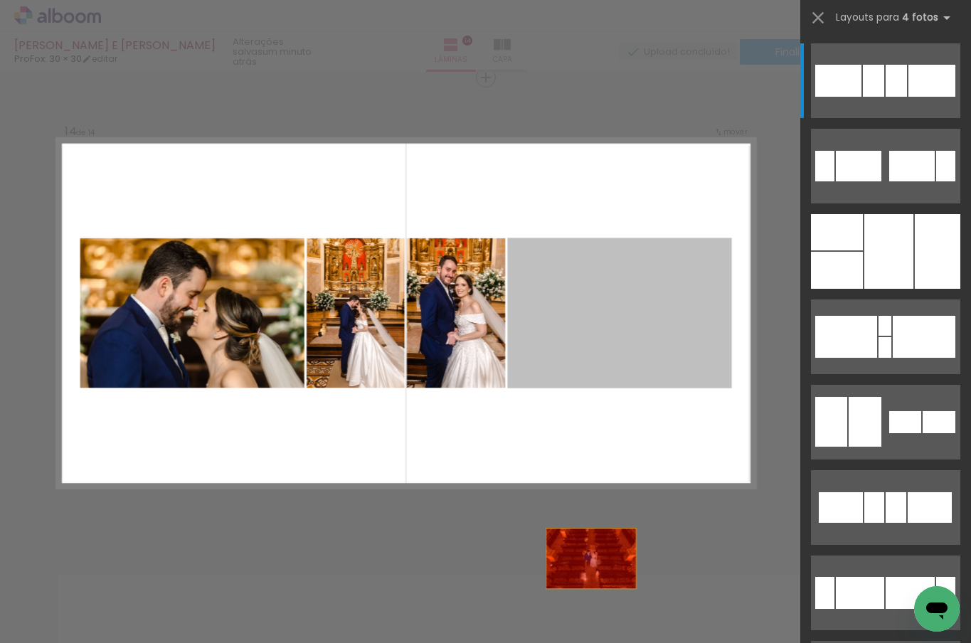
drag, startPoint x: 623, startPoint y: 344, endPoint x: 578, endPoint y: 620, distance: 279.7
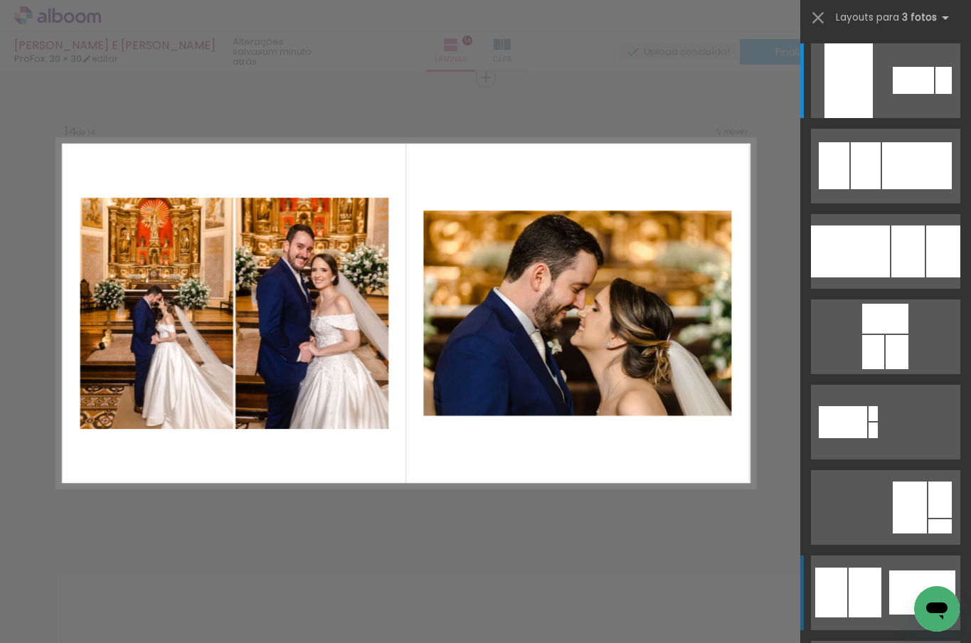
click at [856, 589] on div at bounding box center [865, 593] width 33 height 50
